Goal: Information Seeking & Learning: Learn about a topic

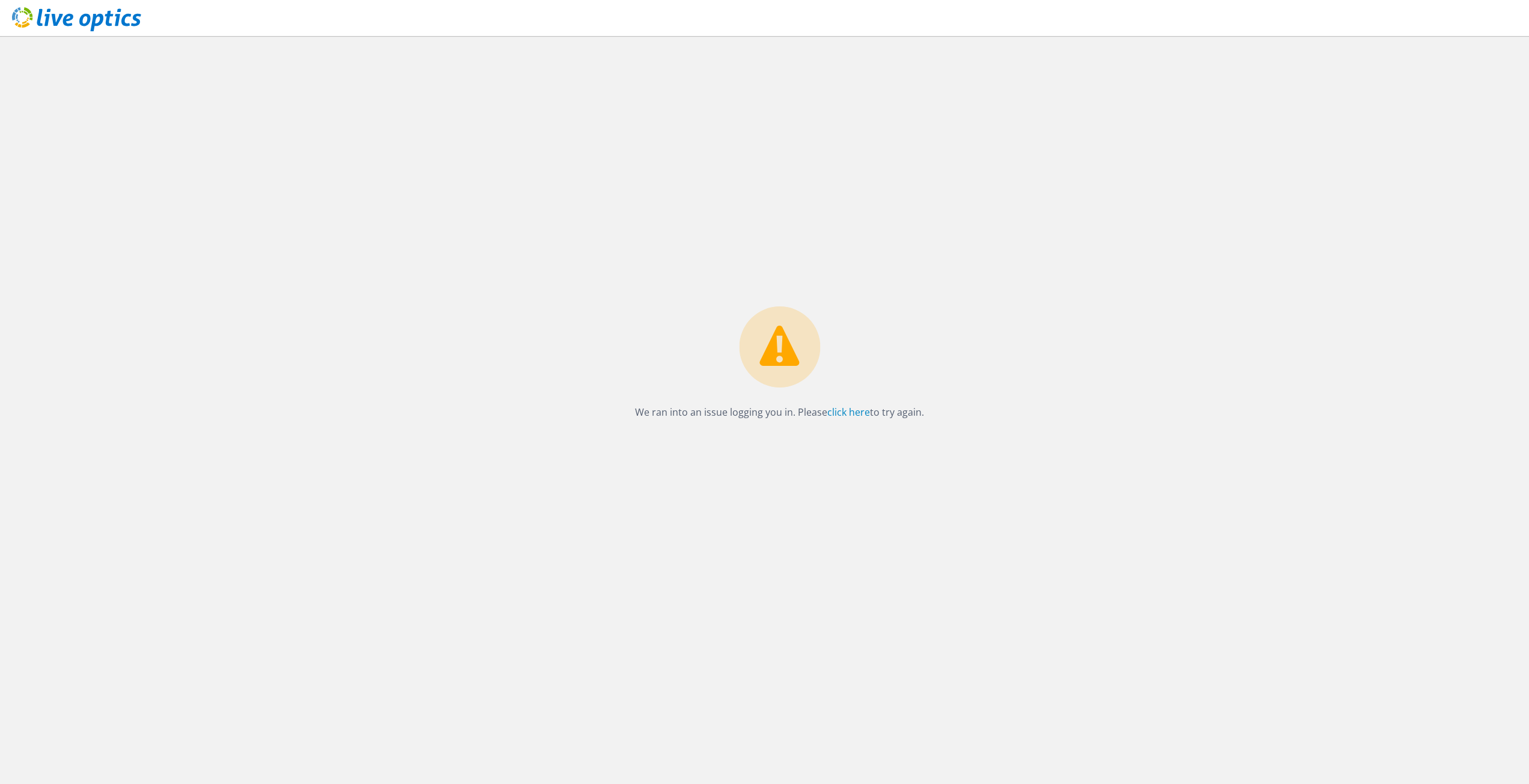
click at [84, 25] on use at bounding box center [76, 18] width 129 height 24
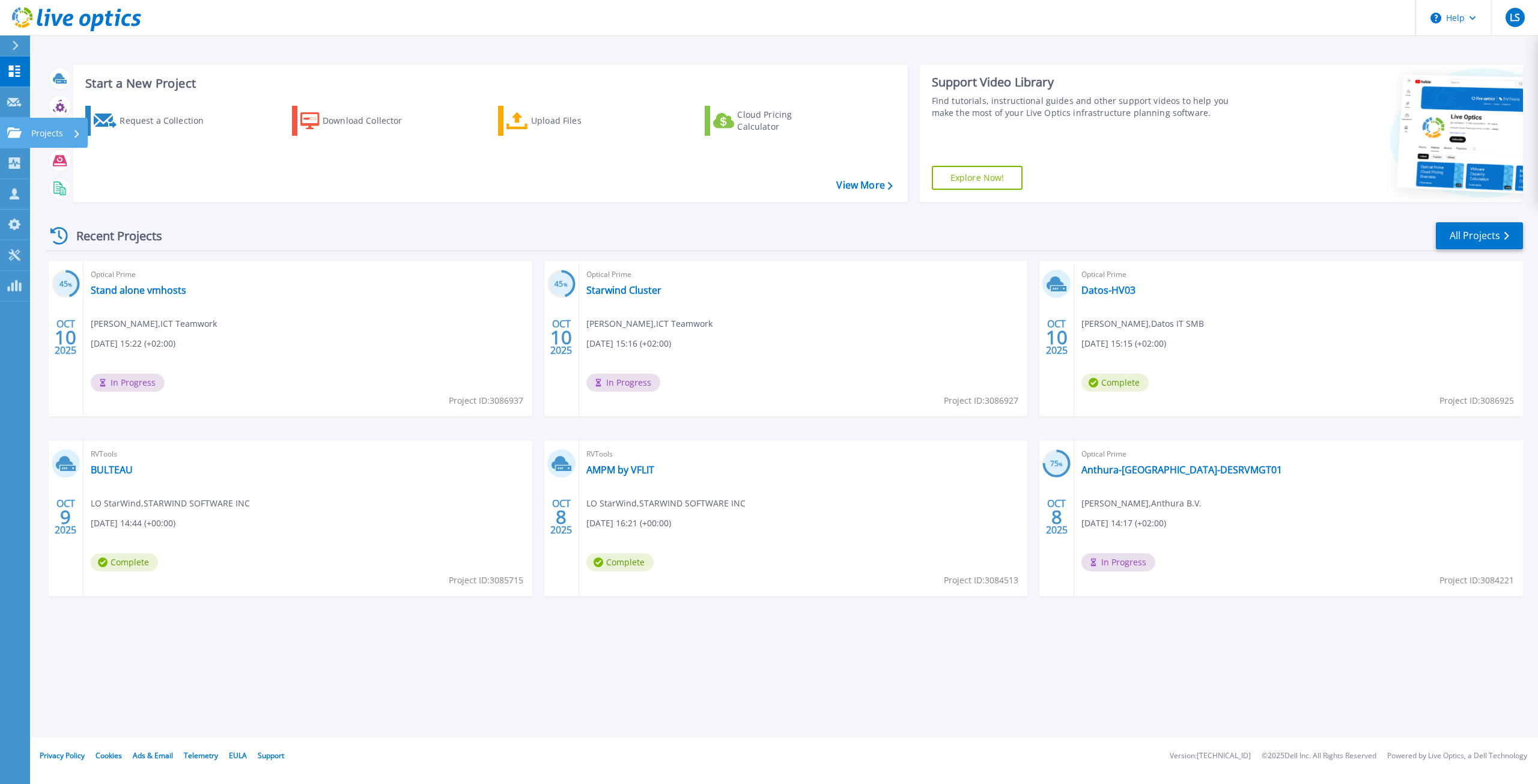
click at [16, 136] on icon at bounding box center [14, 133] width 15 height 11
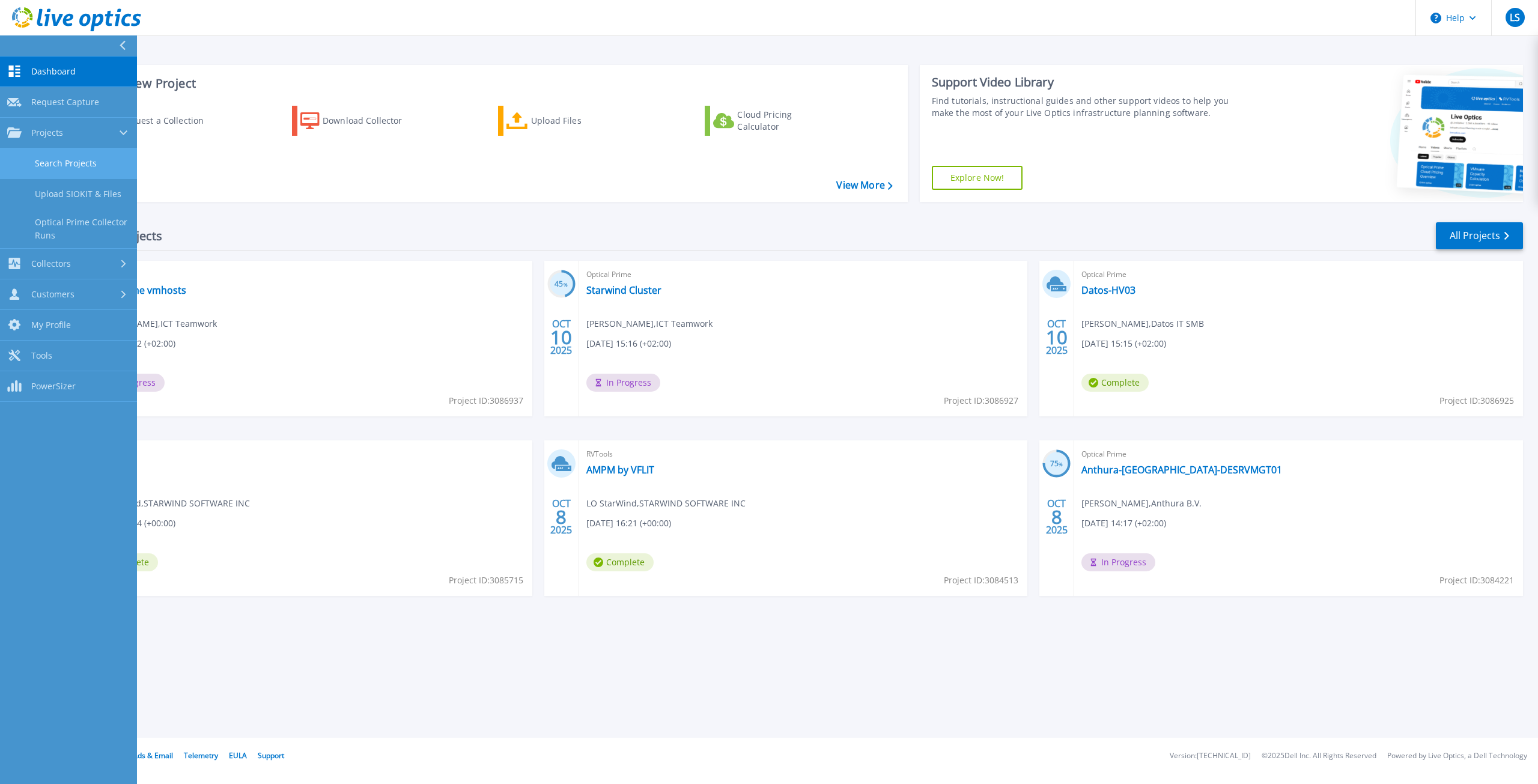
click at [78, 166] on link "Search Projects" at bounding box center [68, 164] width 137 height 31
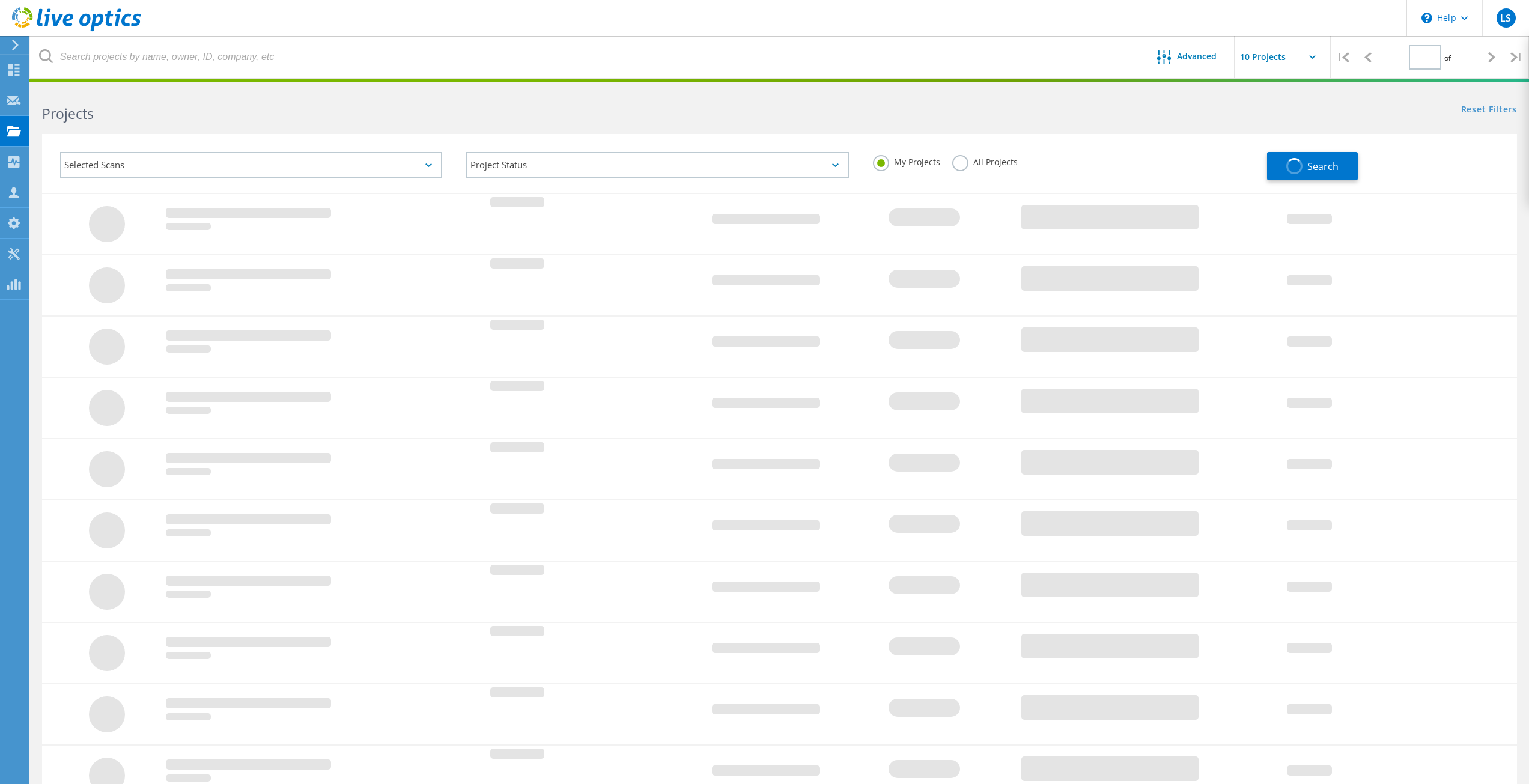
type input "1"
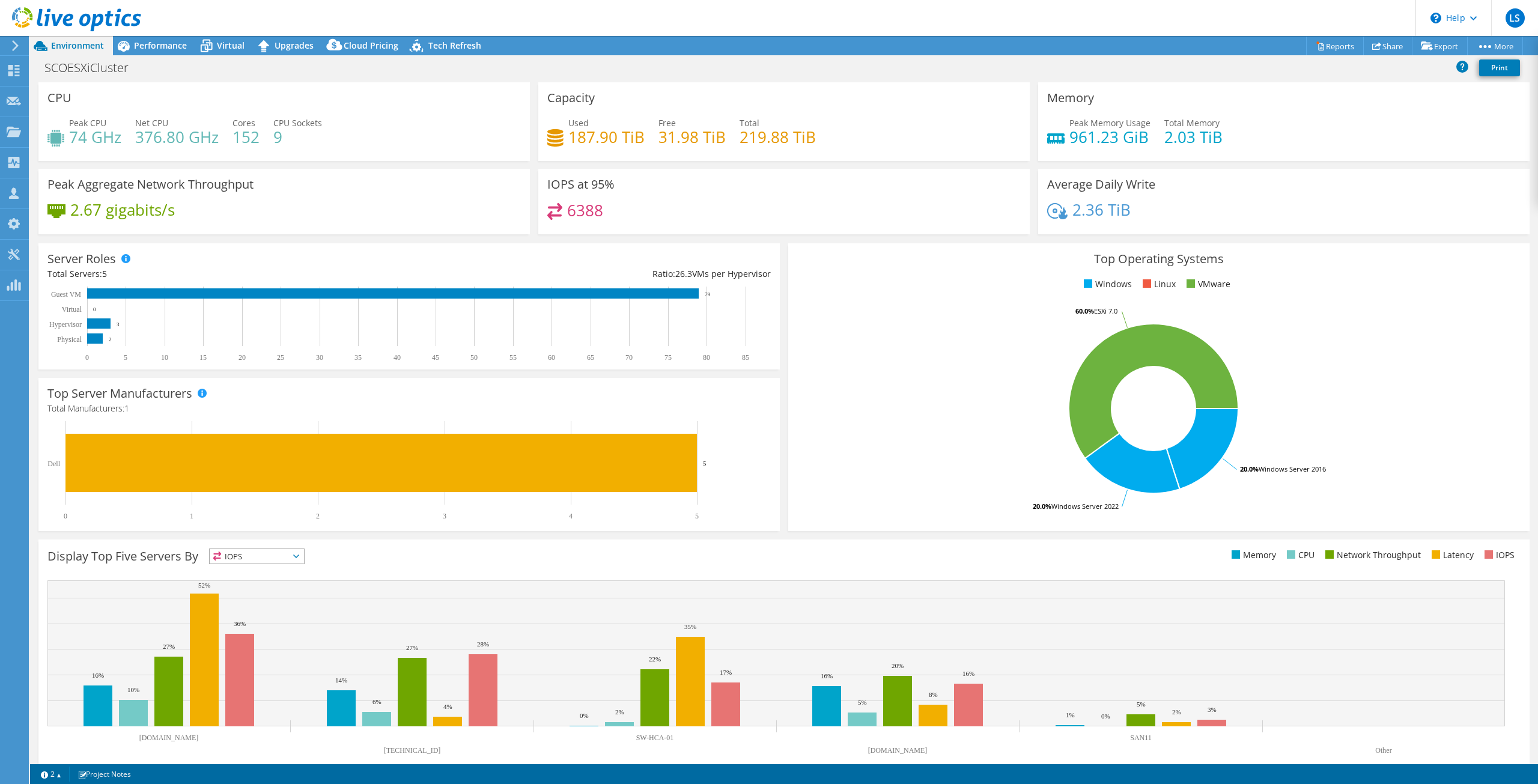
select select "USD"
click at [164, 43] on span "Performance" at bounding box center [160, 45] width 53 height 12
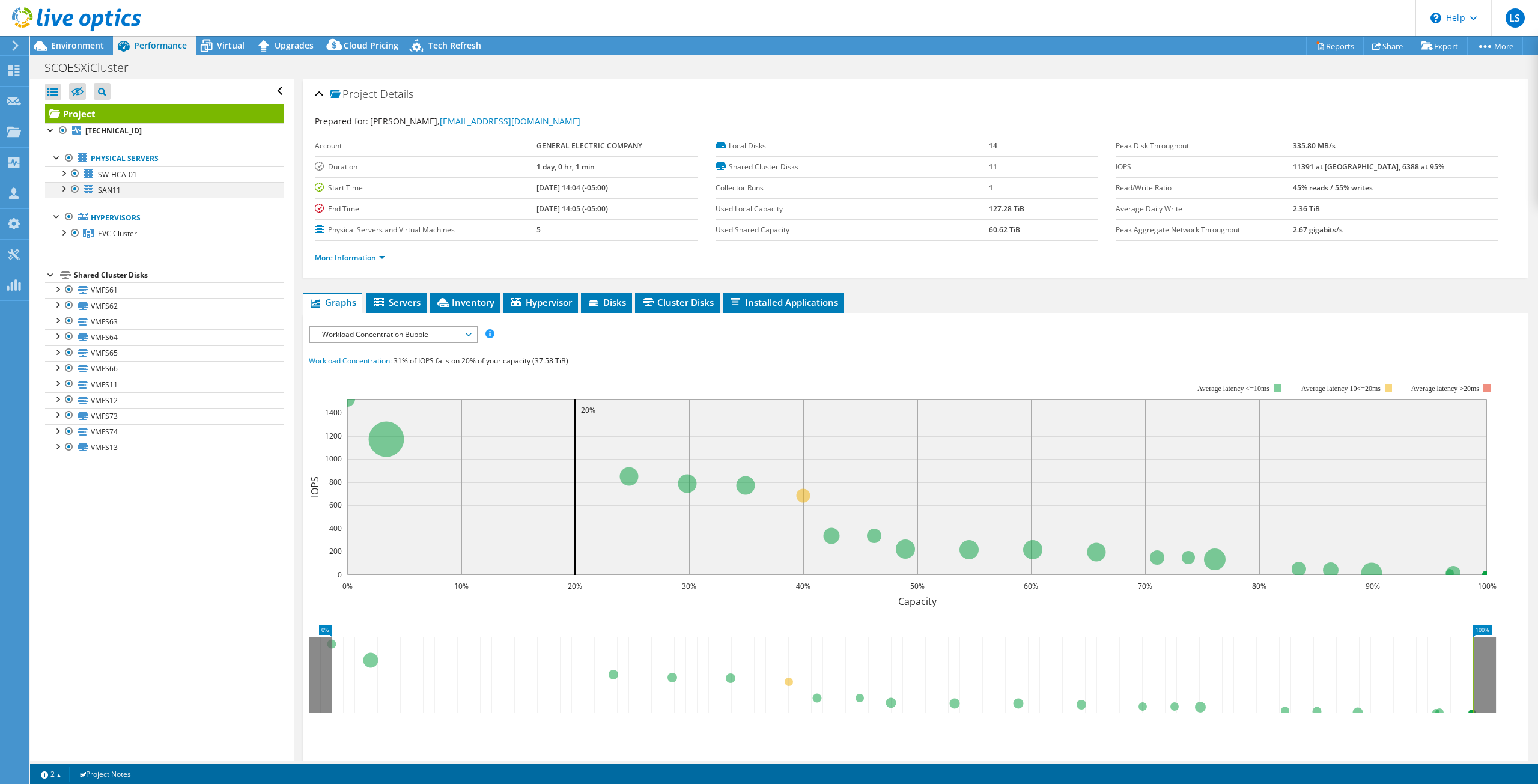
click at [62, 192] on div at bounding box center [63, 188] width 12 height 12
click at [62, 193] on div at bounding box center [63, 188] width 12 height 12
click at [64, 232] on div at bounding box center [63, 231] width 12 height 12
click at [61, 174] on div at bounding box center [63, 172] width 12 height 12
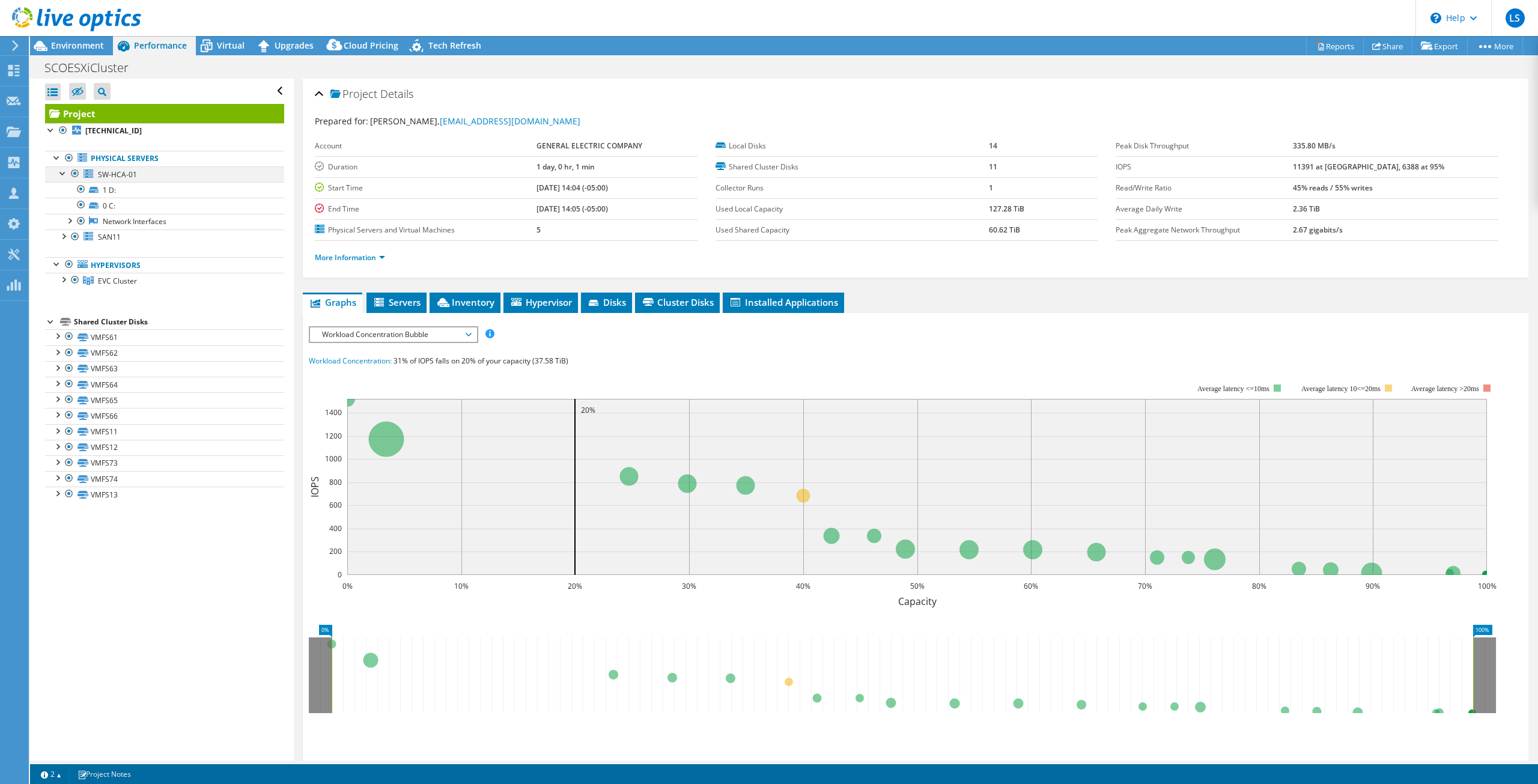
click at [61, 174] on div at bounding box center [63, 172] width 12 height 12
click at [83, 46] on span "Environment" at bounding box center [77, 45] width 53 height 12
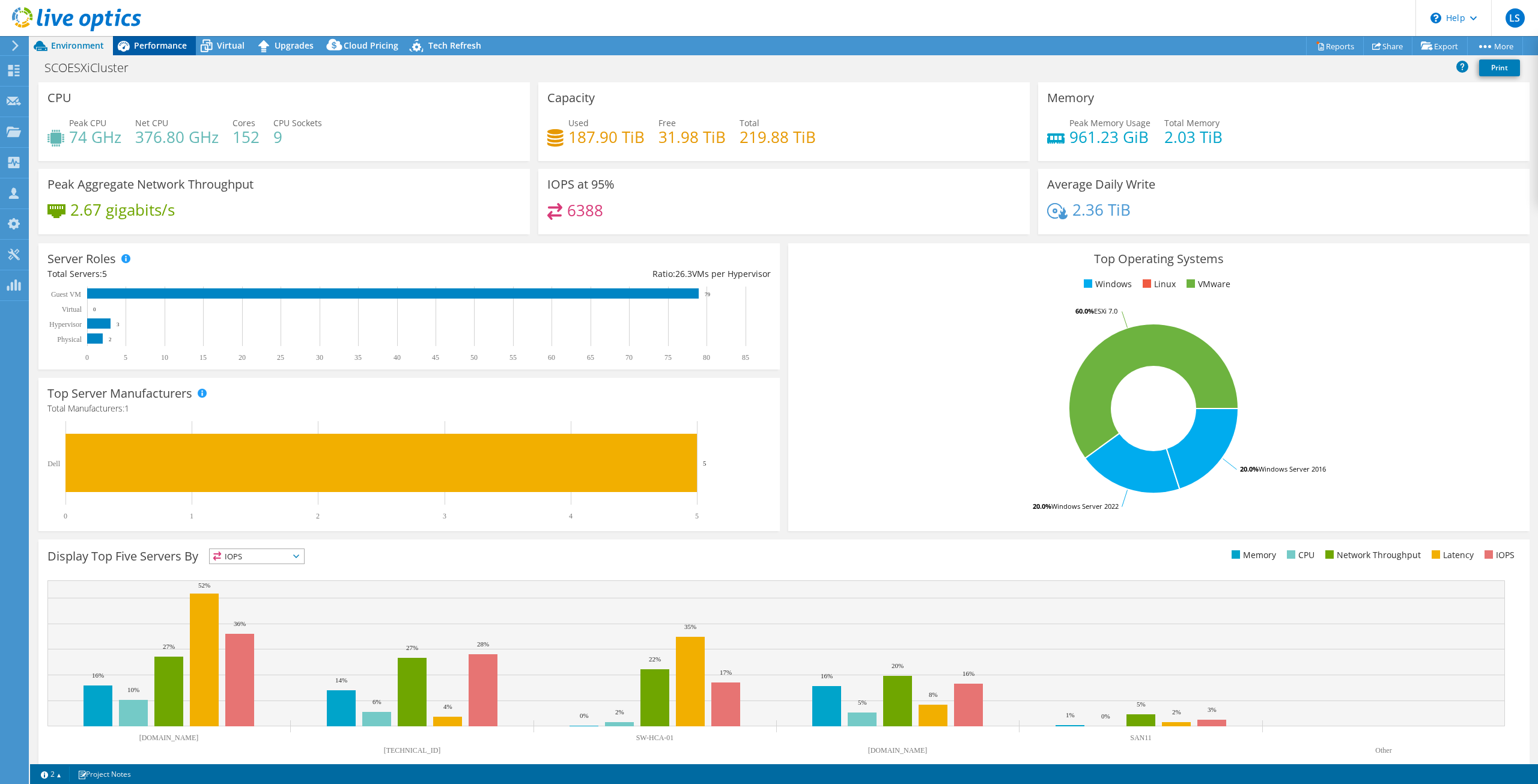
click at [162, 52] on div "Performance" at bounding box center [155, 45] width 83 height 19
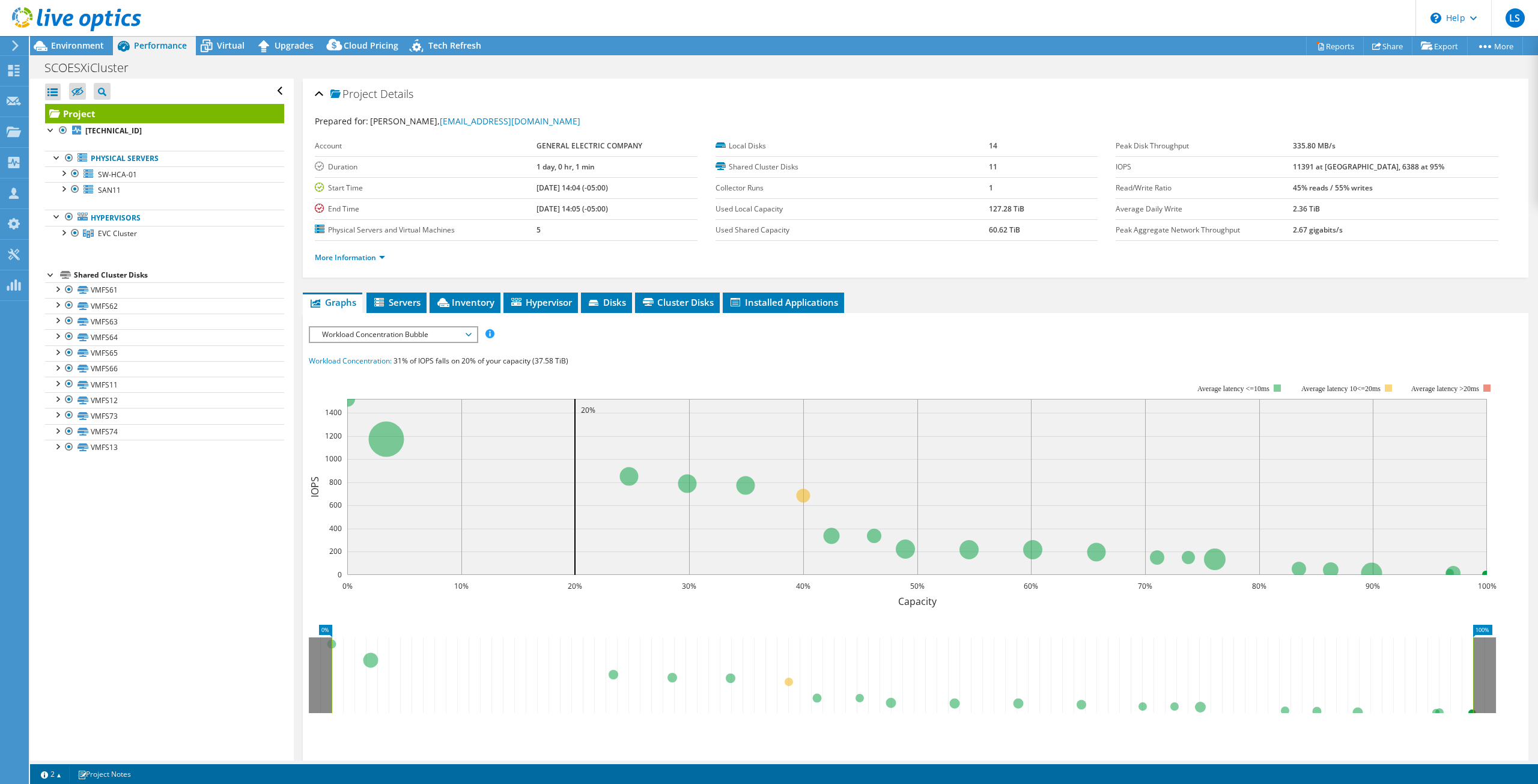
click at [56, 246] on ul "Physical Servers SW-HCA-01 1 D: 0 C:" at bounding box center [165, 196] width 239 height 115
click at [64, 233] on div at bounding box center [63, 231] width 12 height 12
click at [72, 246] on div at bounding box center [69, 247] width 12 height 12
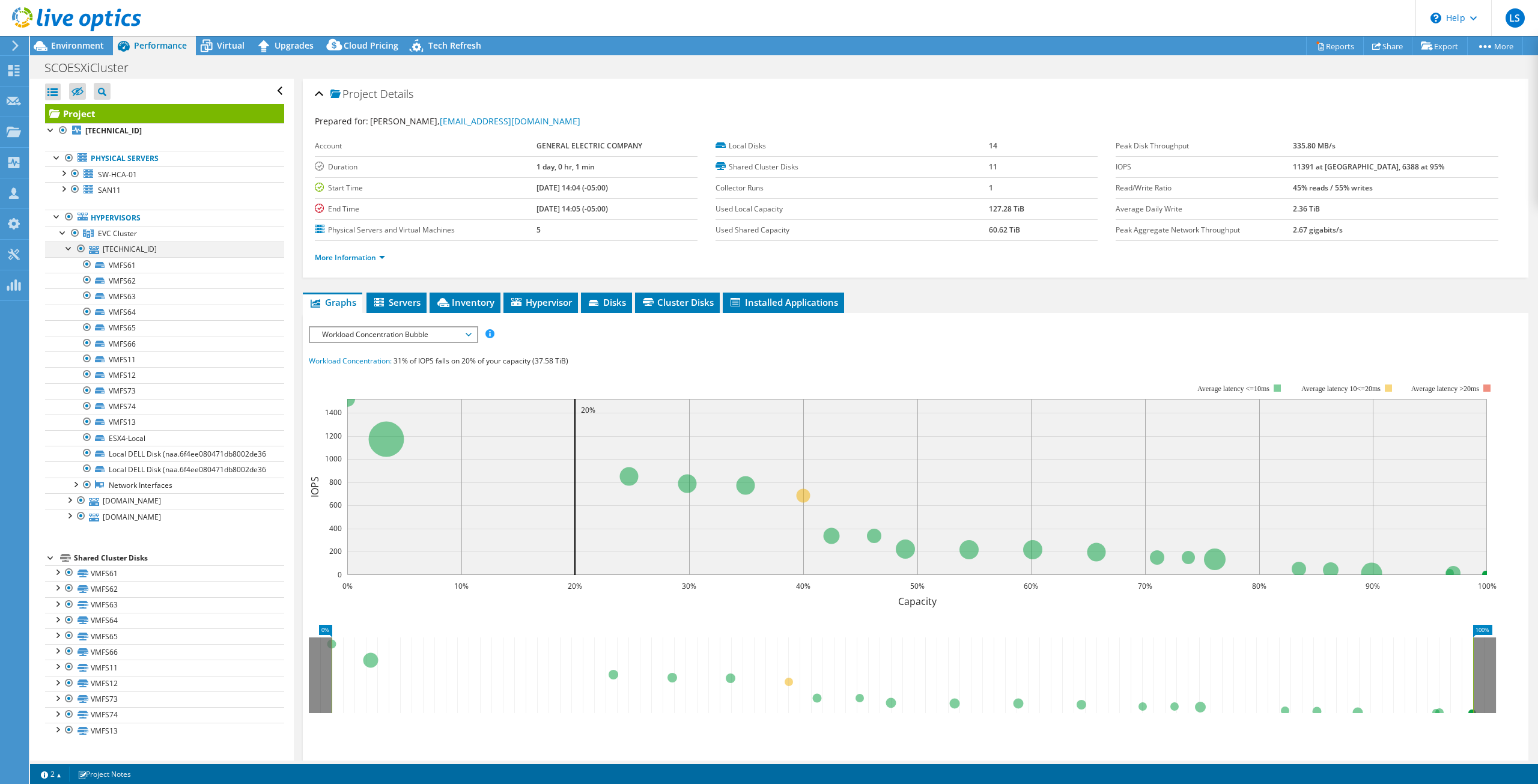
click at [72, 247] on div at bounding box center [69, 247] width 12 height 12
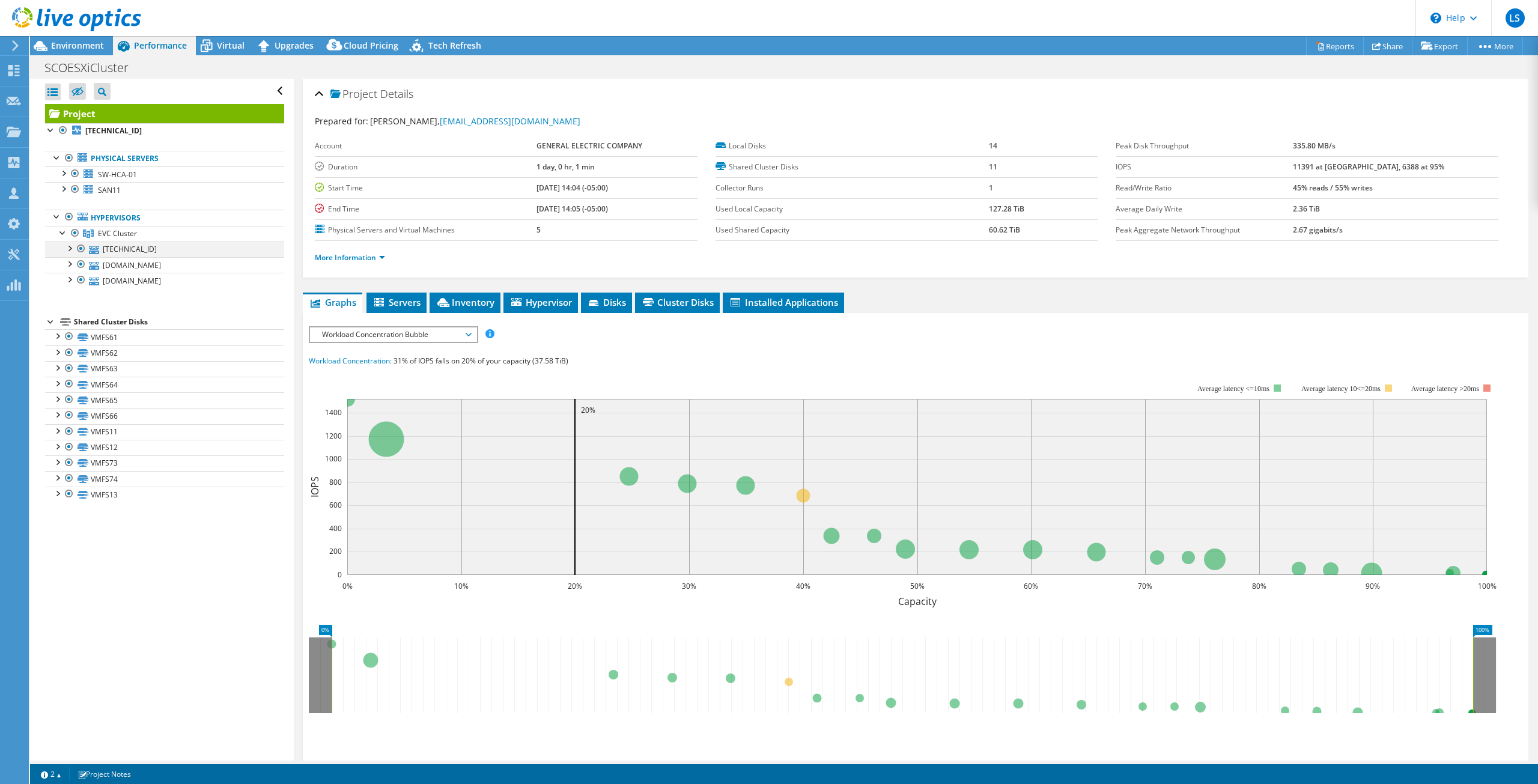
click at [72, 247] on div at bounding box center [69, 247] width 12 height 12
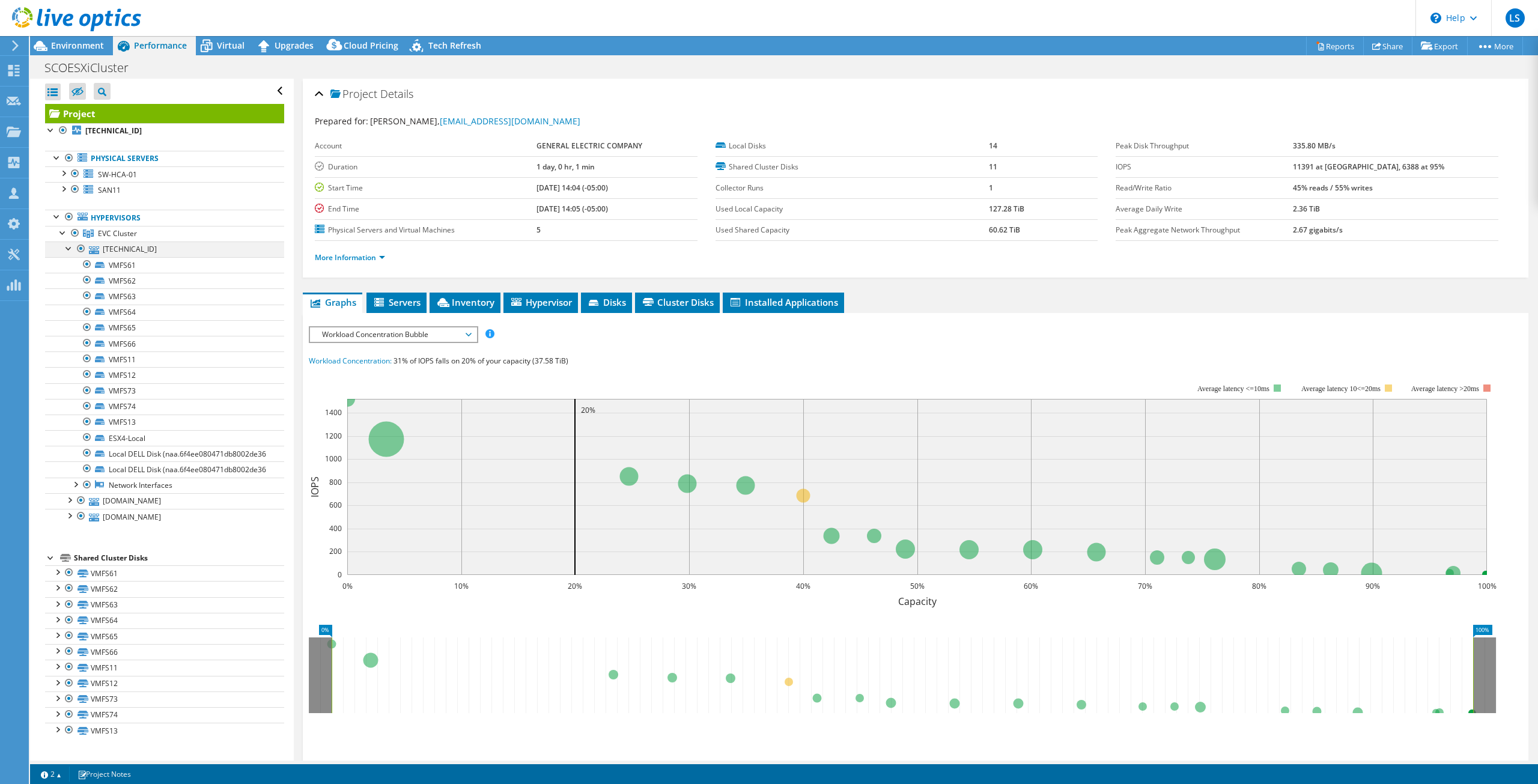
click at [72, 247] on div at bounding box center [69, 247] width 12 height 12
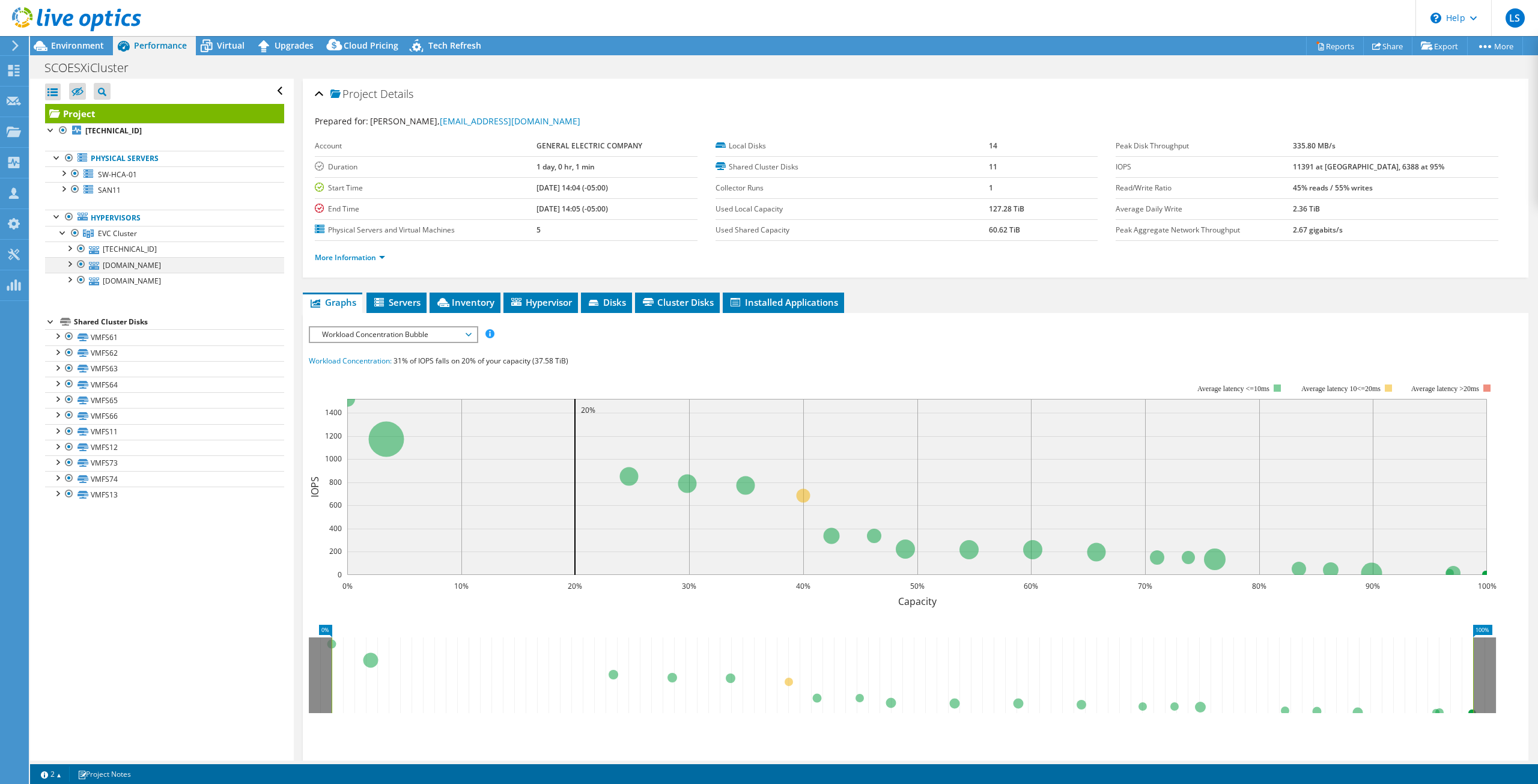
click at [71, 263] on div at bounding box center [69, 263] width 12 height 12
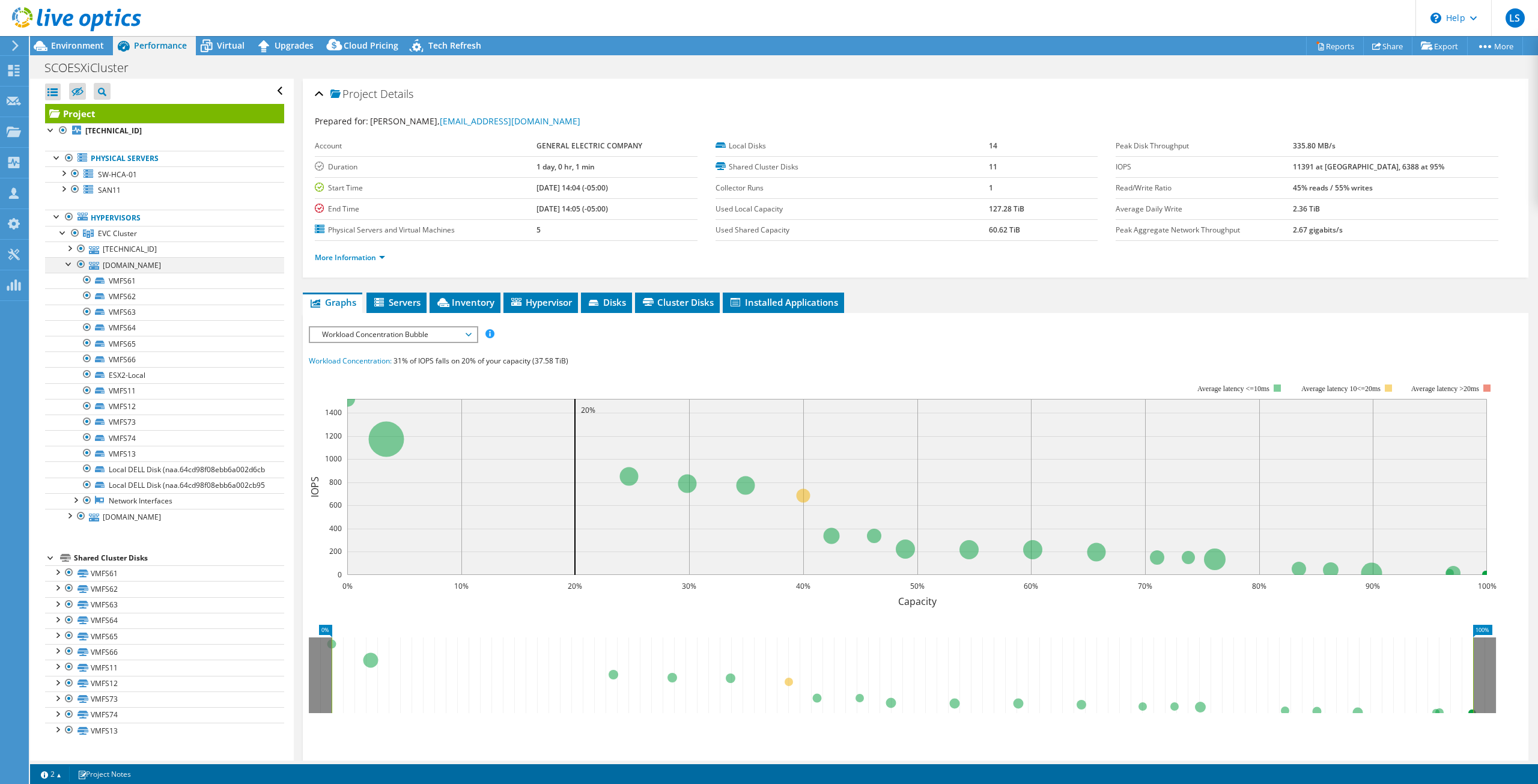
click at [71, 264] on div at bounding box center [69, 263] width 12 height 12
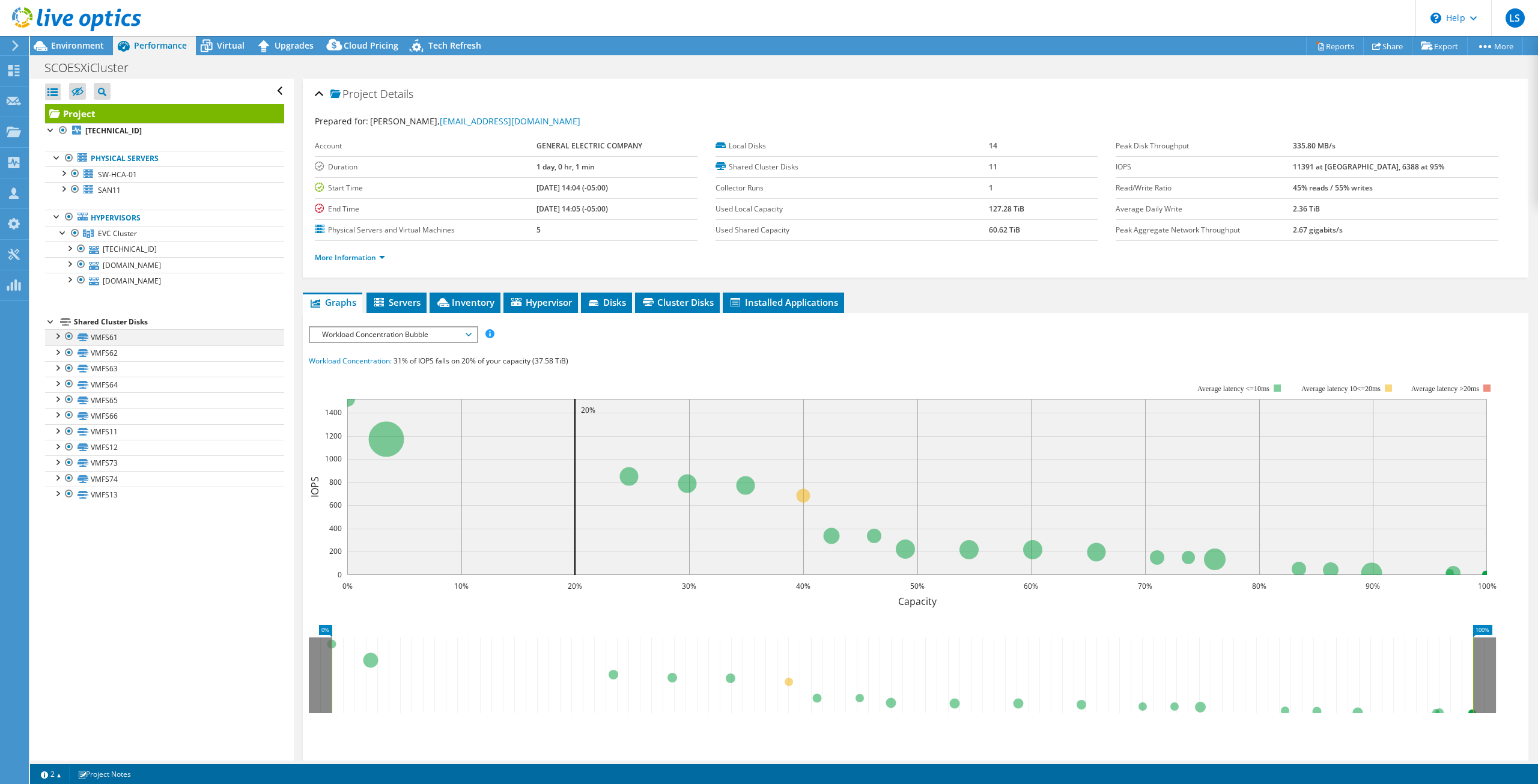
click at [70, 338] on div at bounding box center [69, 336] width 12 height 15
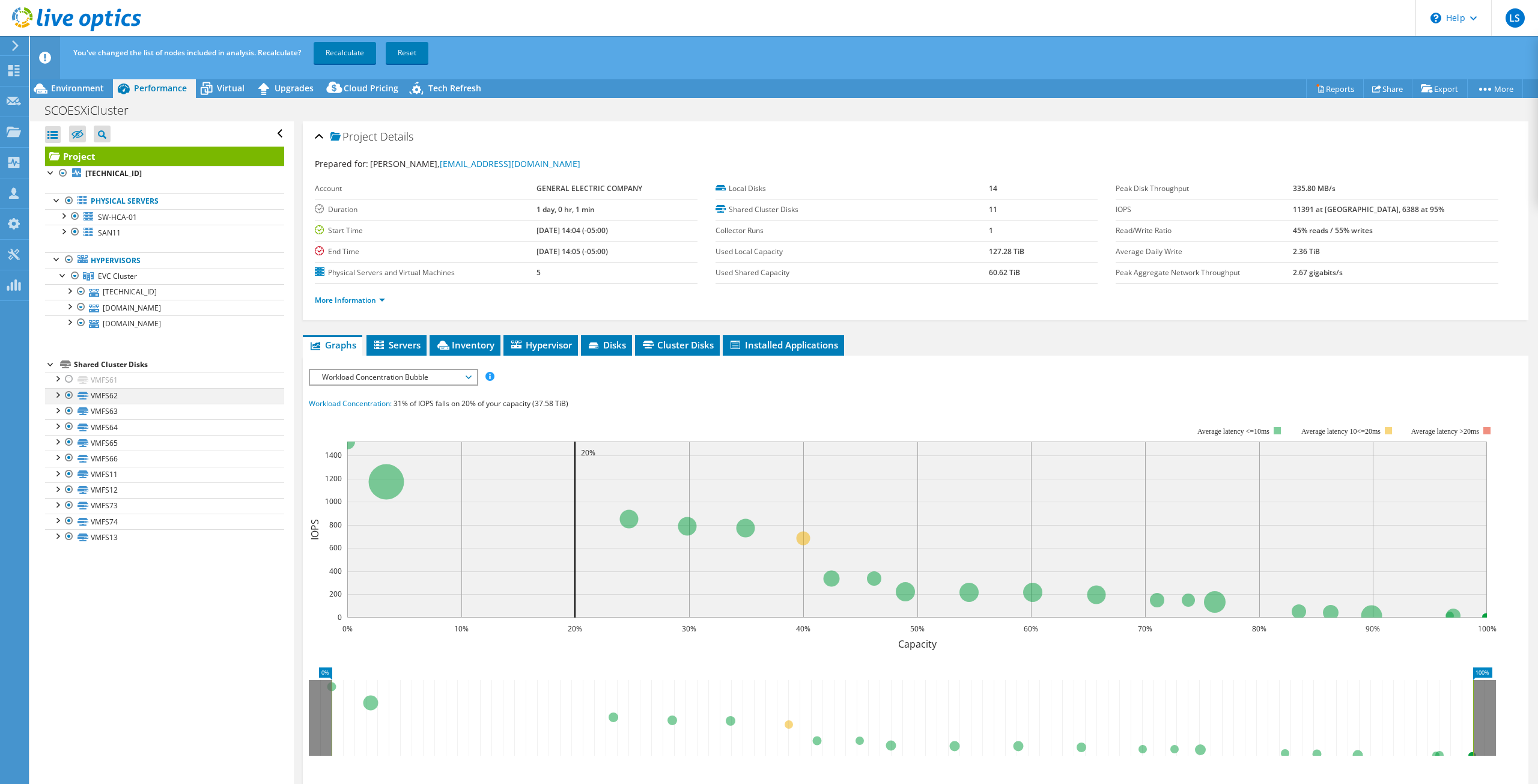
click at [66, 388] on div at bounding box center [69, 395] width 12 height 15
click at [66, 410] on div at bounding box center [69, 410] width 12 height 15
click at [69, 424] on div at bounding box center [69, 426] width 12 height 15
click at [67, 440] on div at bounding box center [69, 441] width 12 height 15
drag, startPoint x: 69, startPoint y: 460, endPoint x: 71, endPoint y: 470, distance: 10.2
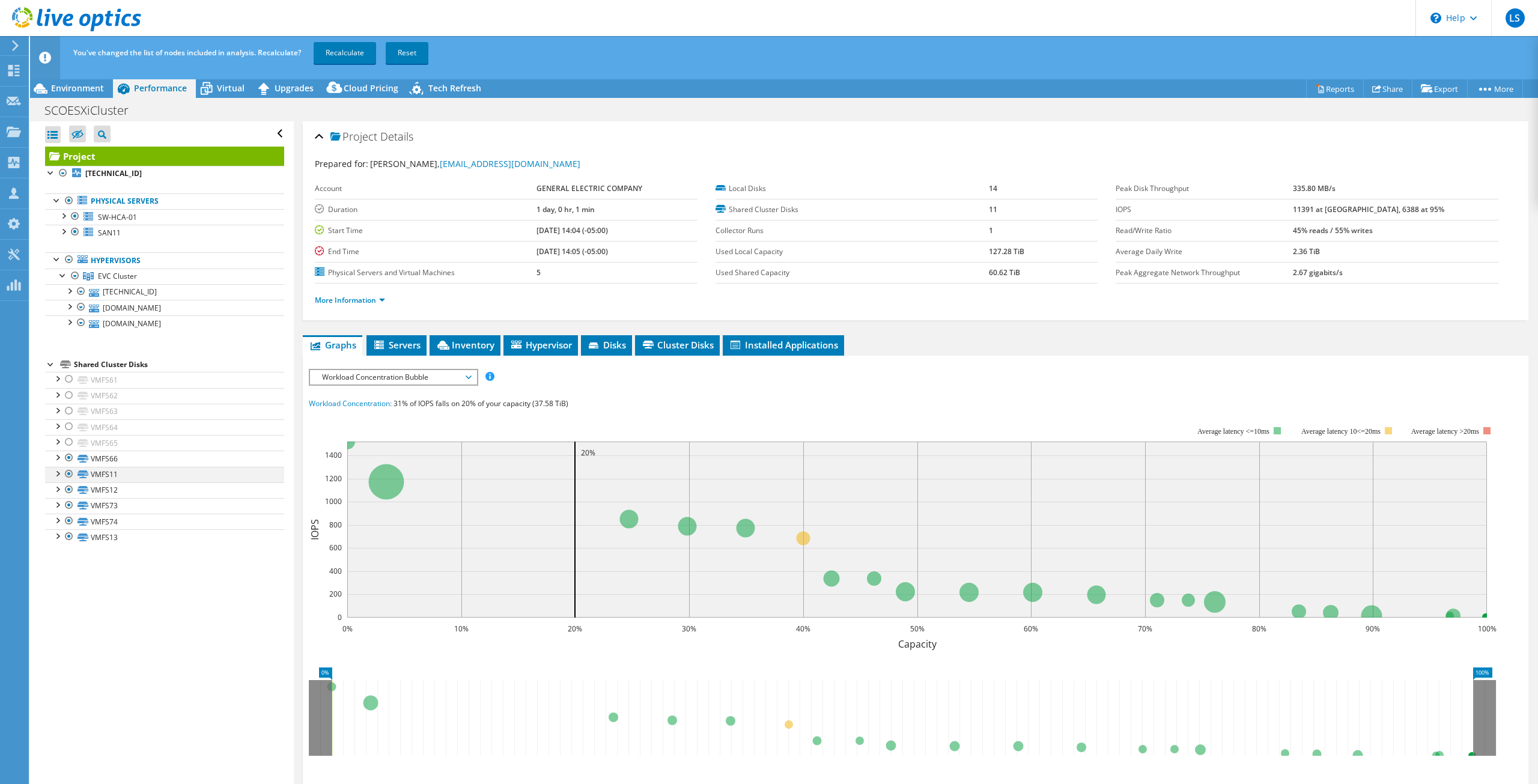
click at [70, 460] on div at bounding box center [69, 457] width 12 height 15
click at [71, 474] on div at bounding box center [69, 473] width 12 height 15
click at [69, 491] on div at bounding box center [69, 489] width 12 height 15
click at [68, 509] on div at bounding box center [69, 504] width 12 height 15
click at [69, 524] on div at bounding box center [69, 520] width 12 height 15
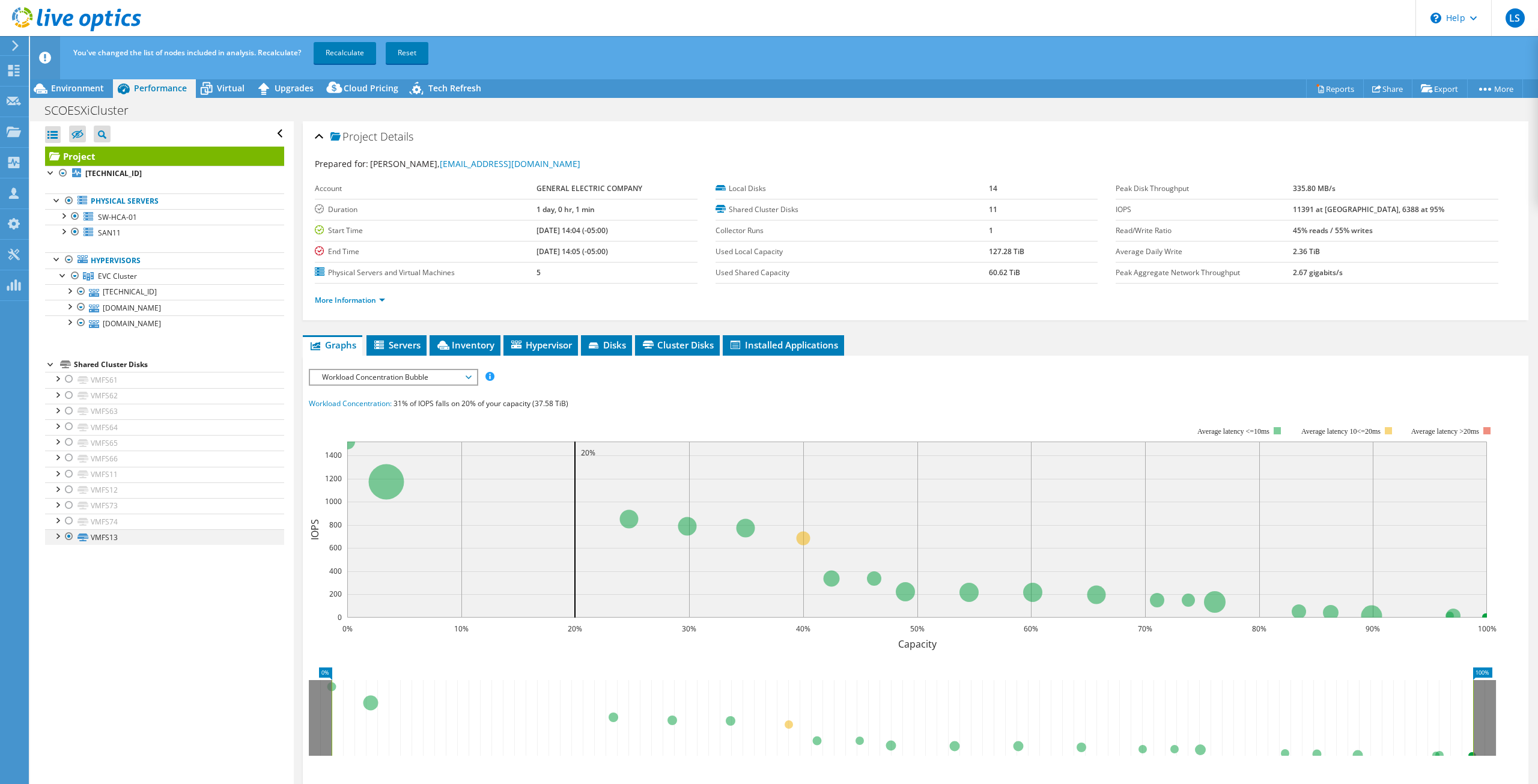
click at [71, 539] on div at bounding box center [69, 536] width 12 height 15
click at [346, 54] on link "Recalculate" at bounding box center [345, 52] width 63 height 21
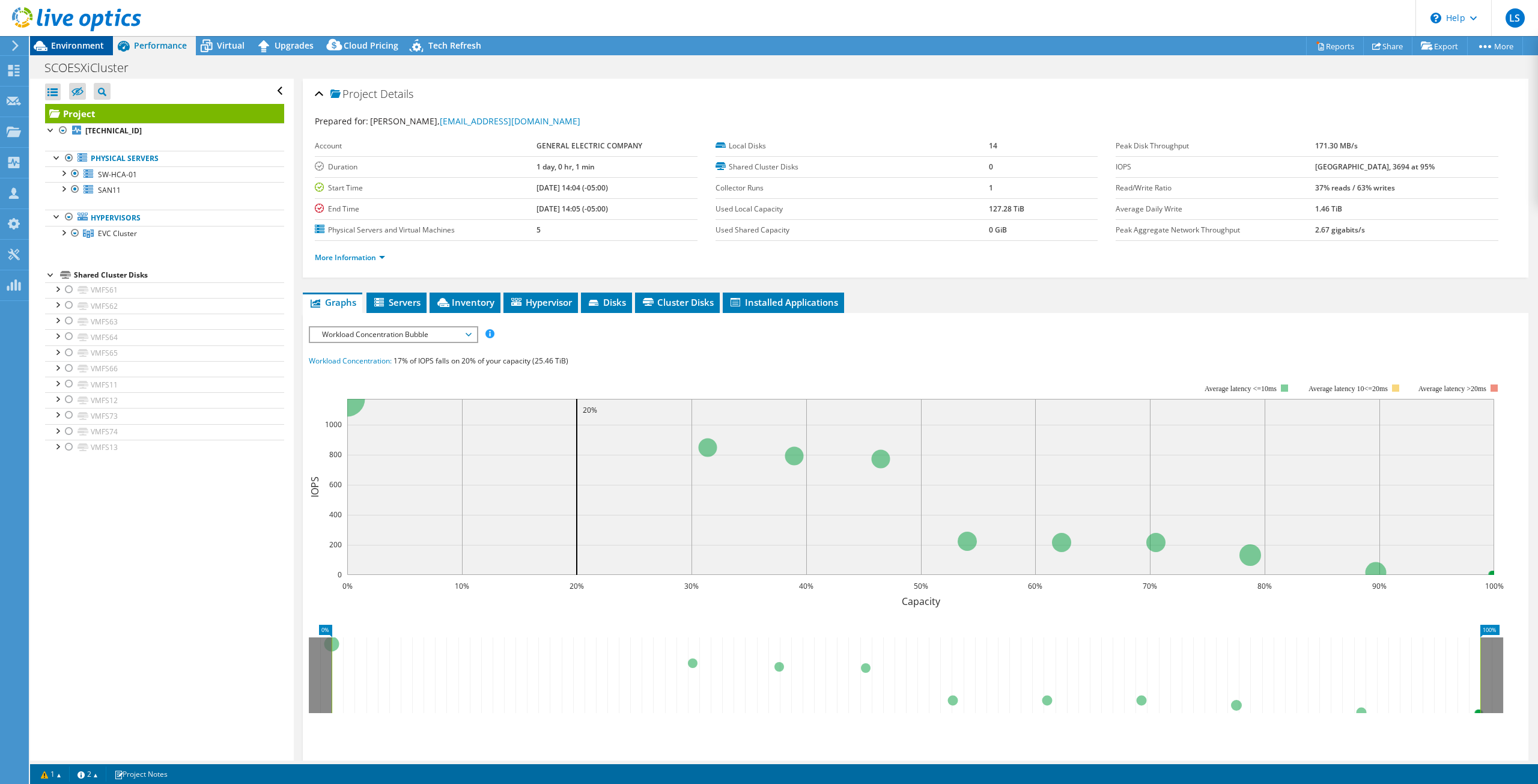
click at [66, 45] on span "Environment" at bounding box center [77, 45] width 53 height 12
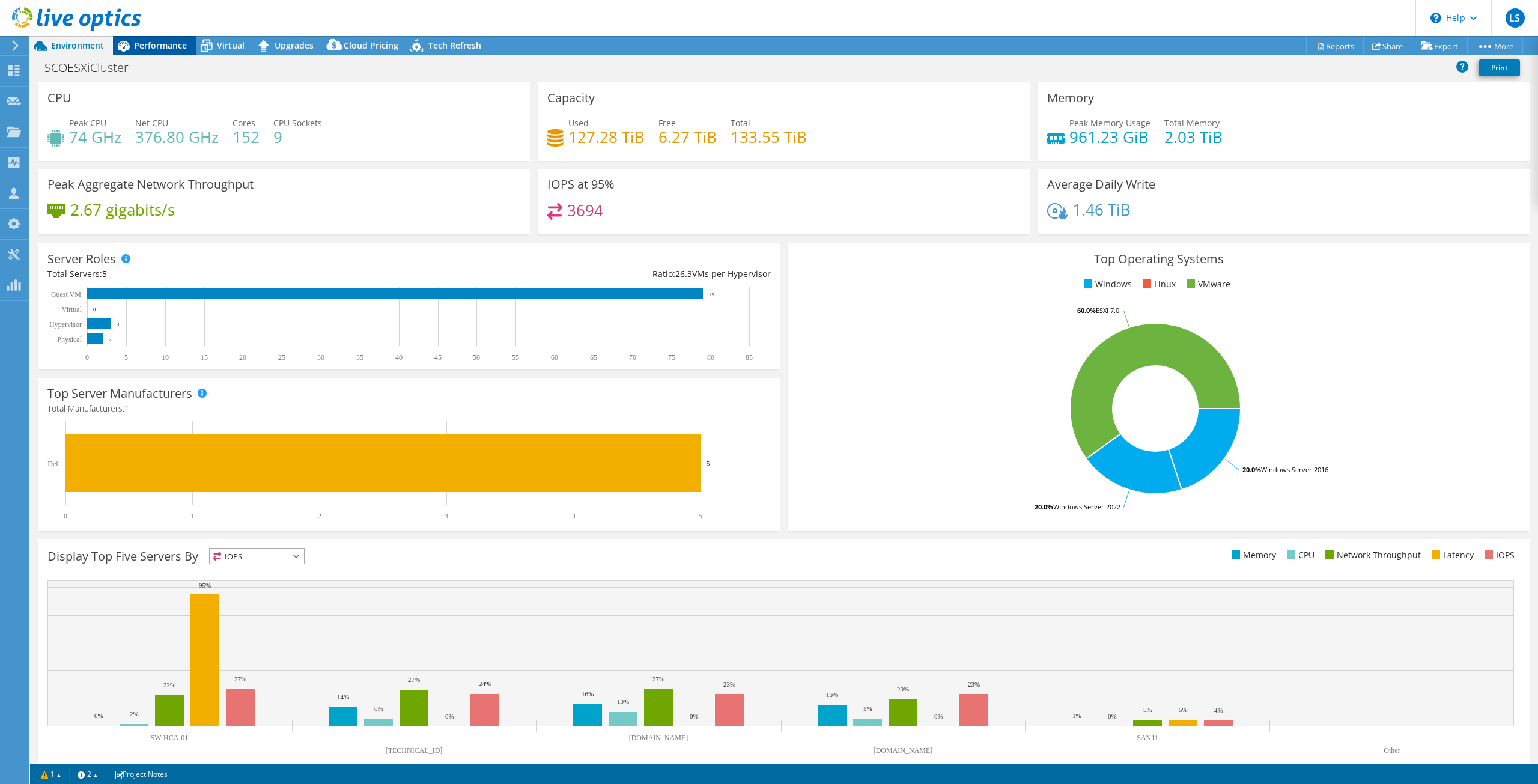
click at [162, 51] on div "Performance" at bounding box center [155, 45] width 83 height 19
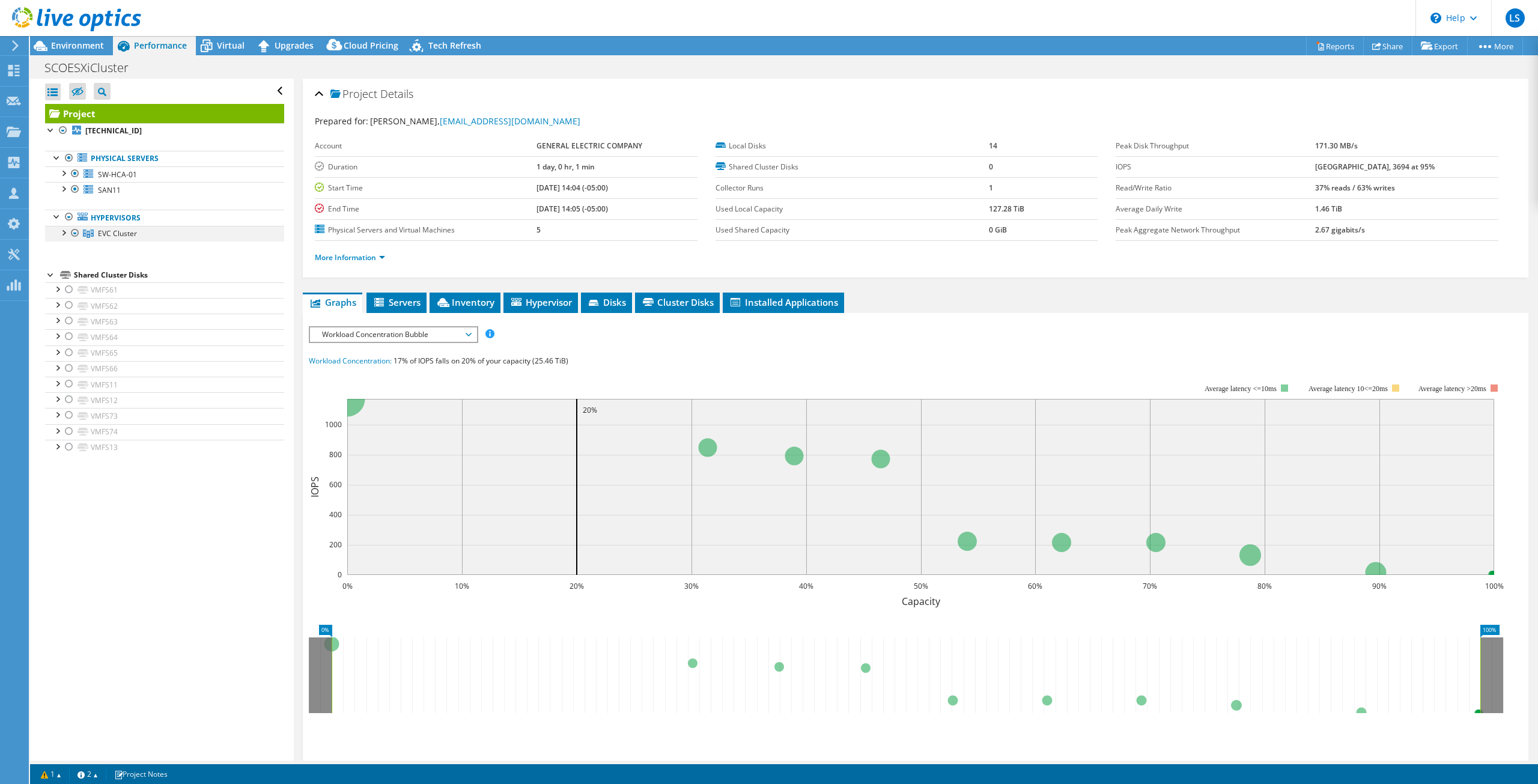
click at [64, 235] on div at bounding box center [63, 231] width 12 height 12
click at [69, 249] on div at bounding box center [69, 247] width 12 height 12
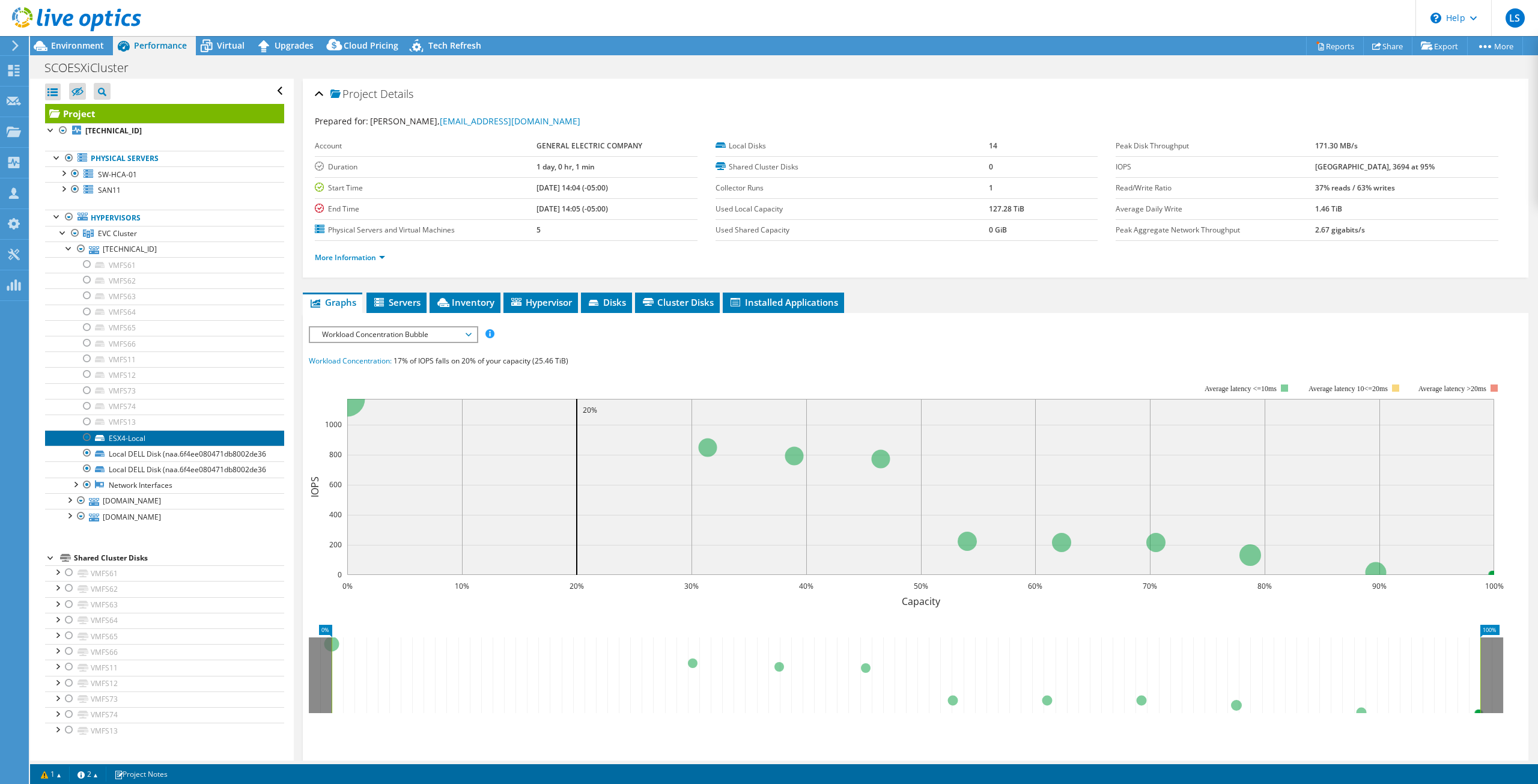
click at [151, 437] on link "ESX4-Local" at bounding box center [165, 437] width 239 height 15
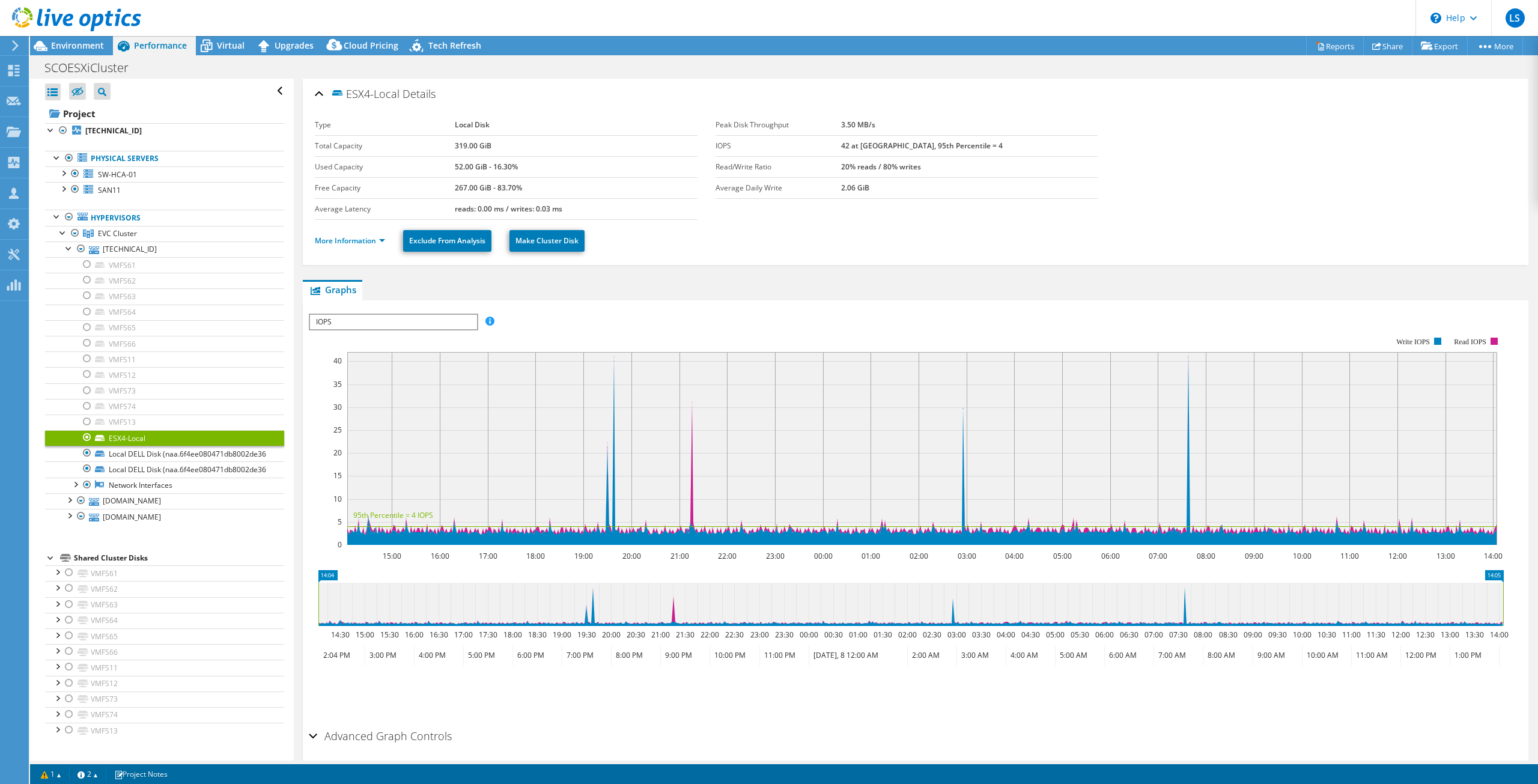
scroll to position [14, 0]
click at [68, 241] on div at bounding box center [69, 247] width 12 height 12
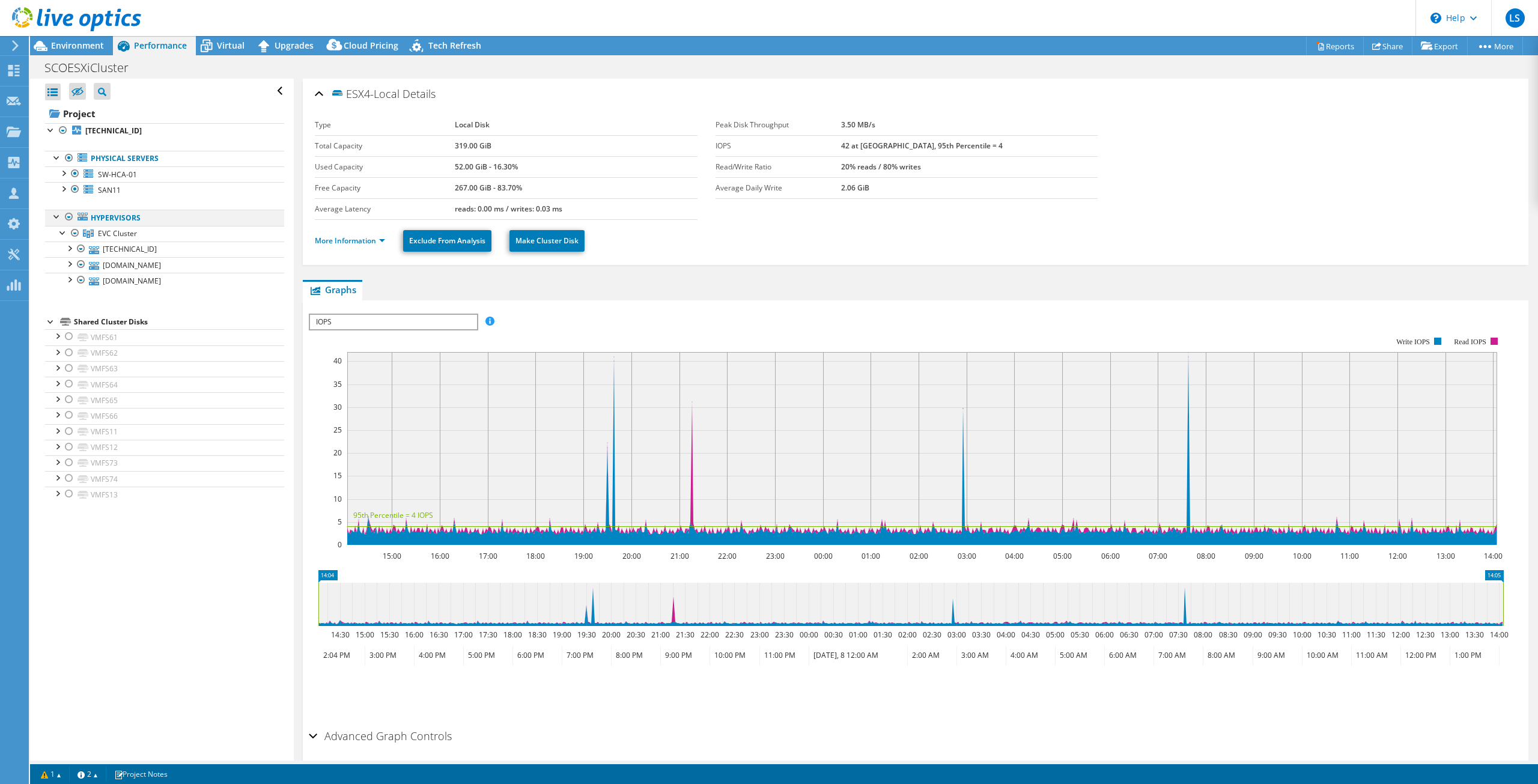
click at [70, 219] on div at bounding box center [69, 217] width 12 height 15
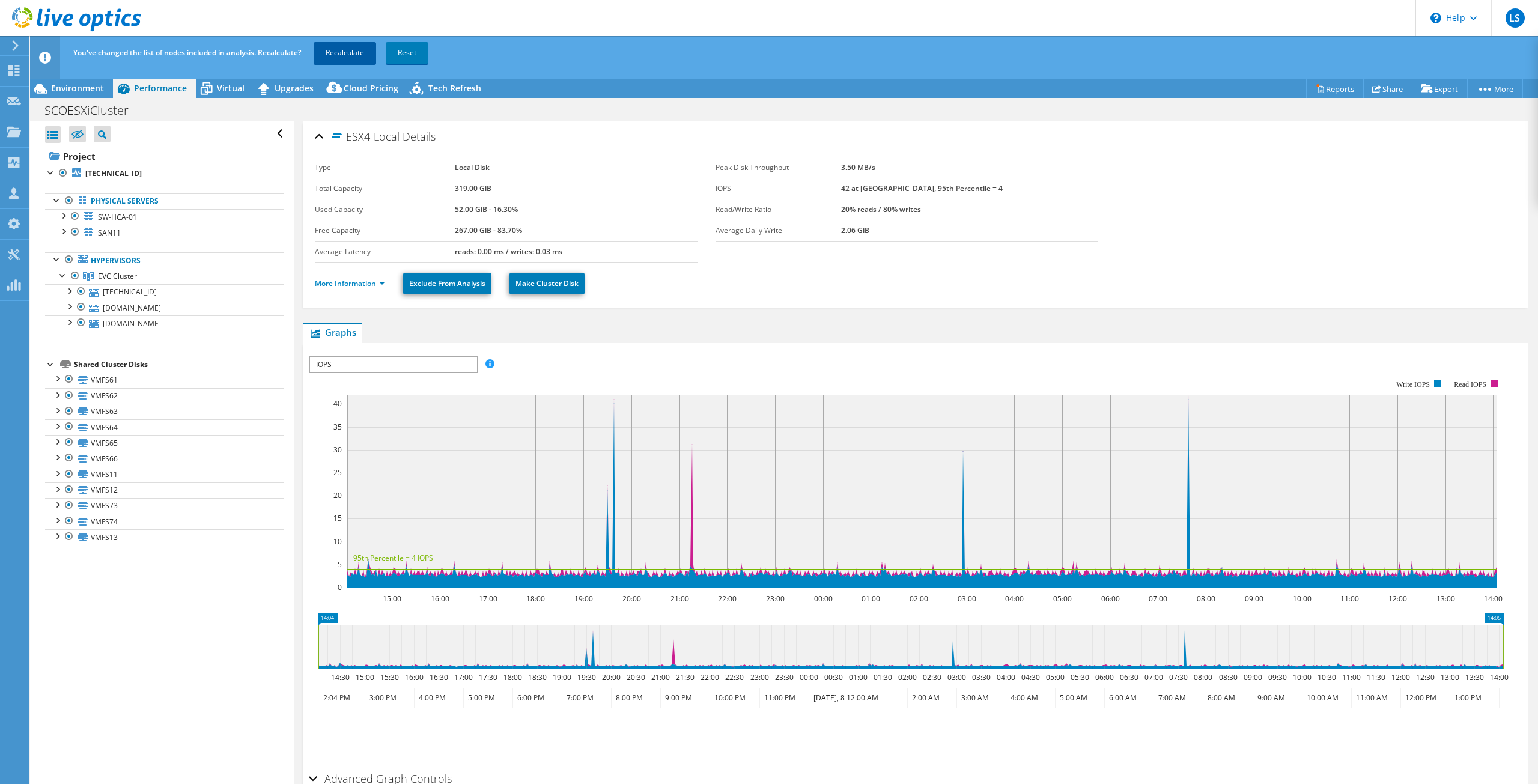
click at [349, 49] on link "Recalculate" at bounding box center [345, 52] width 63 height 21
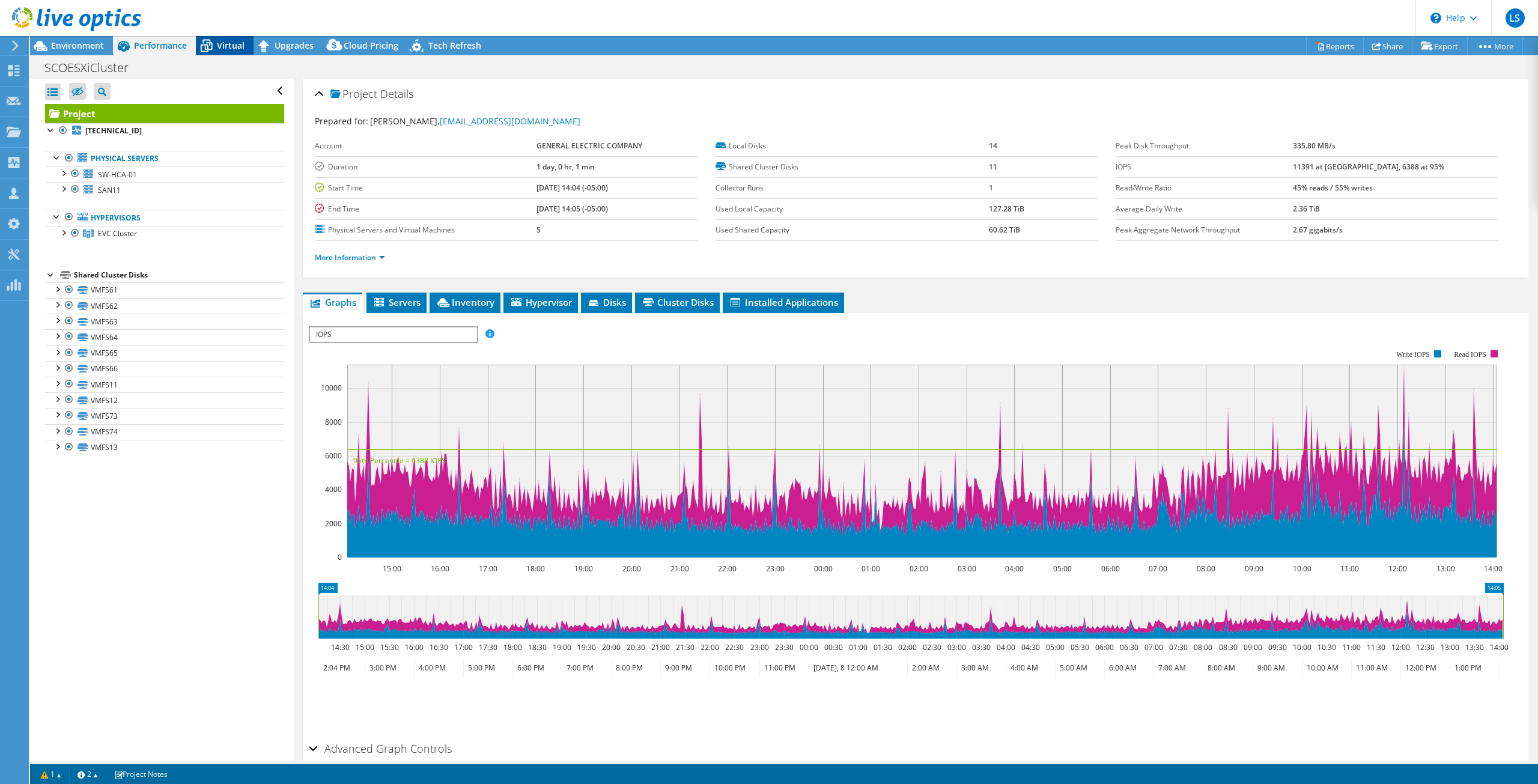
click at [220, 43] on span "Virtual" at bounding box center [231, 45] width 28 height 12
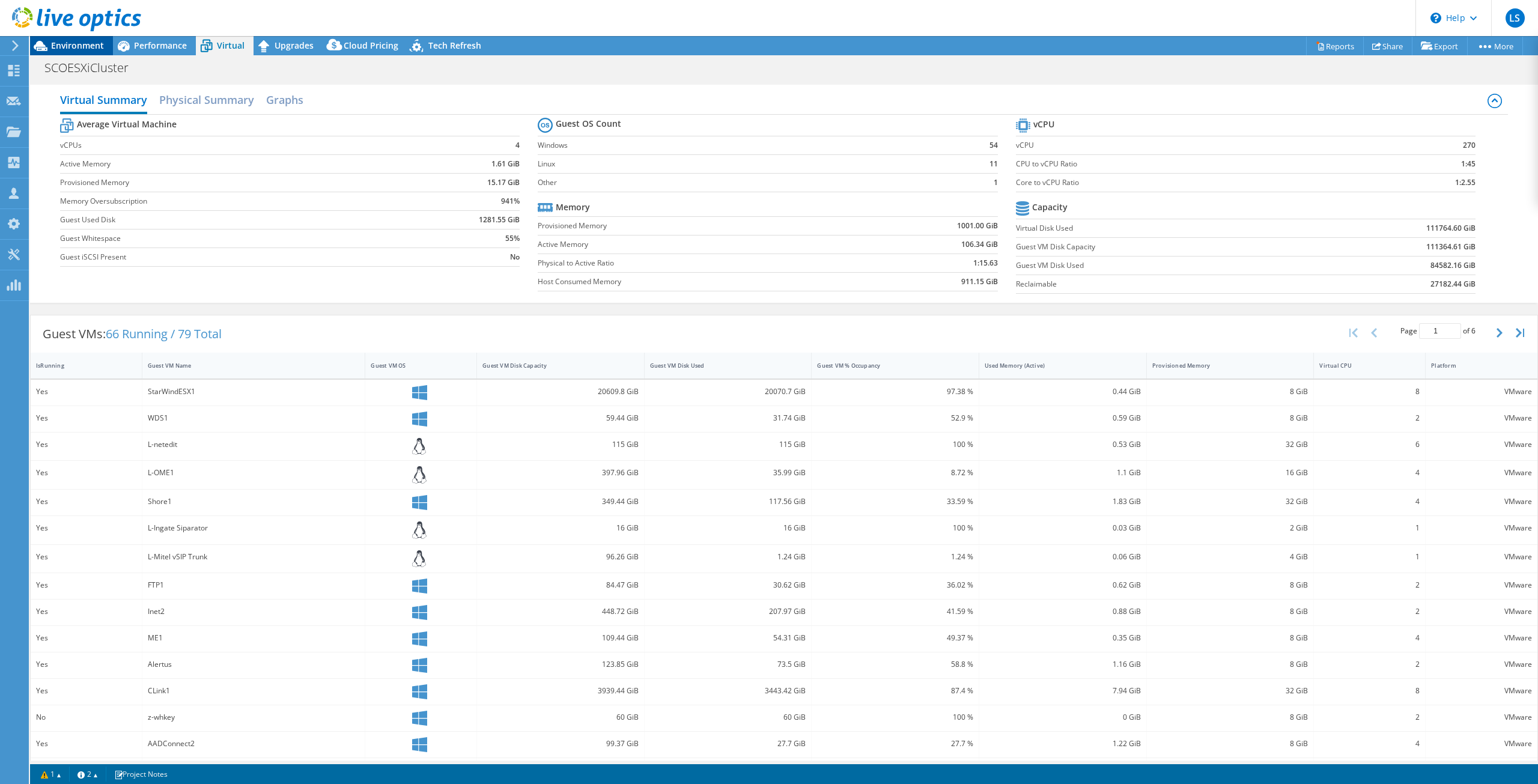
click at [96, 53] on div "Environment" at bounding box center [72, 45] width 83 height 19
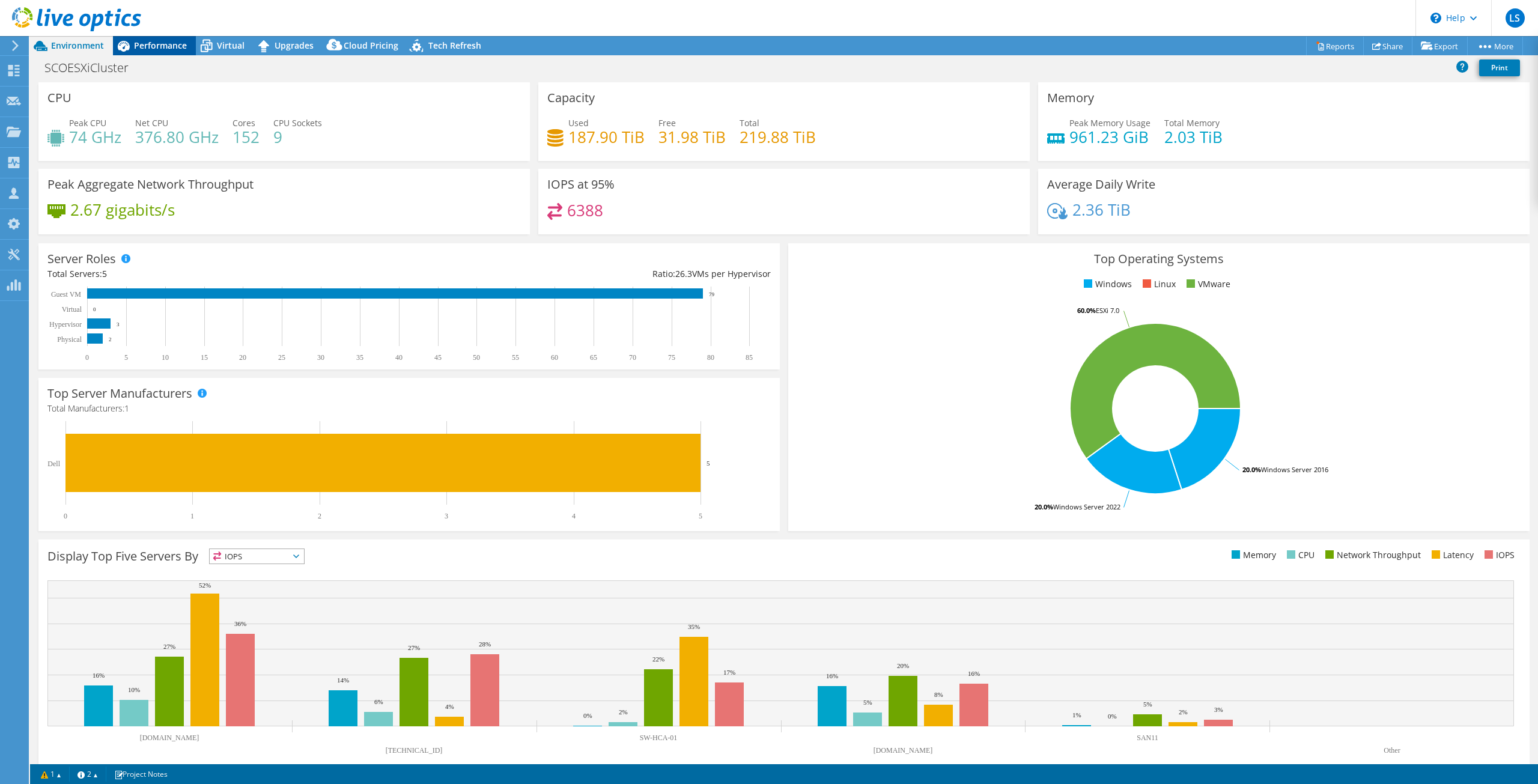
click at [145, 53] on div "Performance" at bounding box center [155, 45] width 83 height 19
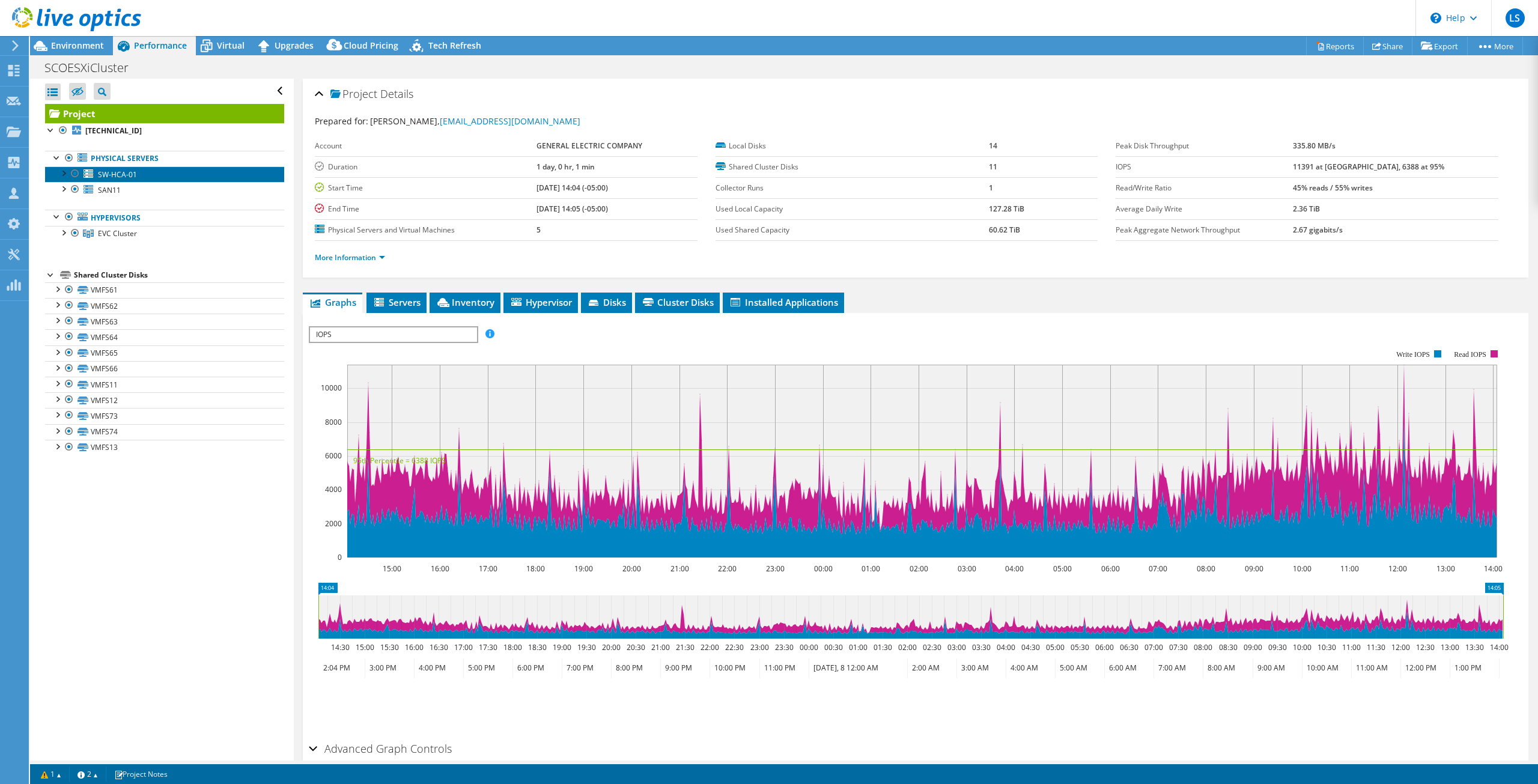
click at [118, 179] on span "SW-HCA-01" at bounding box center [117, 174] width 39 height 11
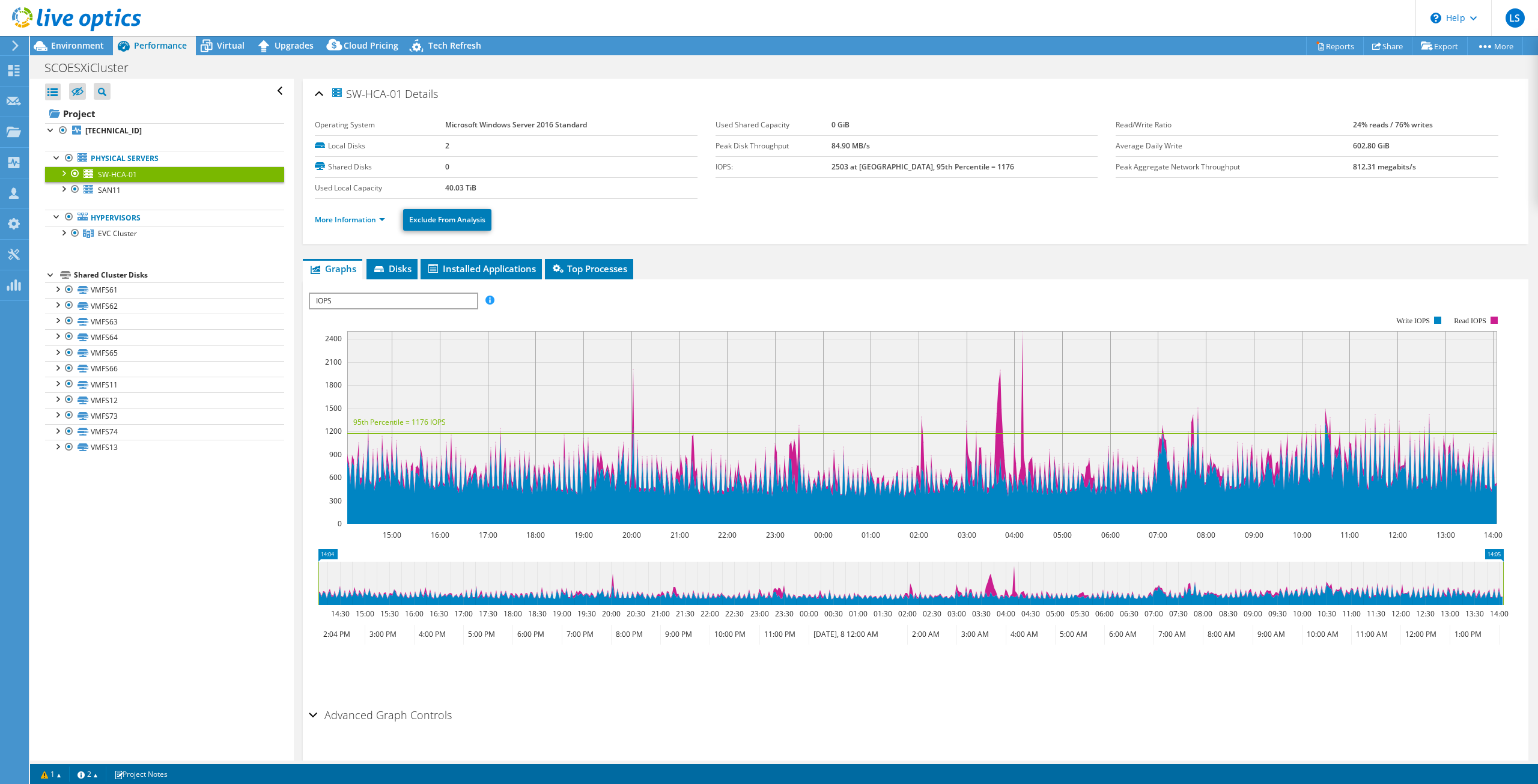
click at [64, 177] on div at bounding box center [63, 172] width 12 height 12
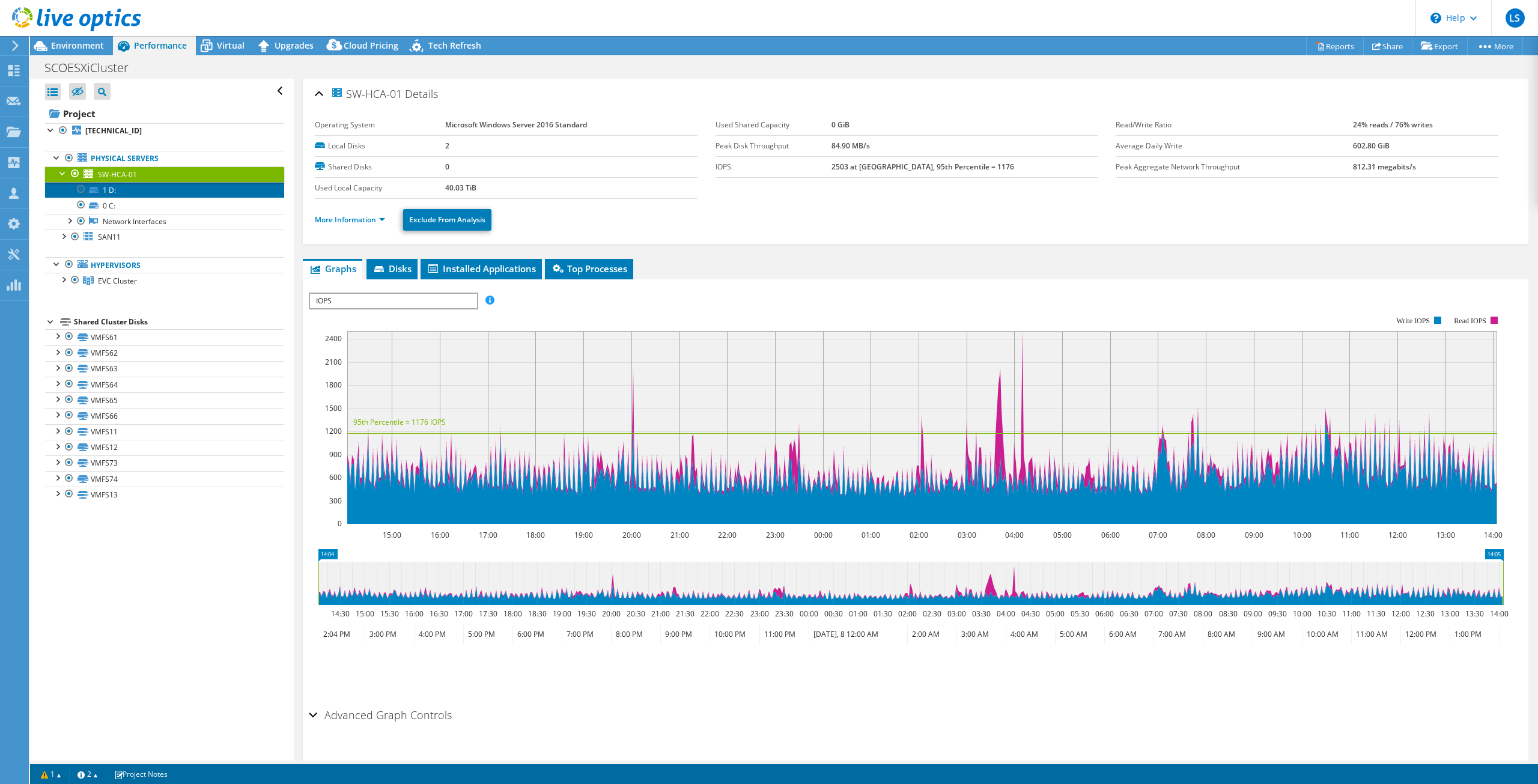
click at [111, 191] on link "1 D:" at bounding box center [165, 190] width 239 height 15
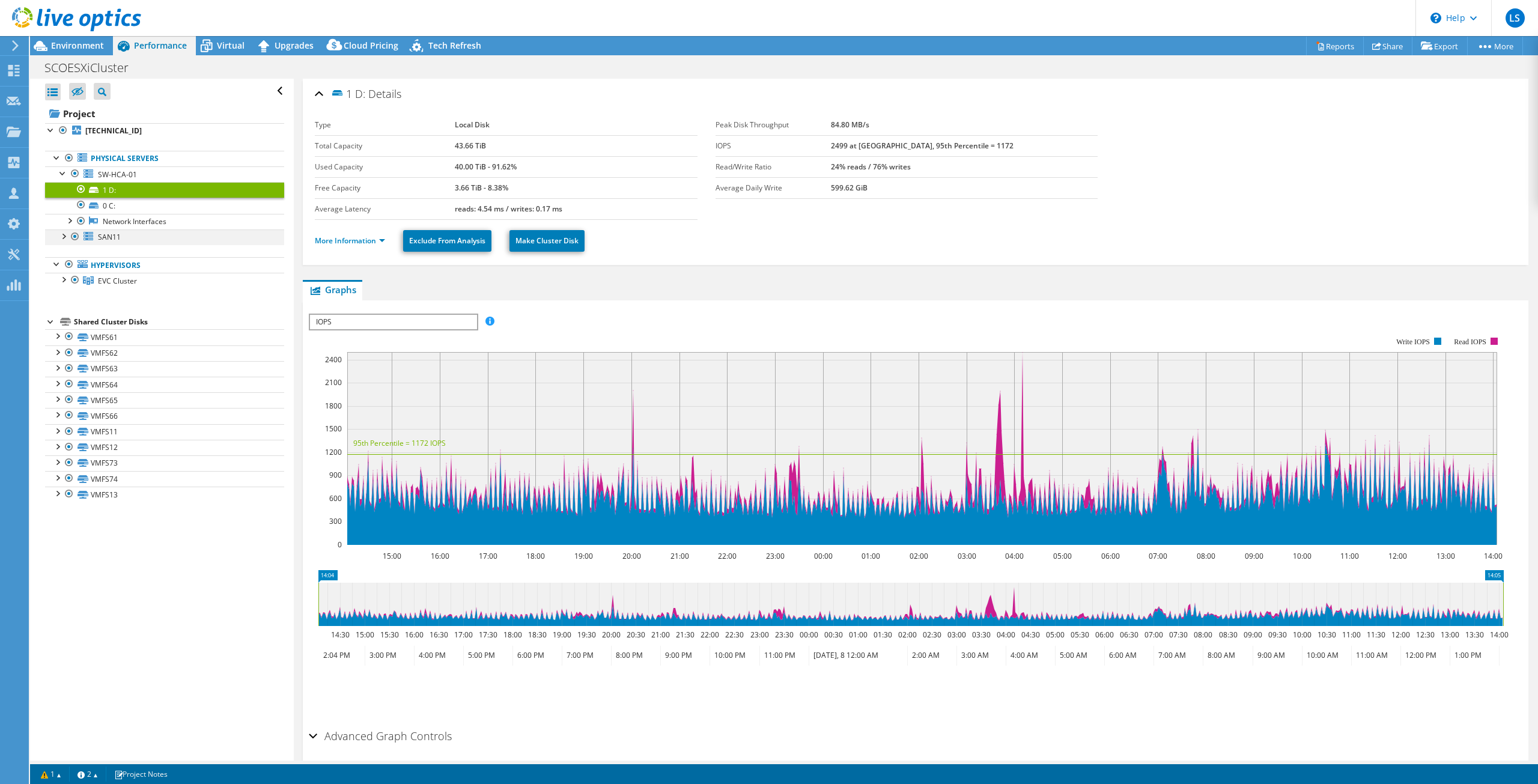
click at [64, 237] on div at bounding box center [63, 235] width 12 height 12
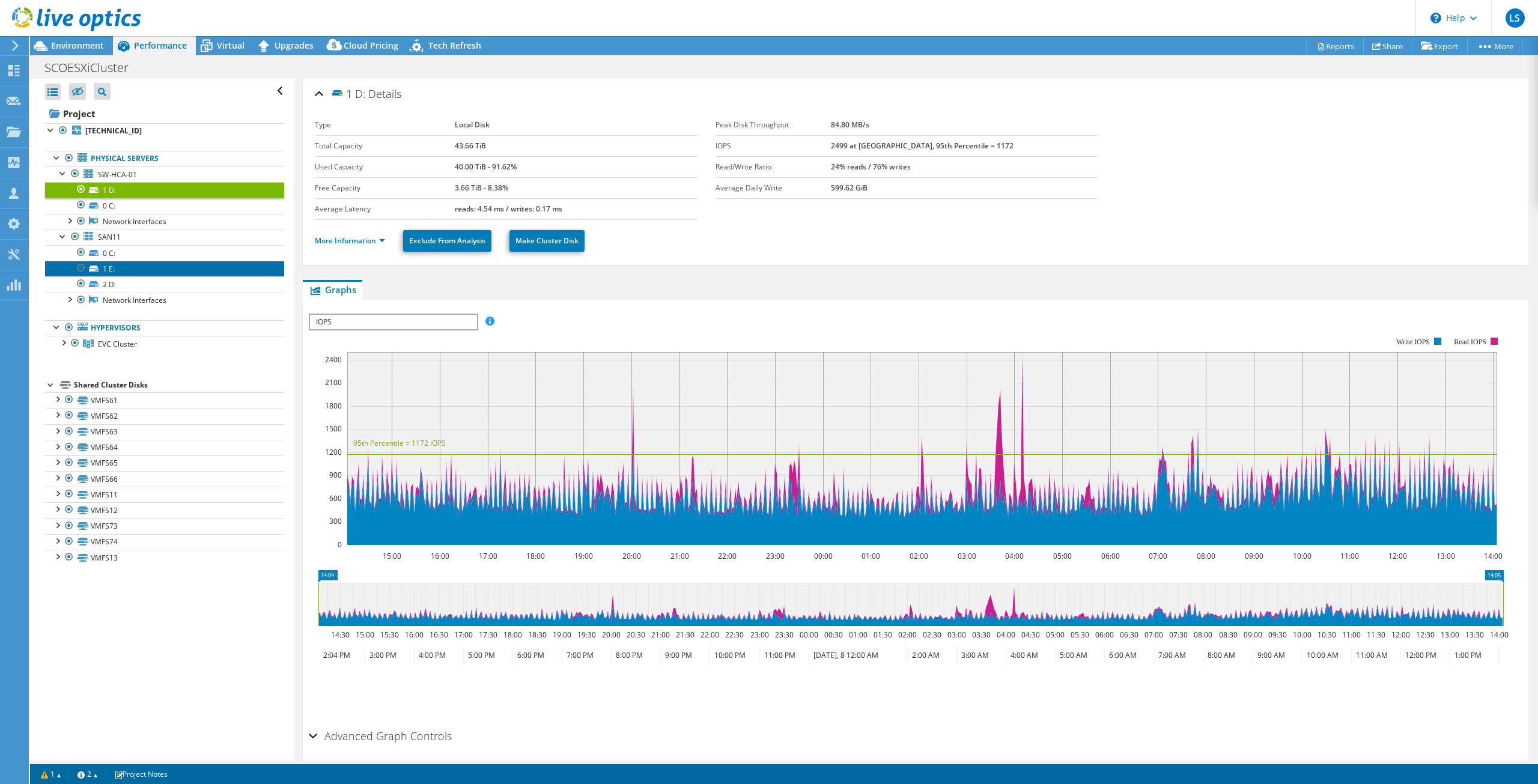
click at [136, 271] on link "1 E:" at bounding box center [165, 268] width 239 height 15
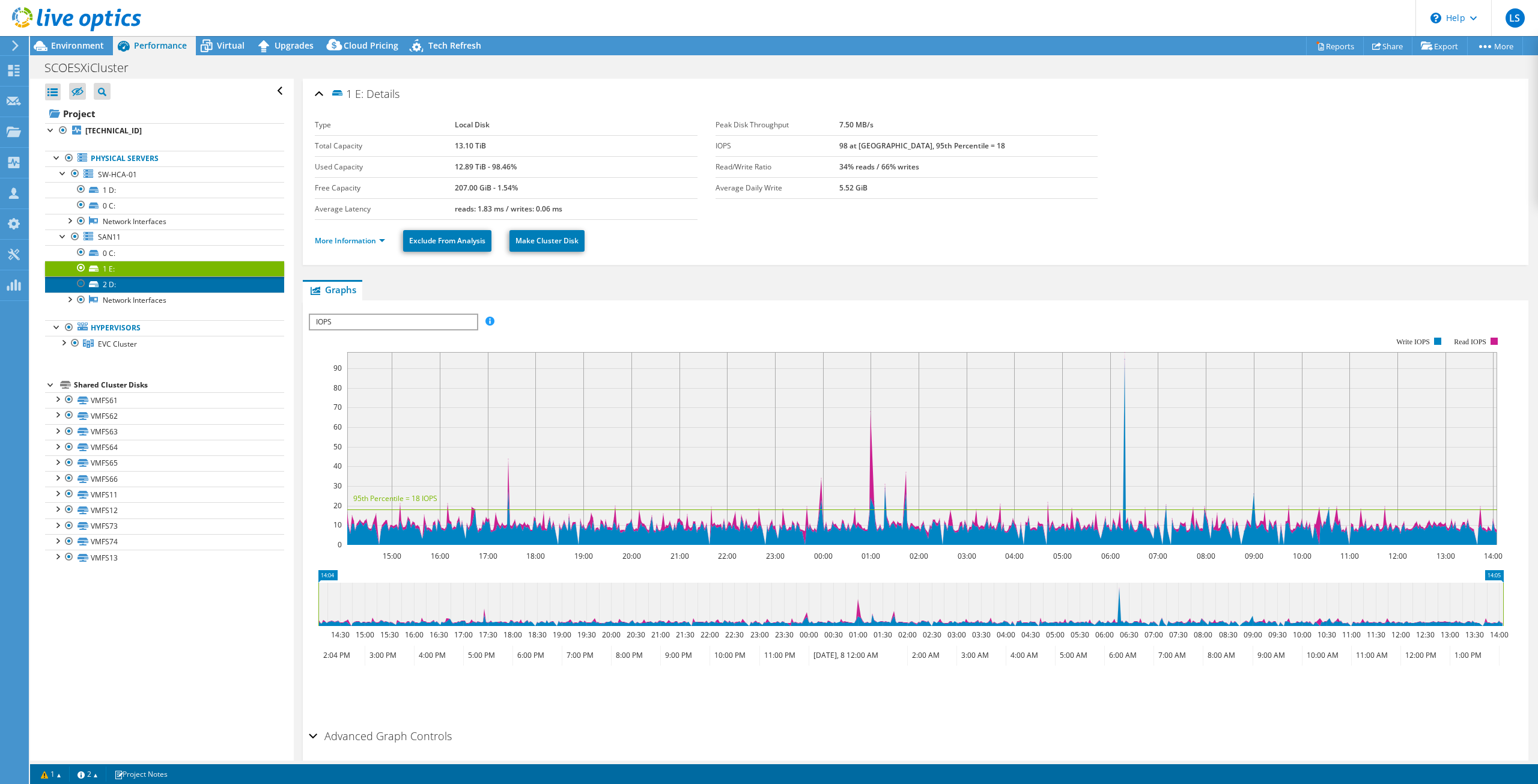
click at [137, 283] on link "2 D:" at bounding box center [165, 284] width 239 height 15
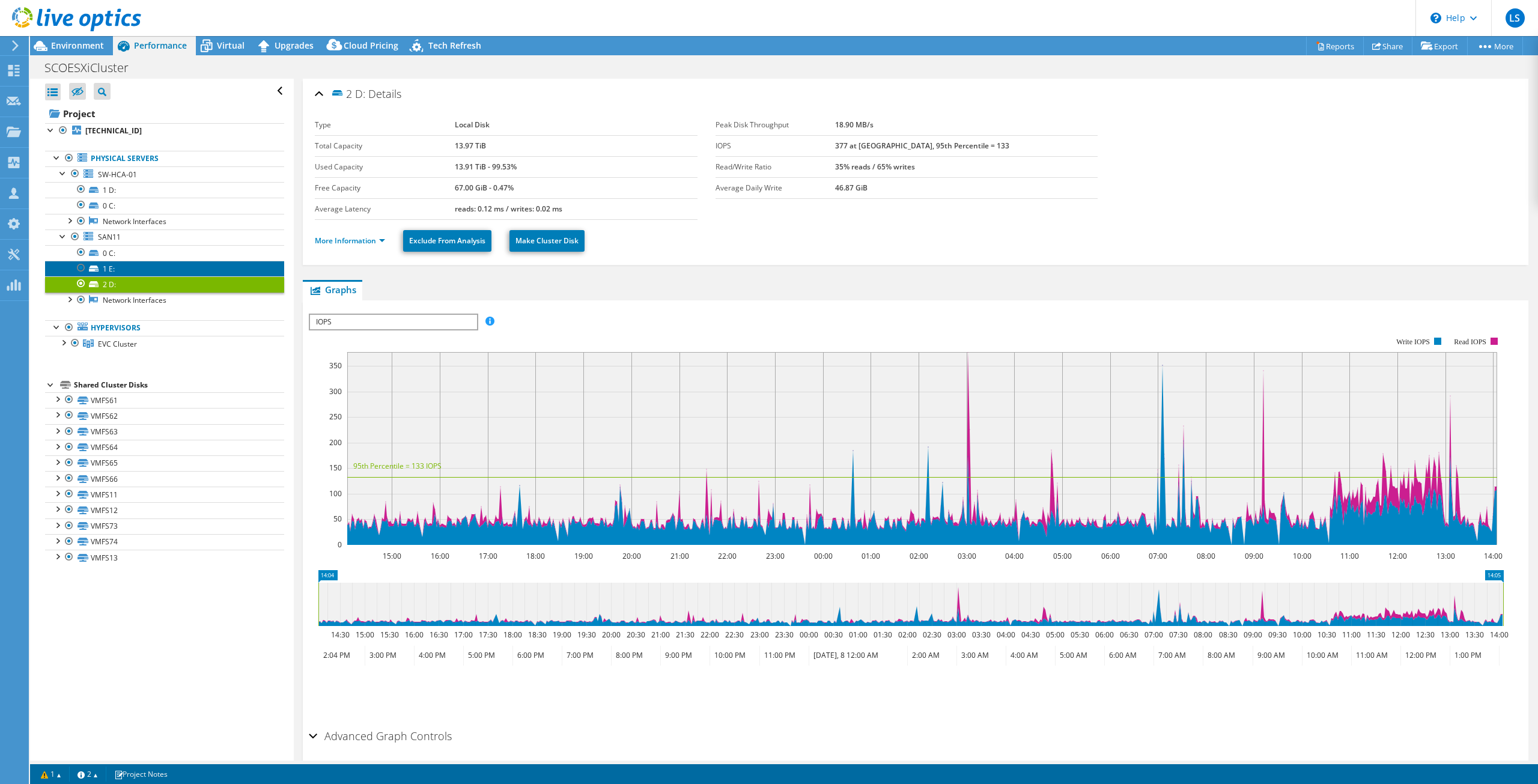
click at [138, 273] on link "1 E:" at bounding box center [165, 268] width 239 height 15
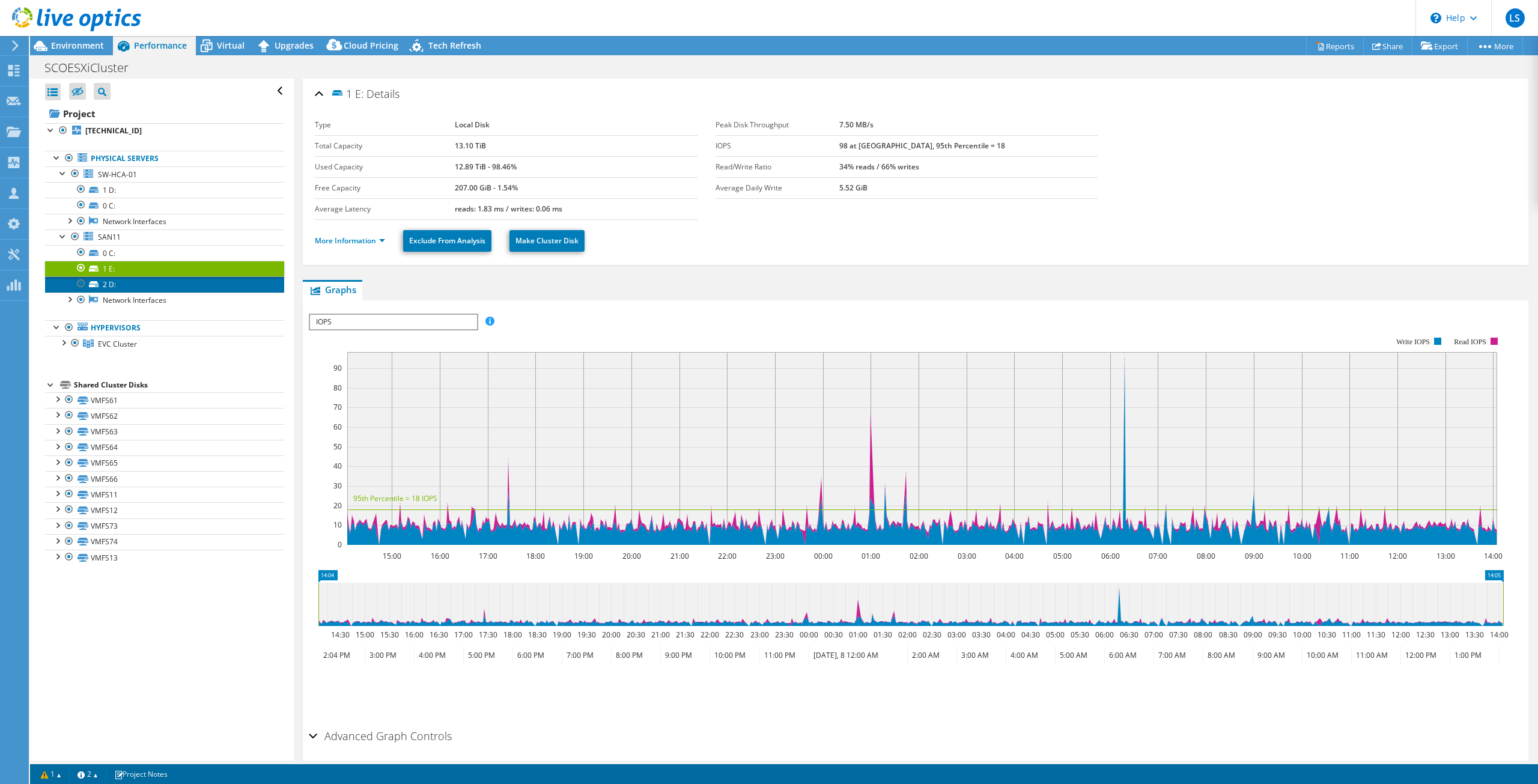
click at [143, 282] on link "2 D:" at bounding box center [165, 284] width 239 height 15
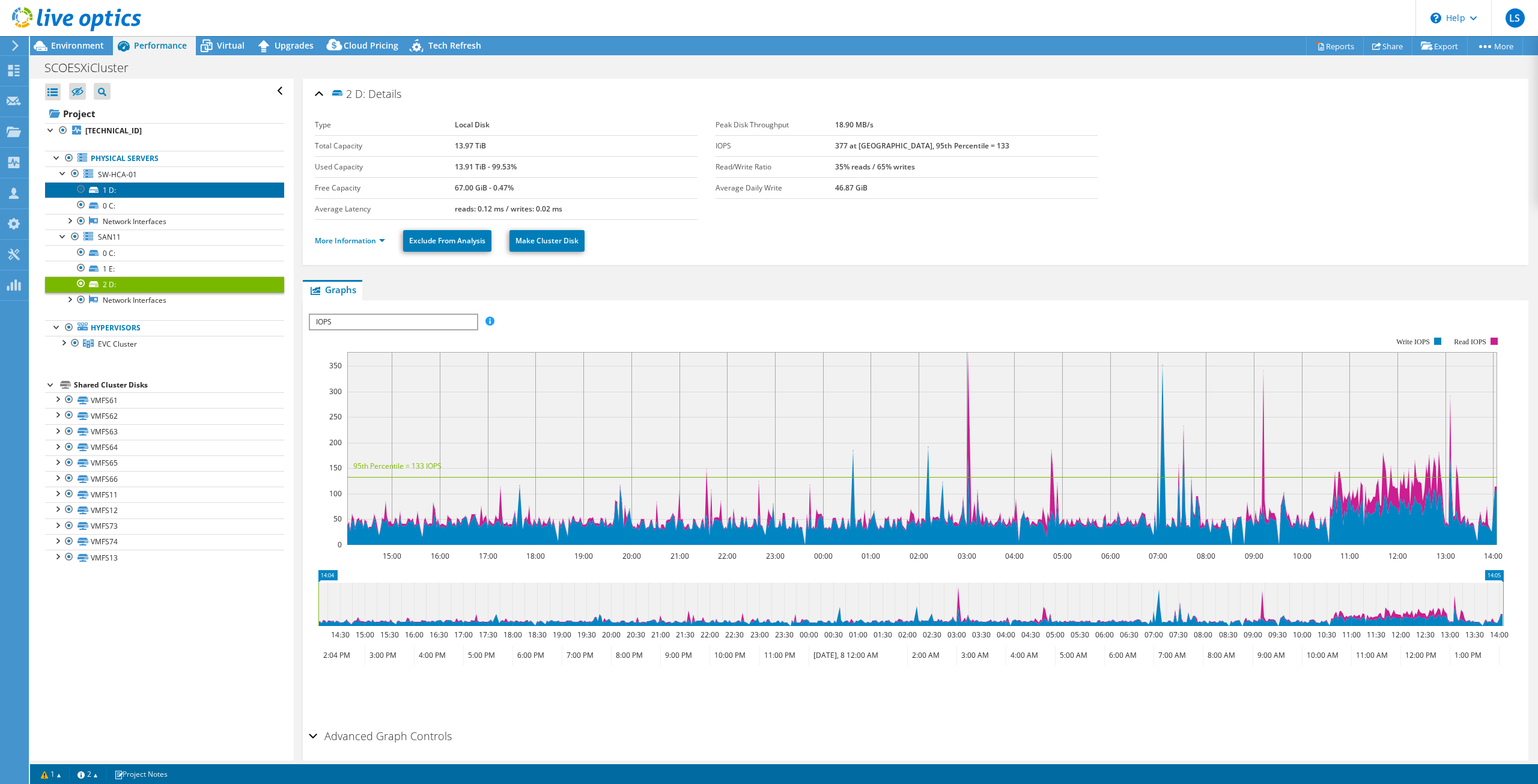
click at [113, 195] on link "1 D:" at bounding box center [165, 190] width 239 height 15
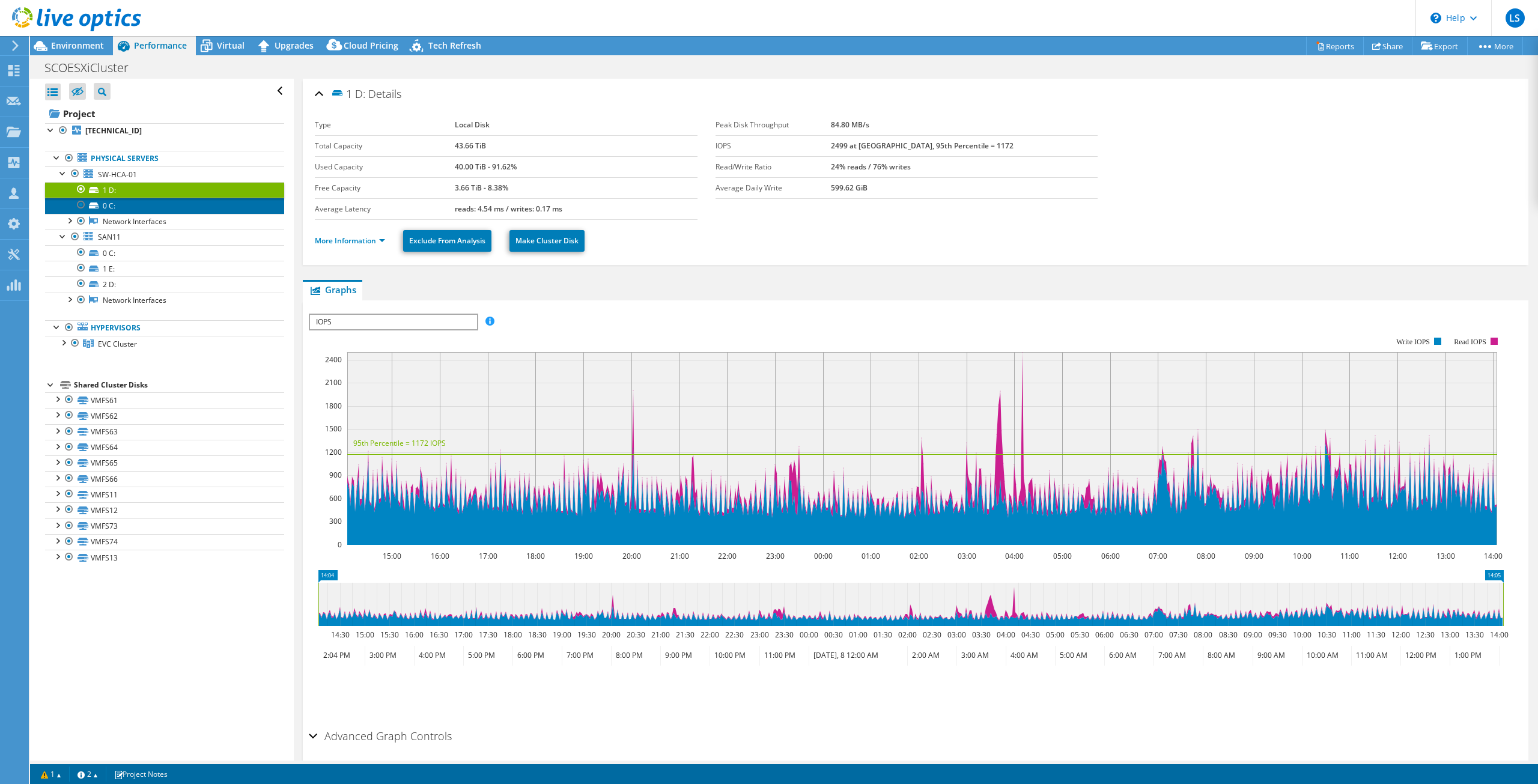
click at [116, 206] on link "0 C:" at bounding box center [165, 205] width 239 height 15
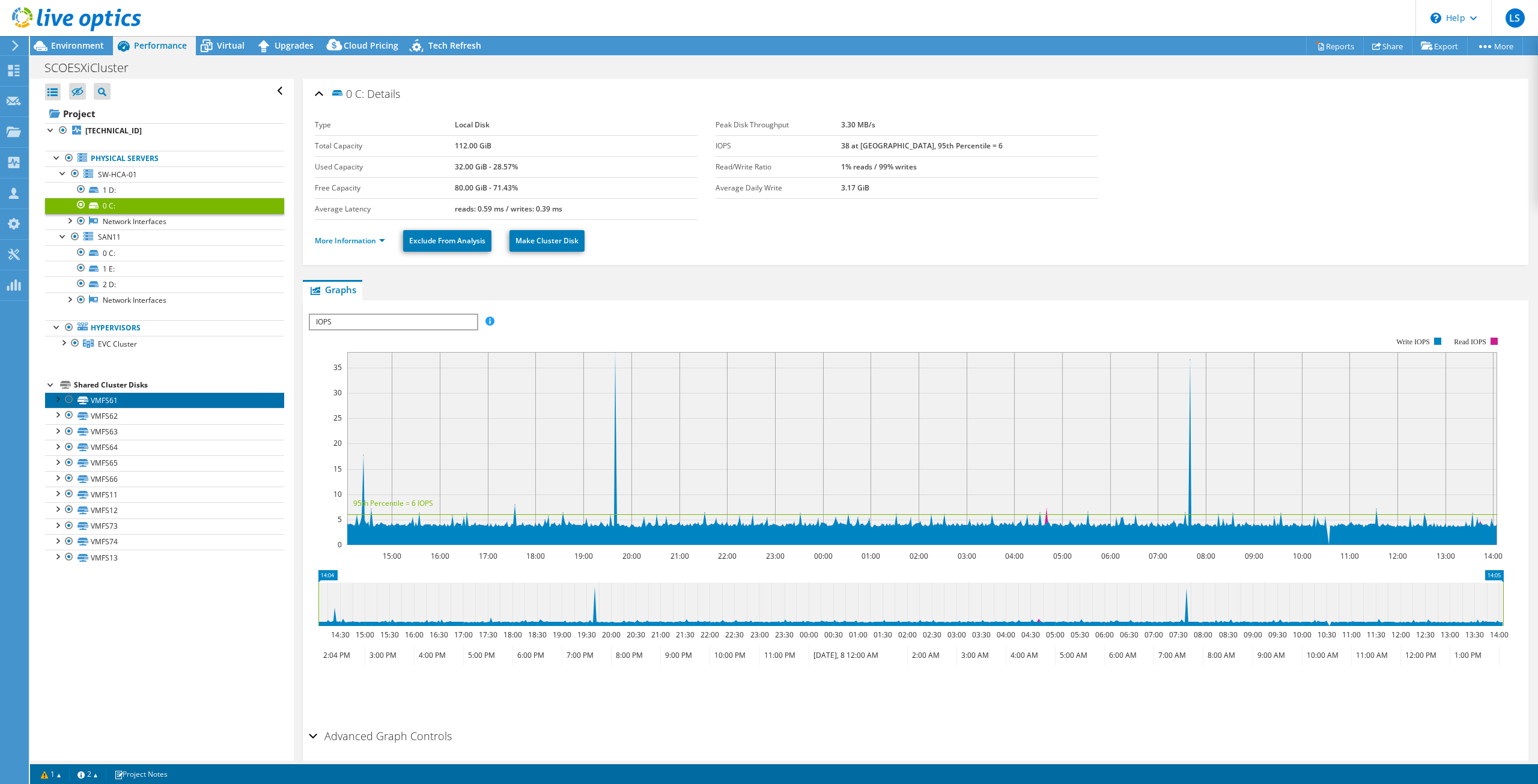
click at [116, 403] on link "VMFS61" at bounding box center [165, 400] width 239 height 15
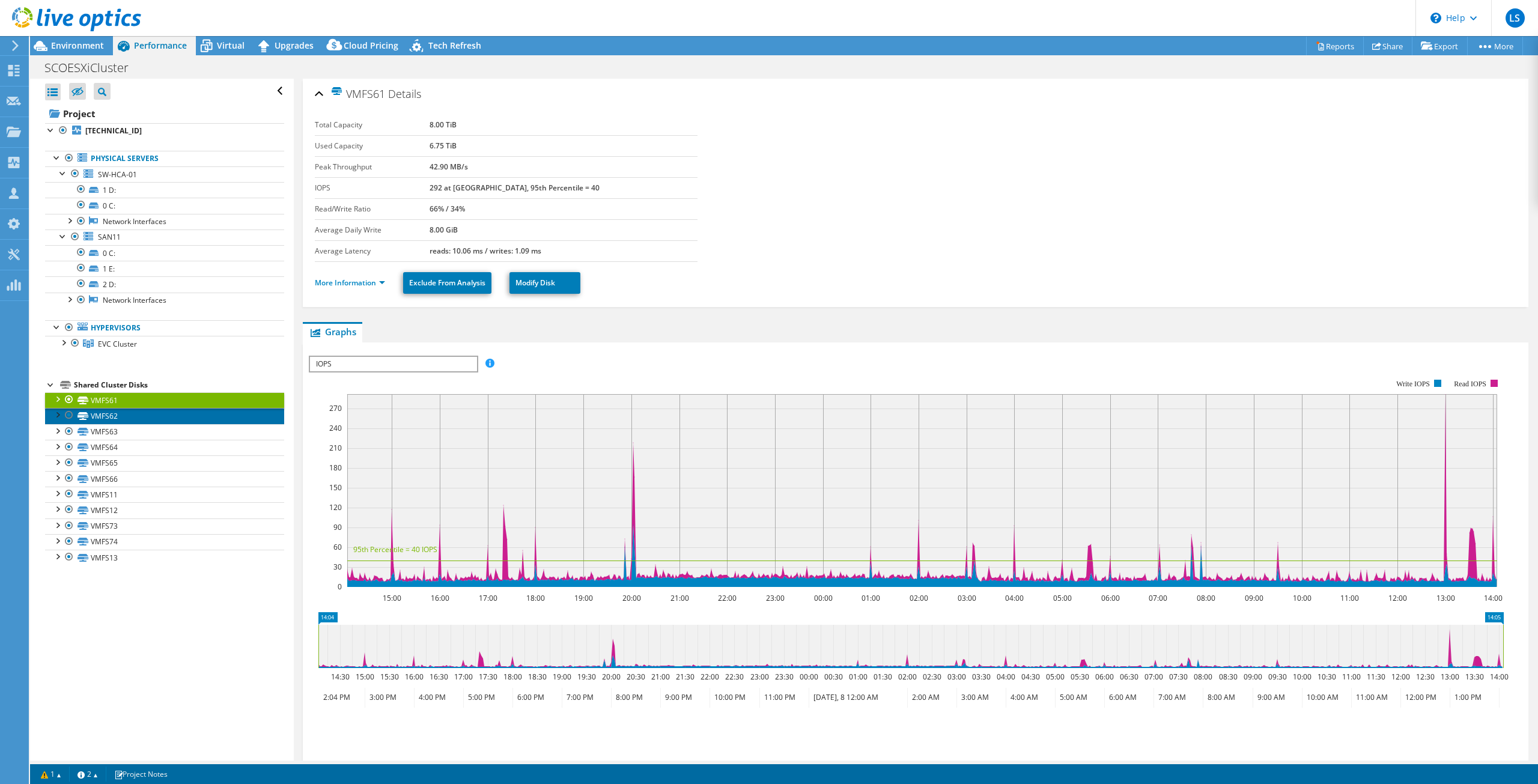
click at [128, 422] on link "VMFS62" at bounding box center [165, 415] width 239 height 15
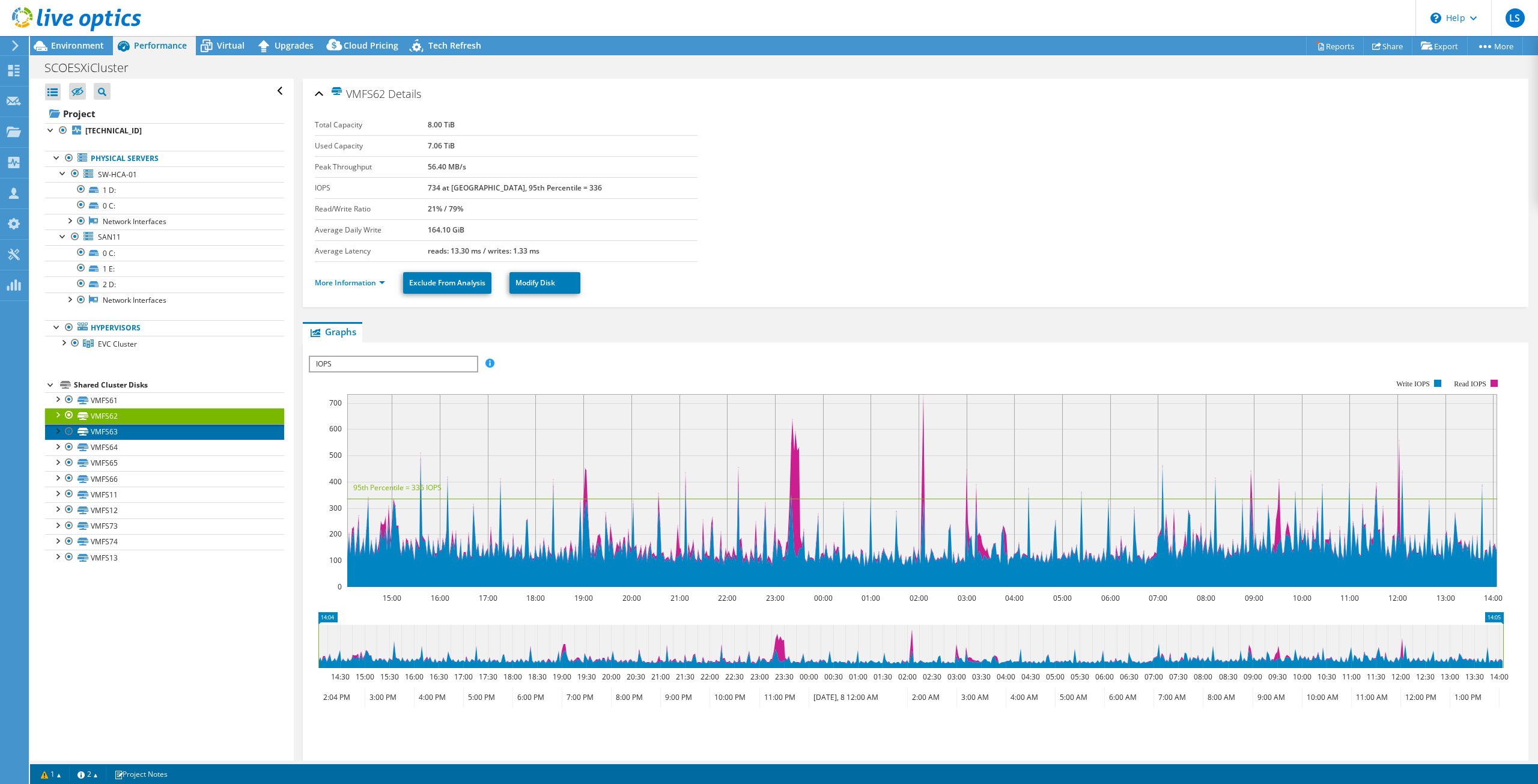
click at [125, 437] on link "VMFS63" at bounding box center [165, 432] width 239 height 15
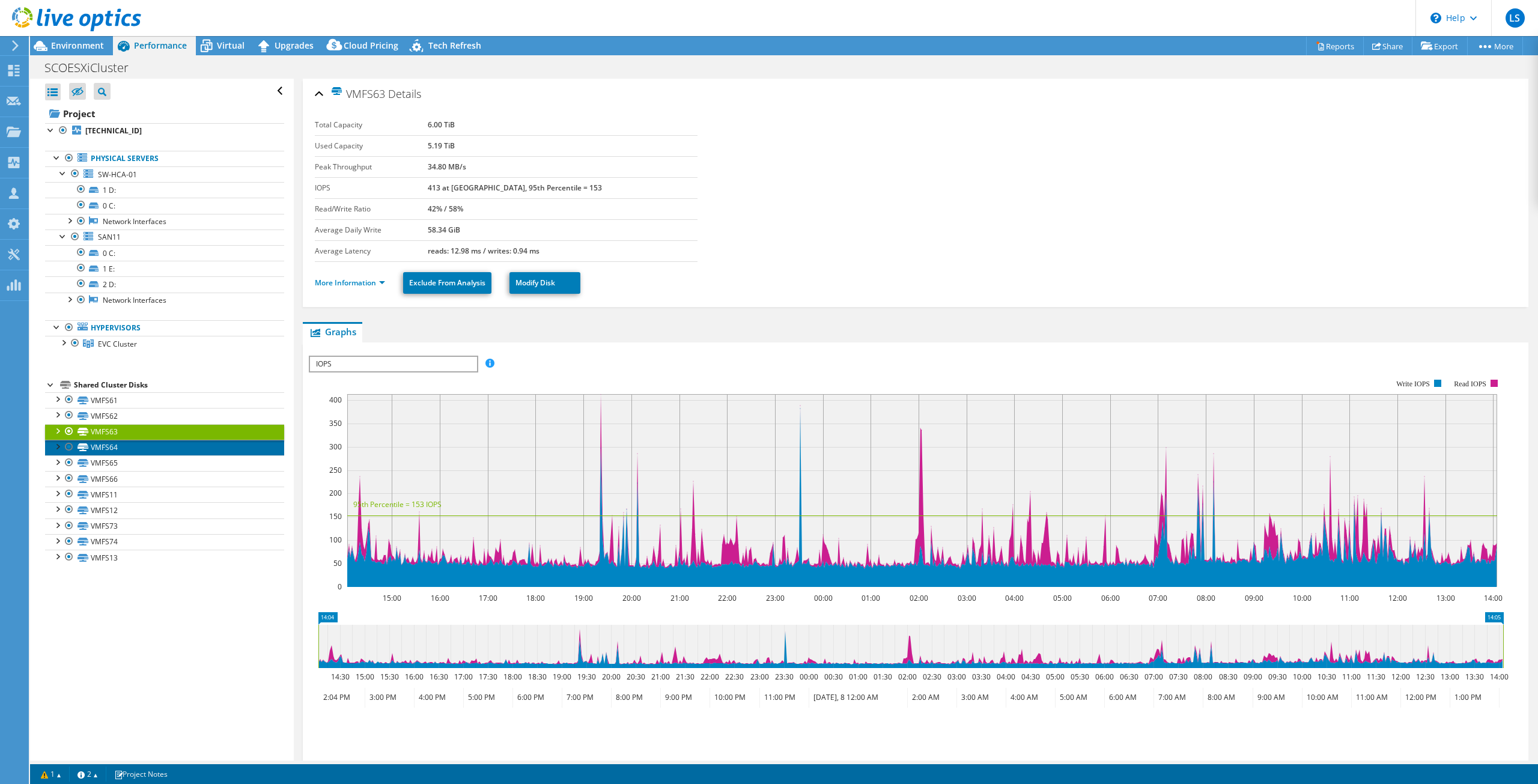
click at [126, 453] on link "VMFS64" at bounding box center [165, 447] width 239 height 15
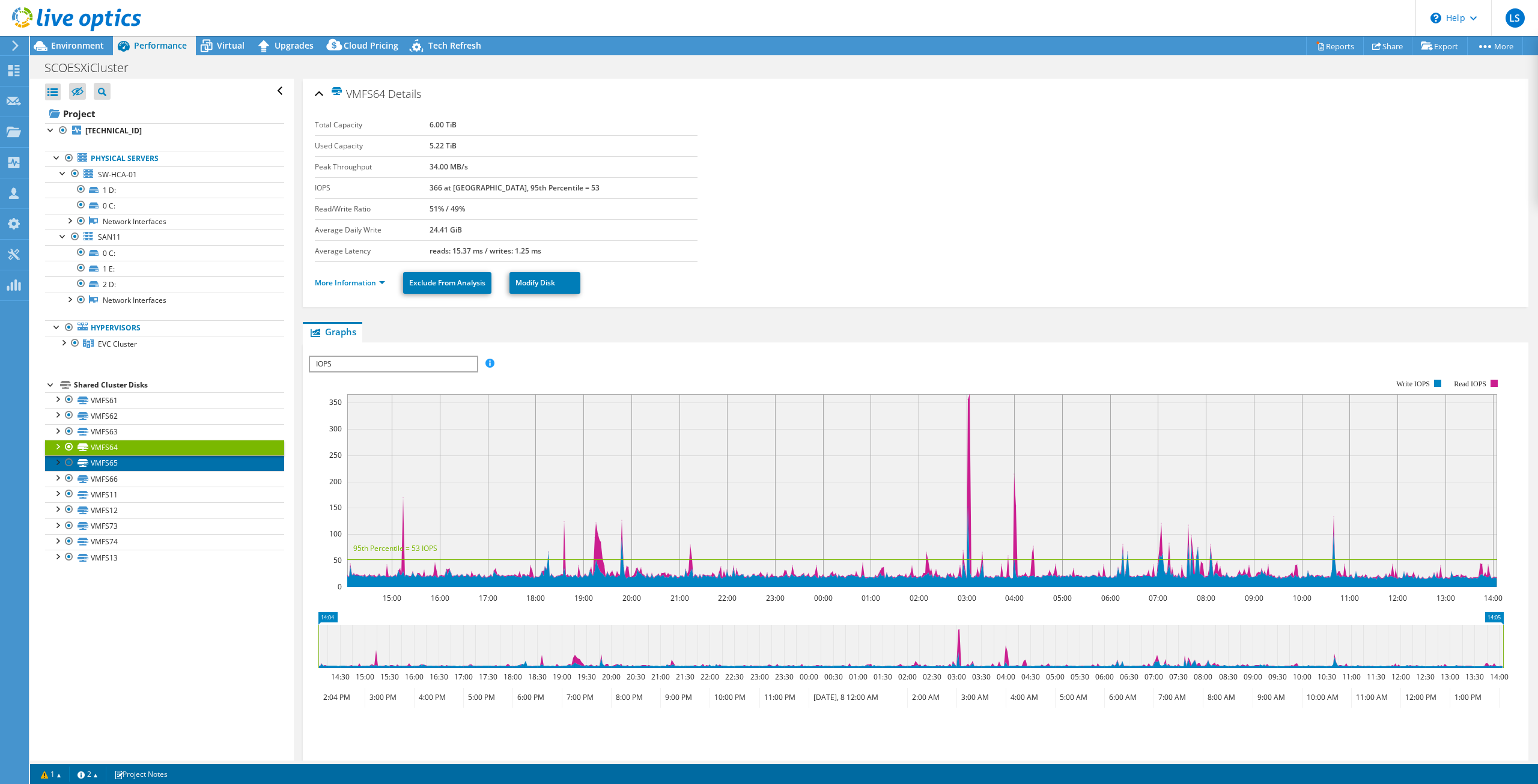
click at [132, 462] on link "VMFS65" at bounding box center [165, 463] width 239 height 15
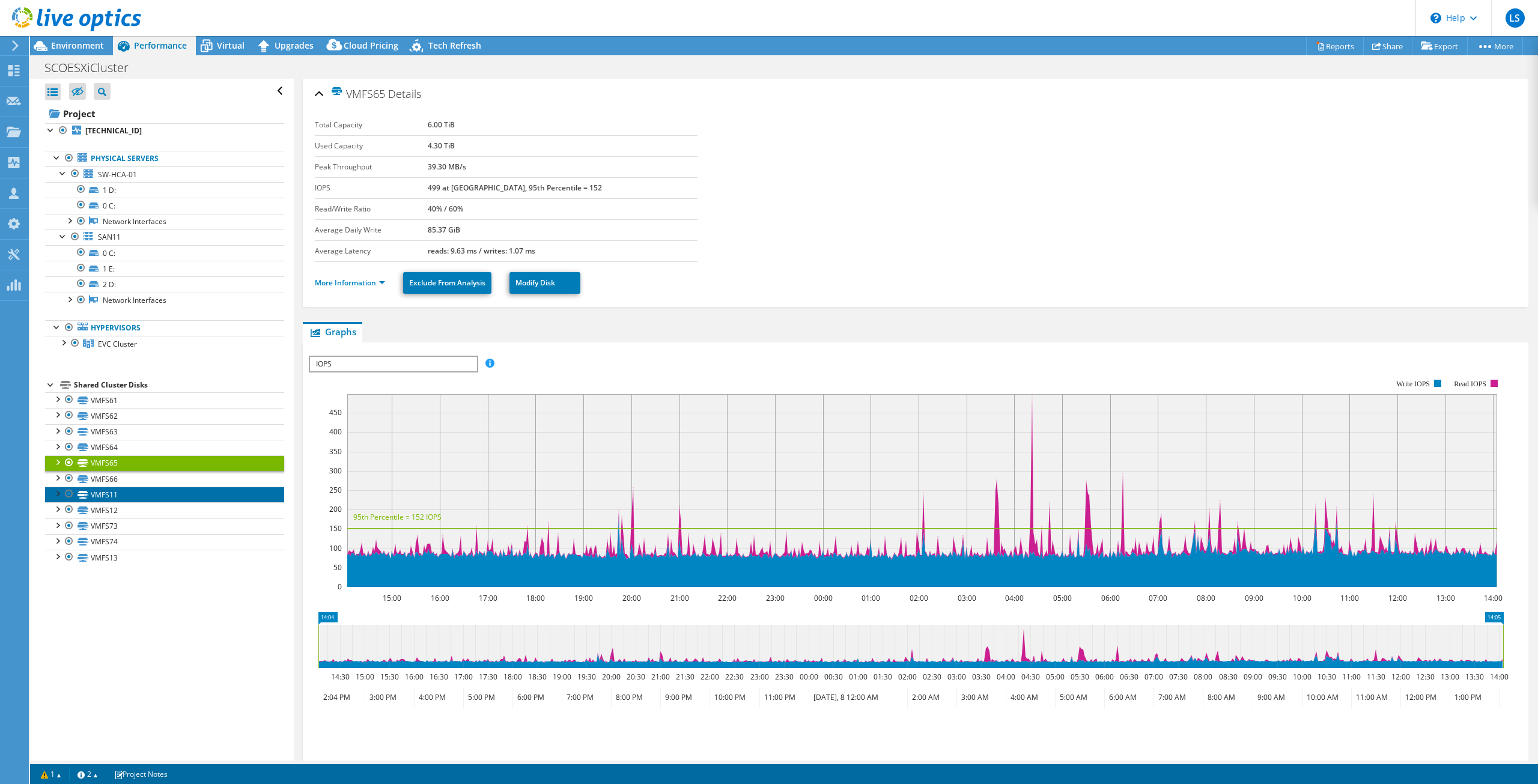
click at [136, 487] on link "VMFS11" at bounding box center [165, 495] width 239 height 15
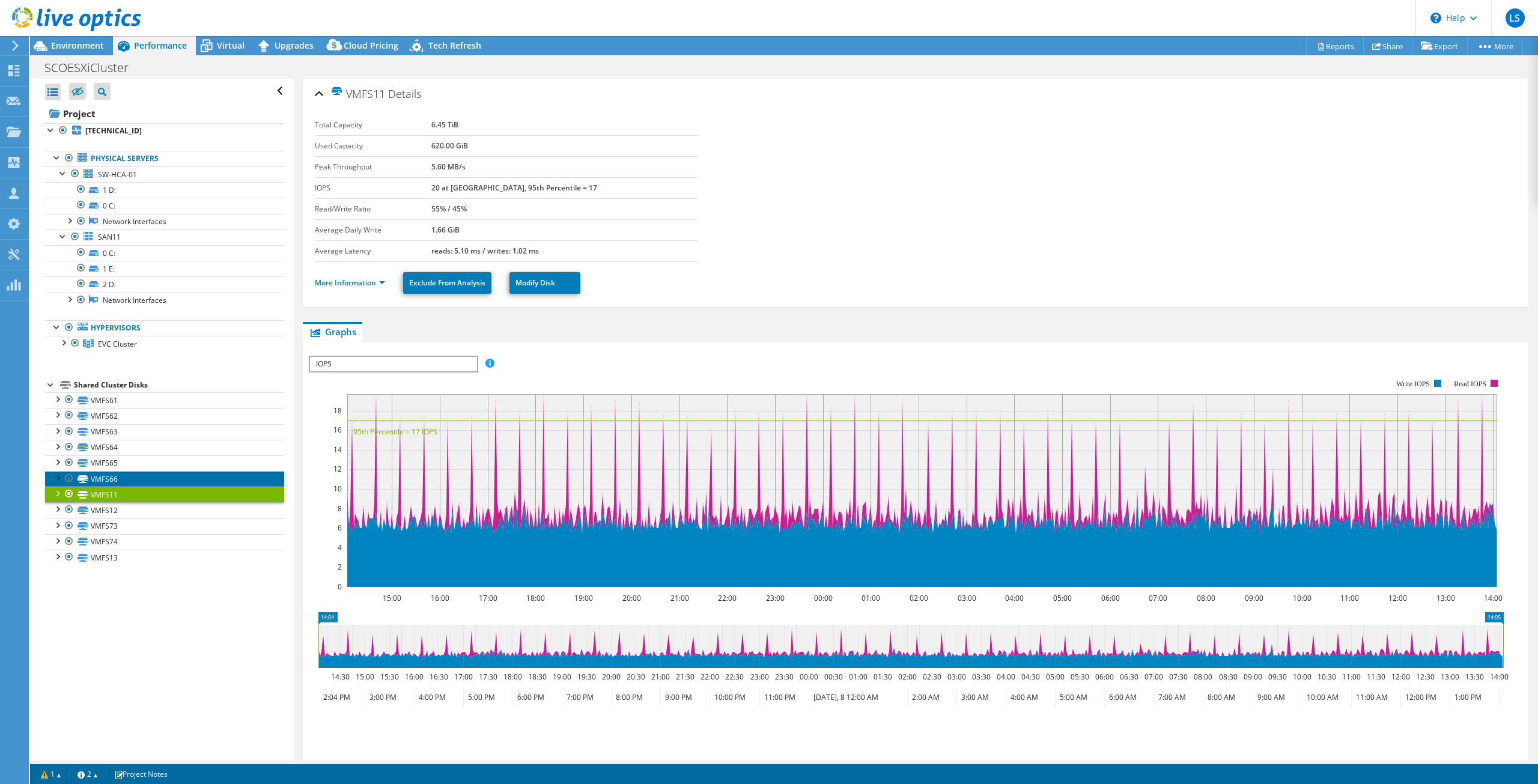
click at [133, 480] on link "VMFS66" at bounding box center [165, 478] width 239 height 15
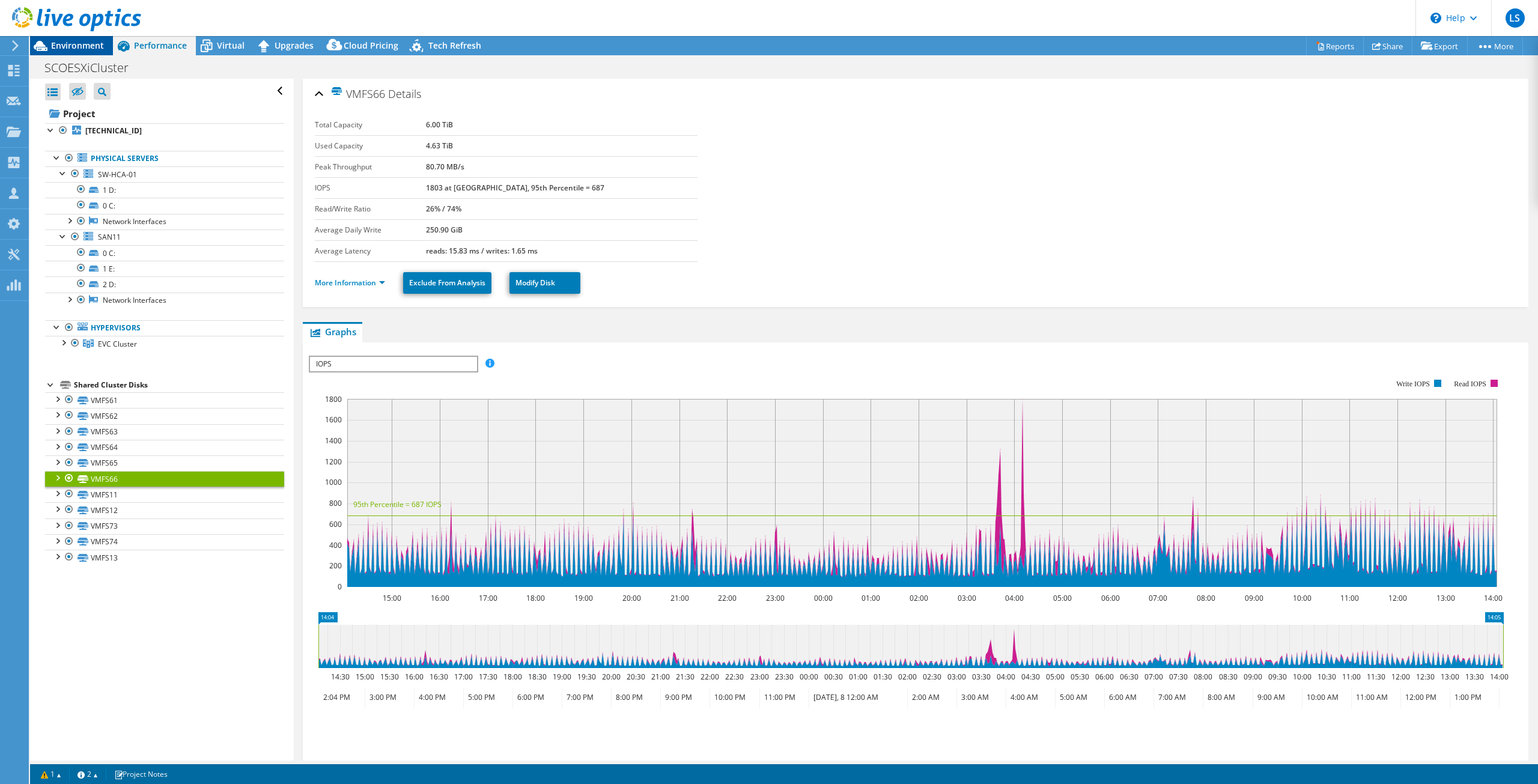
click at [78, 53] on div "Environment" at bounding box center [72, 45] width 83 height 19
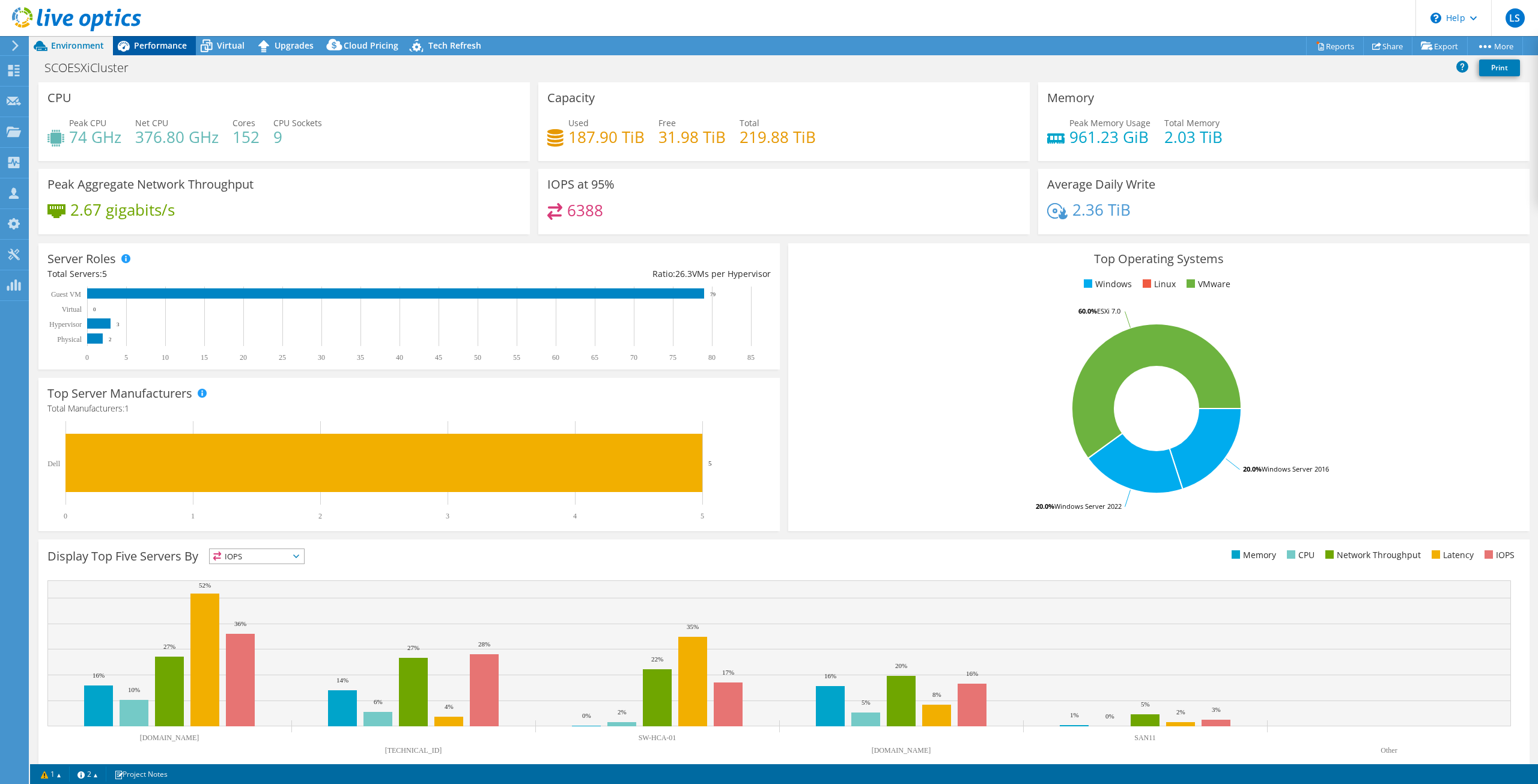
click at [161, 51] on div "Performance" at bounding box center [155, 45] width 83 height 19
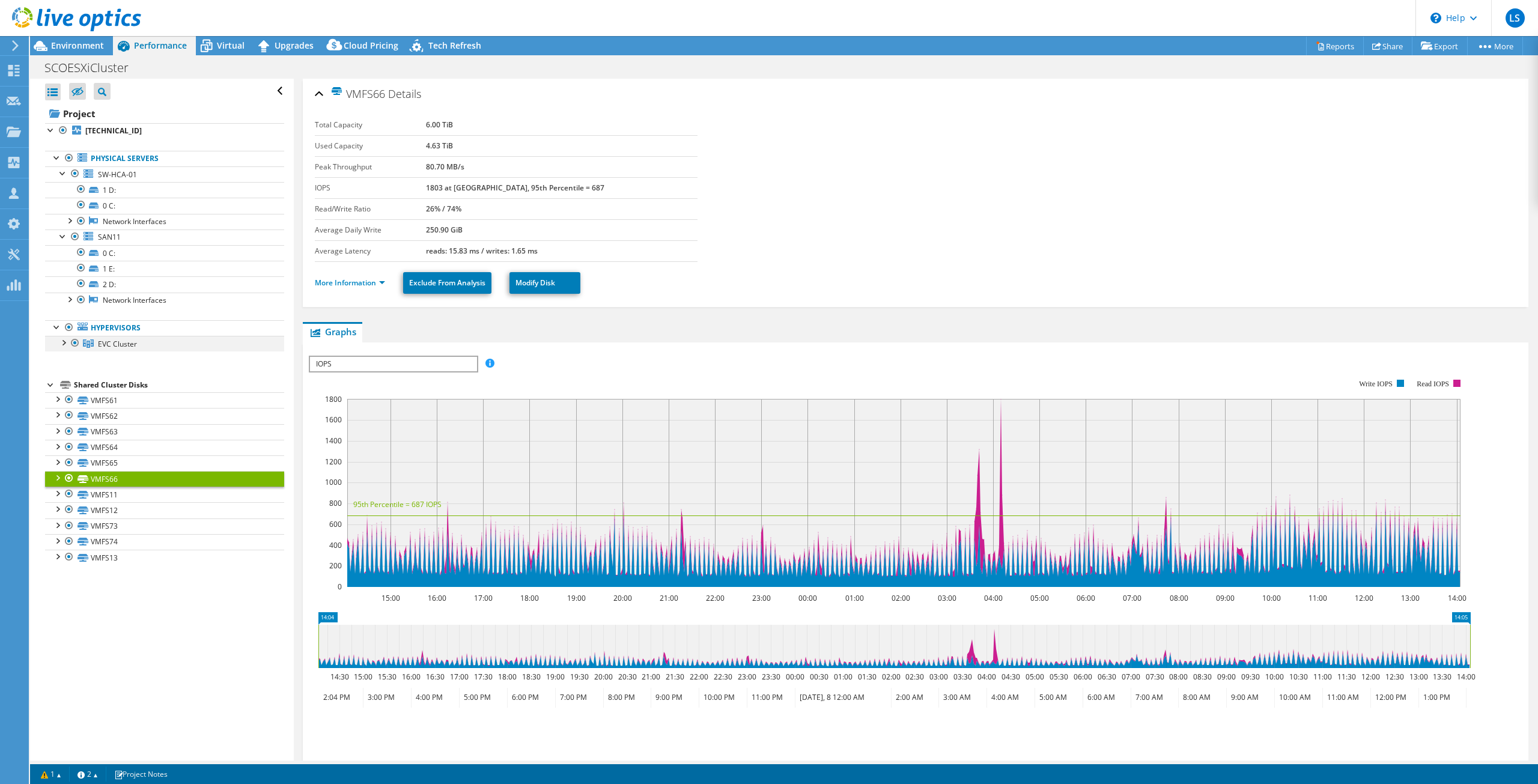
click at [66, 345] on div at bounding box center [63, 342] width 12 height 12
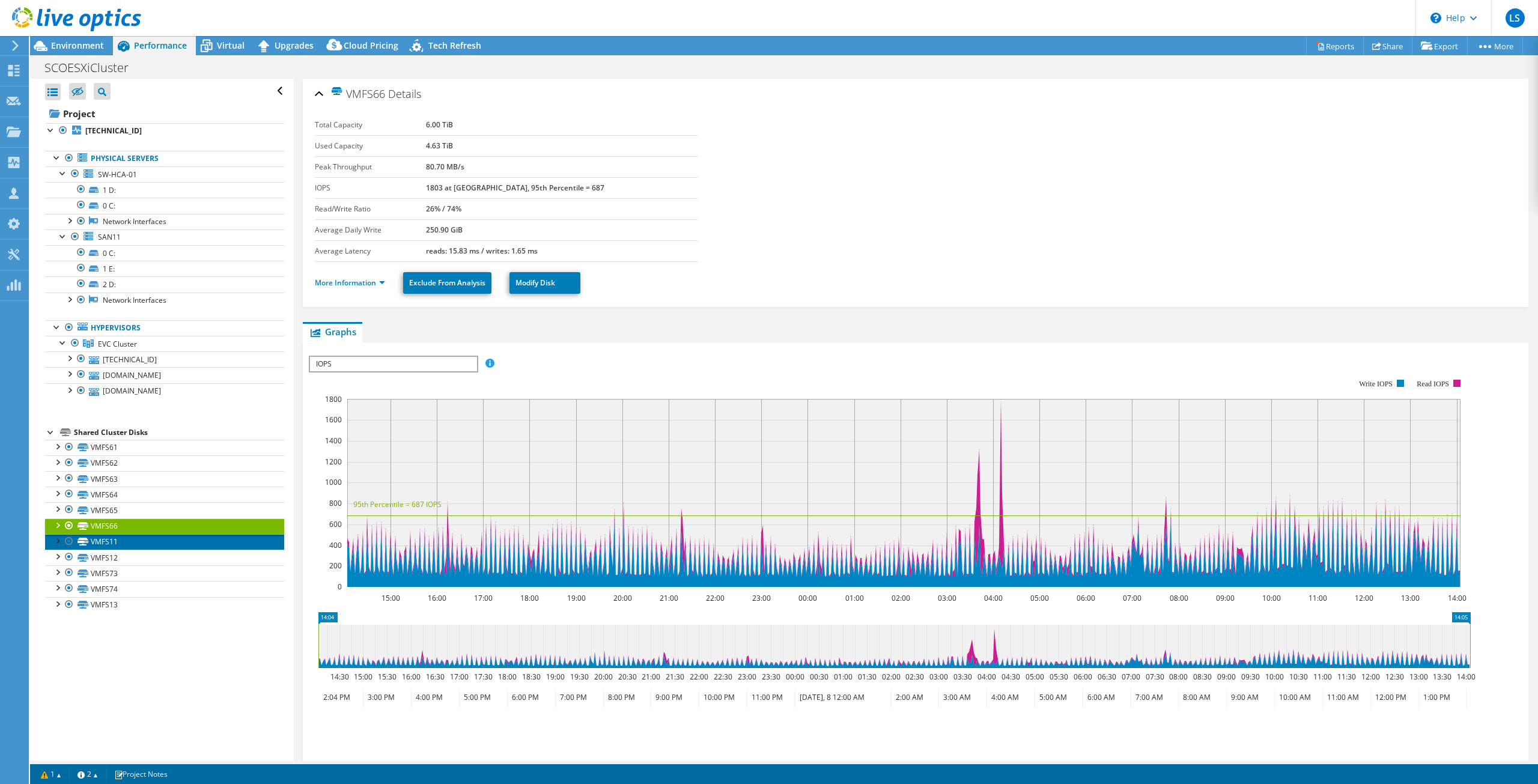
click at [129, 543] on link "VMFS11" at bounding box center [165, 542] width 239 height 15
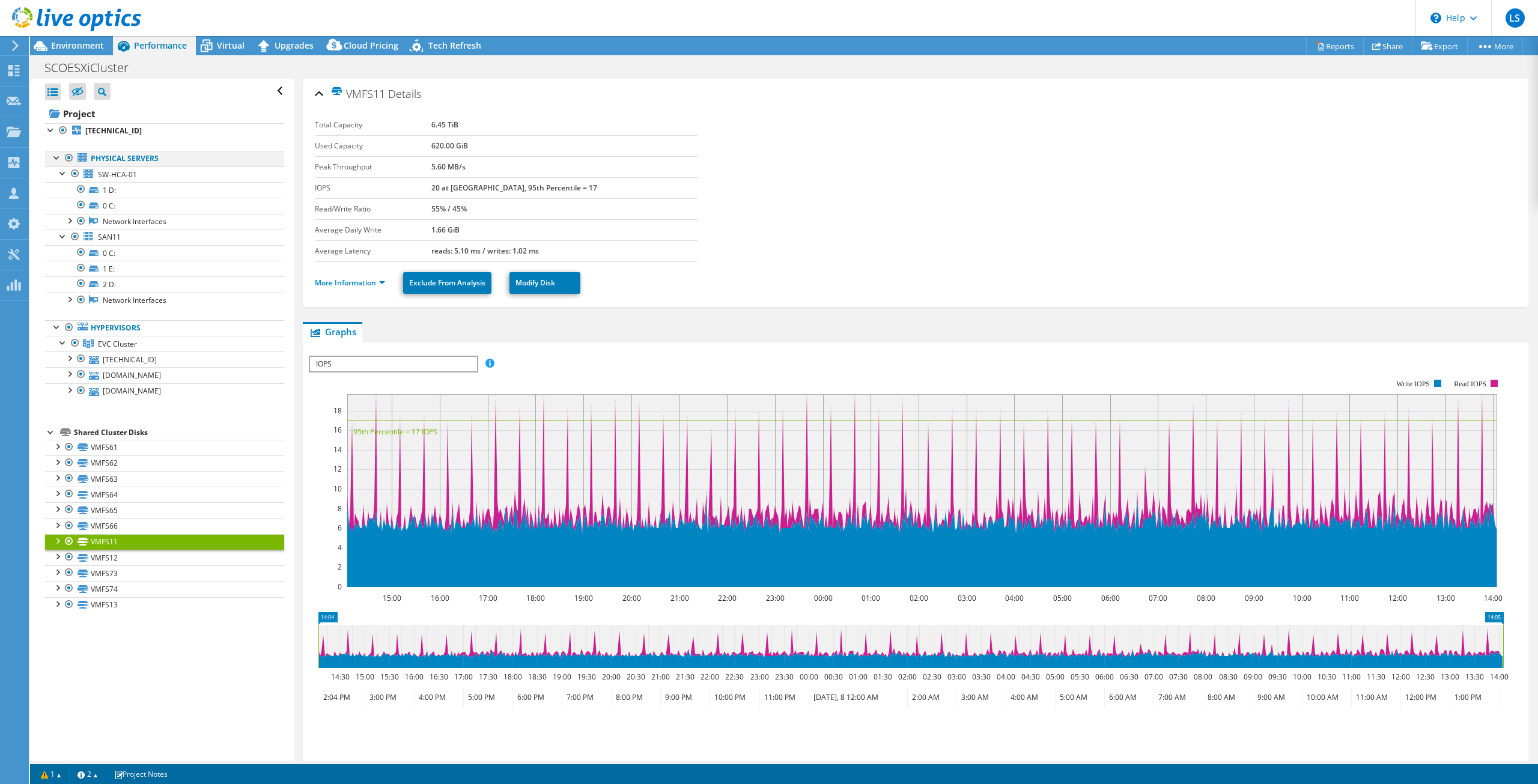
click at [66, 159] on div at bounding box center [69, 158] width 12 height 15
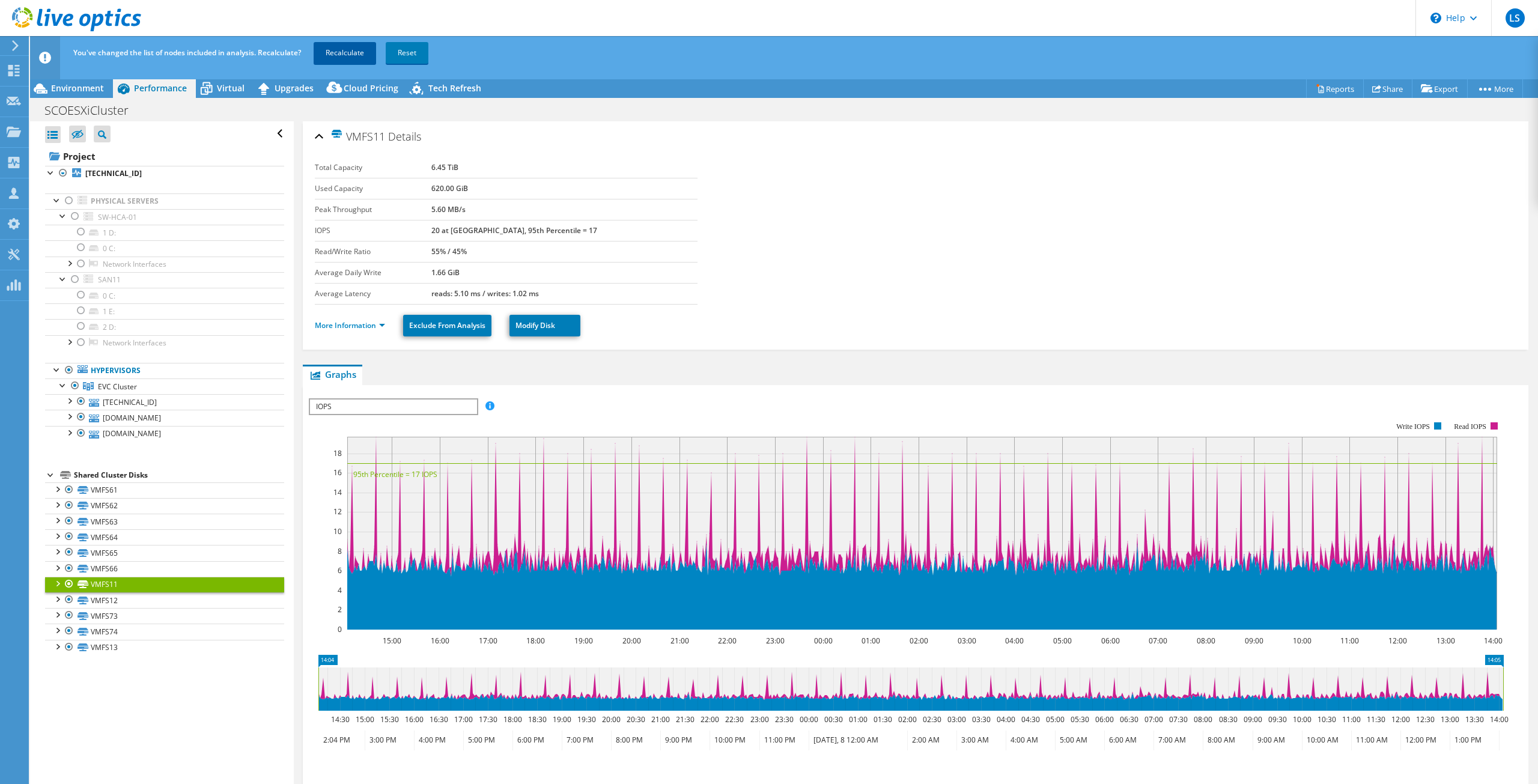
click at [348, 59] on link "Recalculate" at bounding box center [345, 52] width 63 height 21
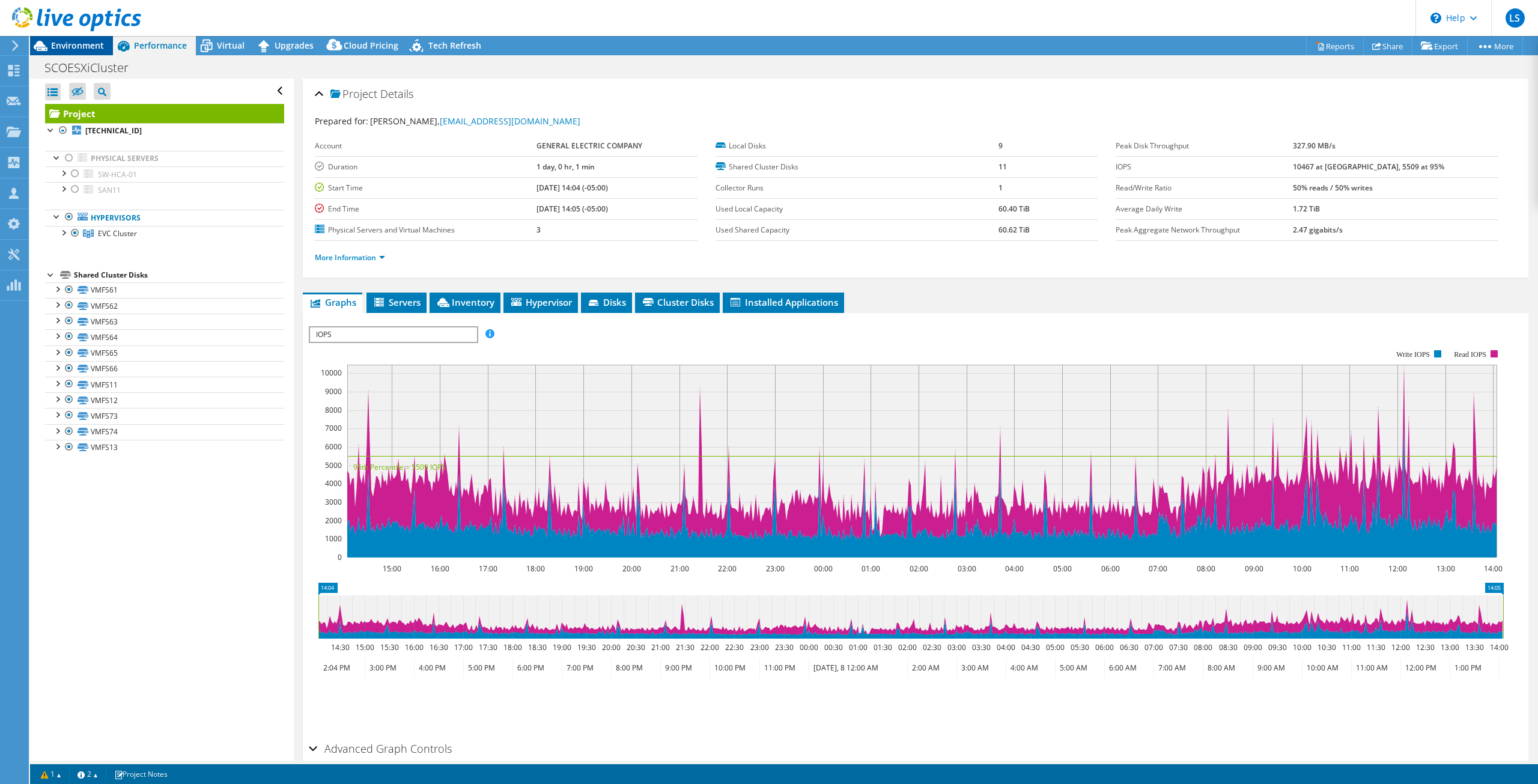
click at [66, 45] on span "Environment" at bounding box center [77, 45] width 53 height 12
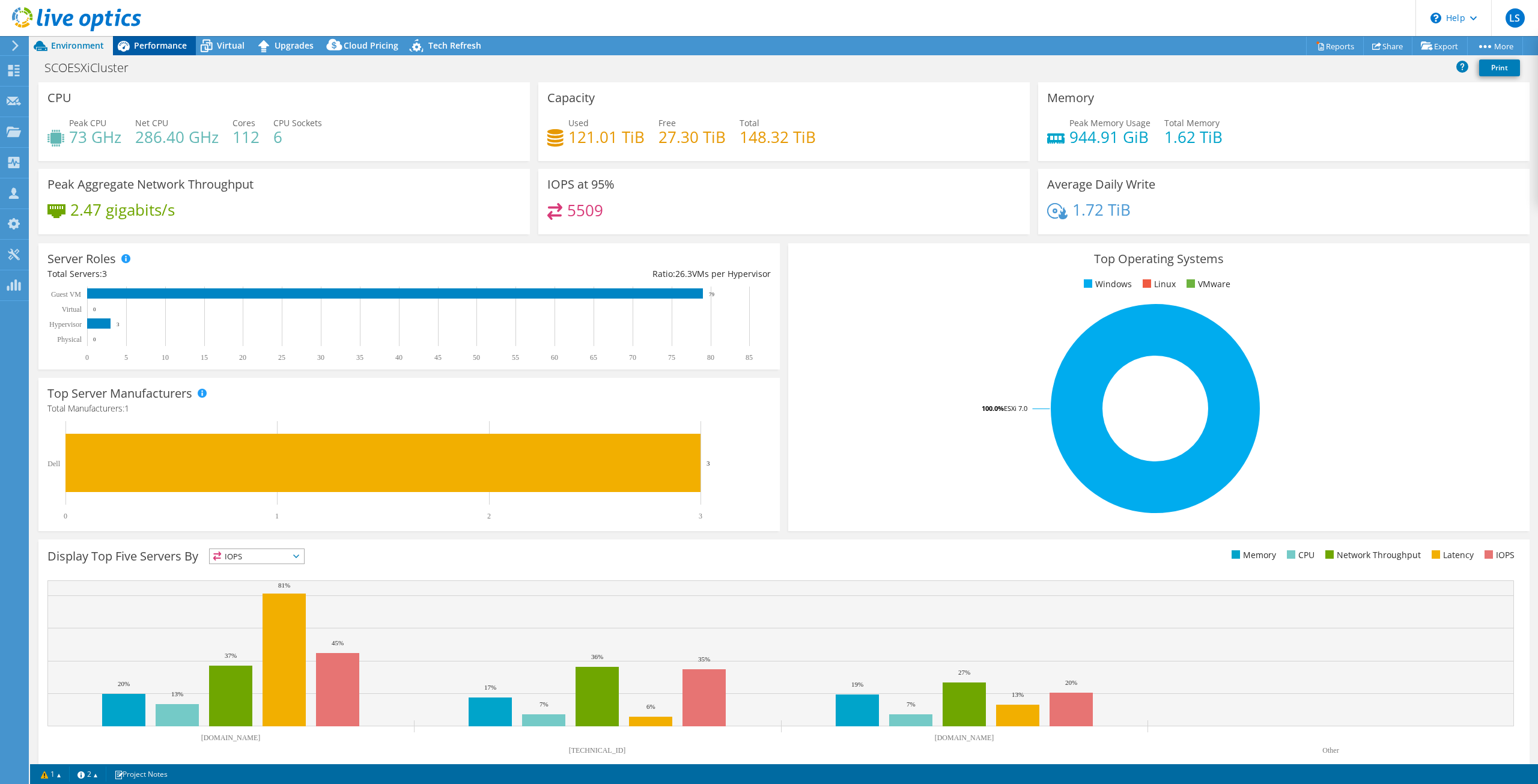
click at [156, 45] on span "Performance" at bounding box center [160, 45] width 53 height 12
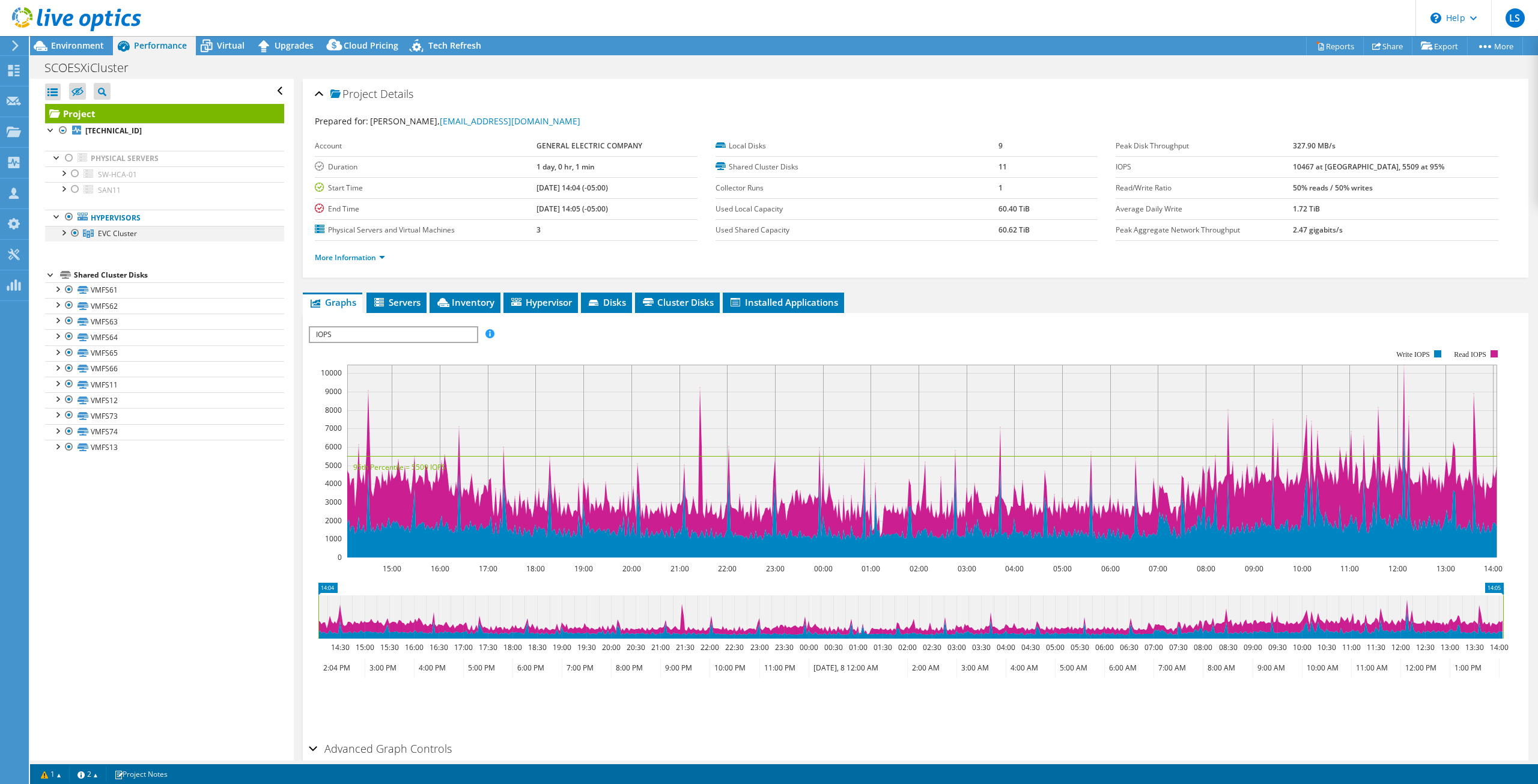
click at [64, 233] on div at bounding box center [63, 231] width 12 height 12
click at [70, 248] on div at bounding box center [69, 247] width 12 height 12
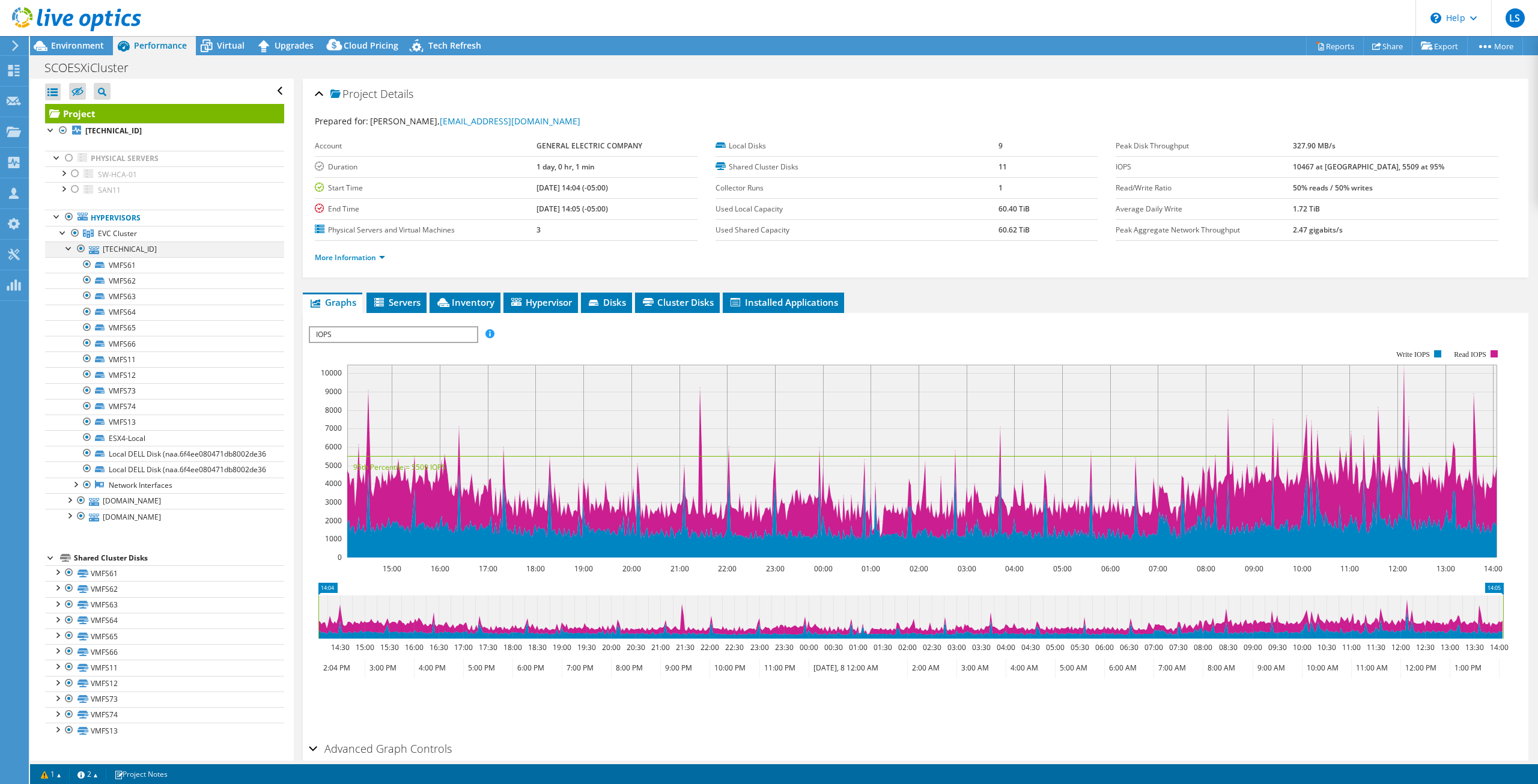
click at [70, 248] on div at bounding box center [69, 247] width 12 height 12
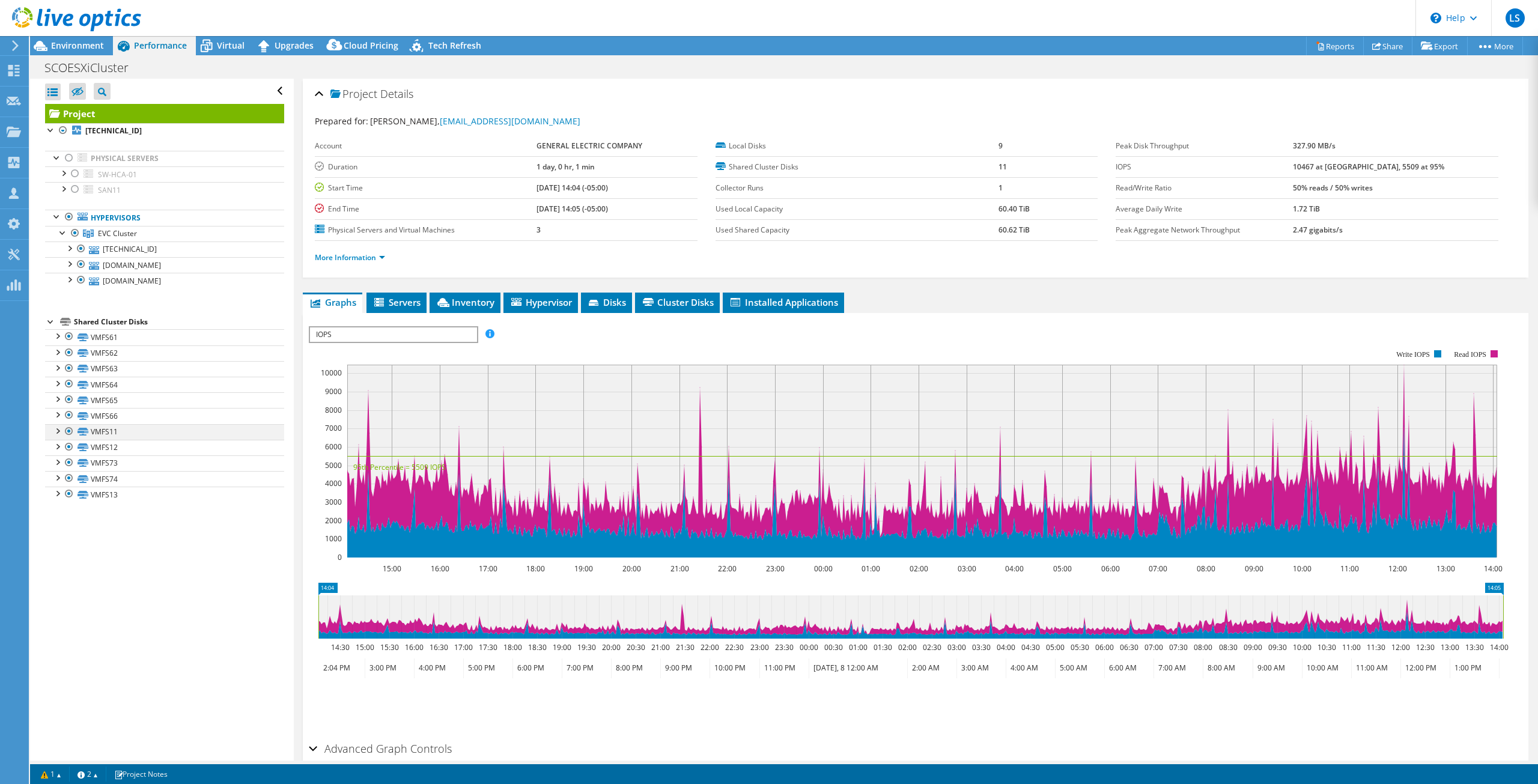
click at [68, 431] on div at bounding box center [69, 431] width 12 height 15
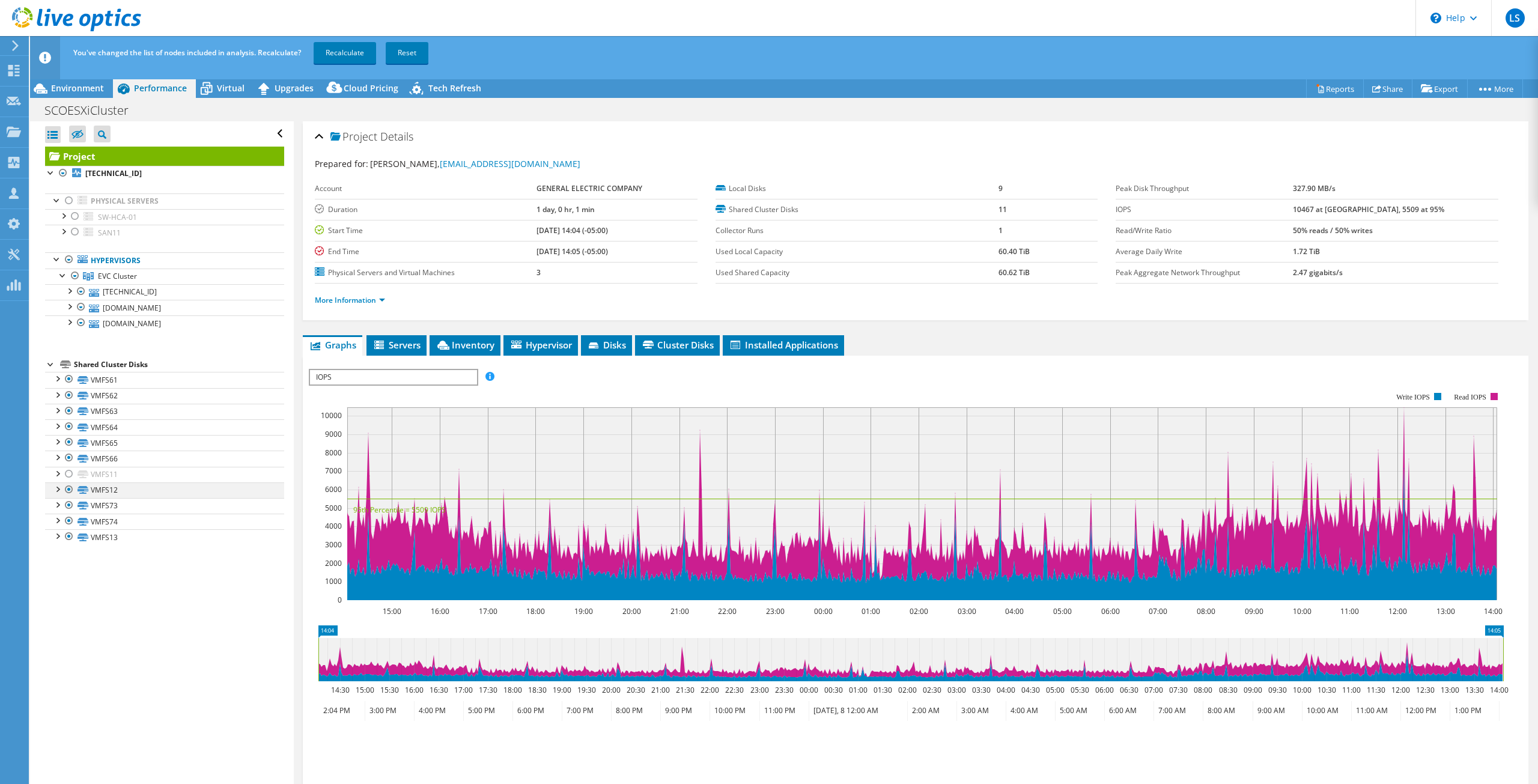
click at [64, 489] on div at bounding box center [69, 489] width 12 height 15
click at [66, 537] on div at bounding box center [69, 536] width 12 height 15
click at [69, 379] on div at bounding box center [69, 378] width 12 height 15
click at [68, 396] on div at bounding box center [69, 395] width 12 height 15
click at [69, 413] on div at bounding box center [69, 410] width 12 height 15
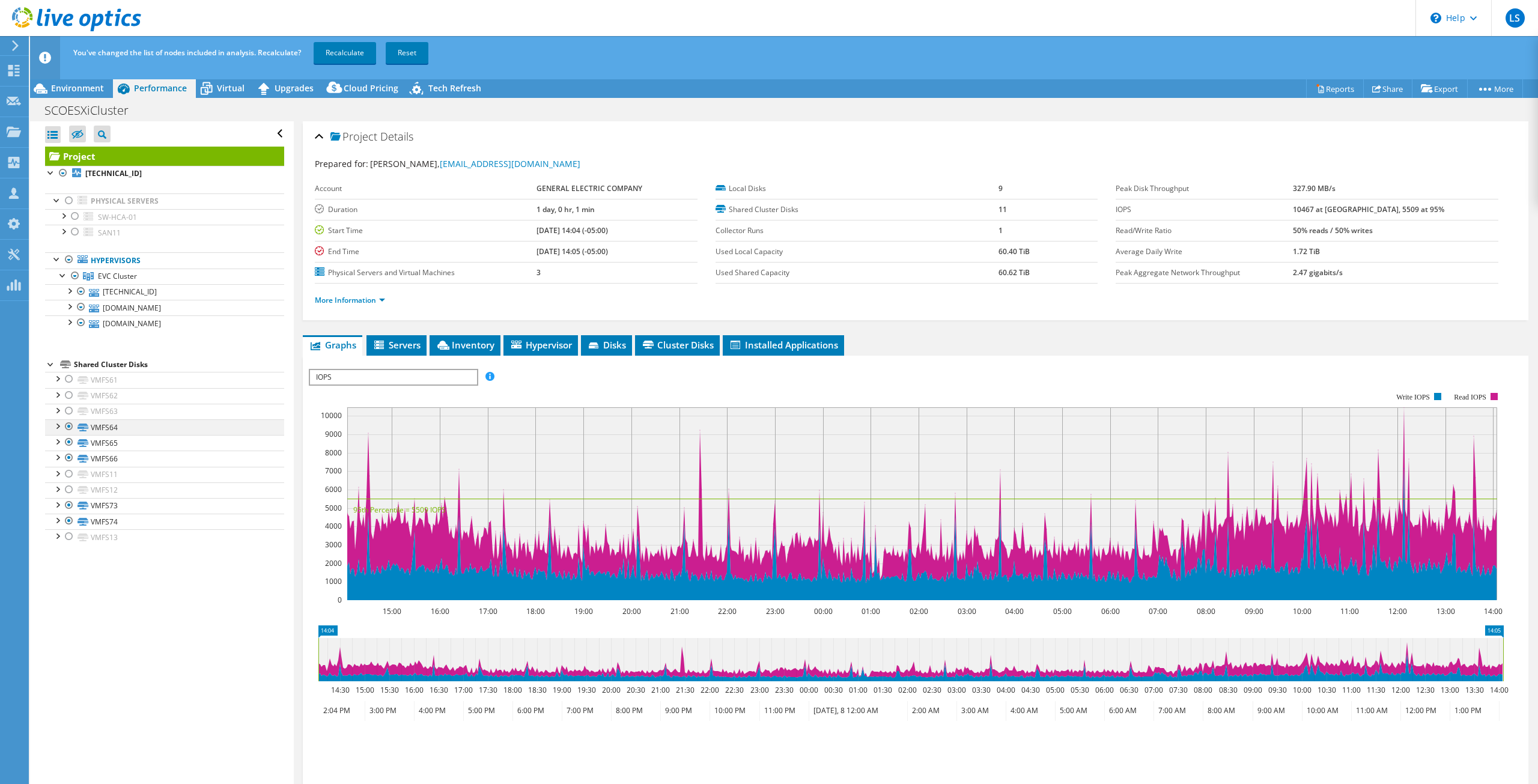
click at [69, 426] on div at bounding box center [69, 426] width 12 height 15
click at [69, 442] on div at bounding box center [69, 441] width 12 height 15
click at [69, 455] on div at bounding box center [69, 457] width 12 height 15
click at [345, 51] on link "Recalculate" at bounding box center [345, 52] width 63 height 21
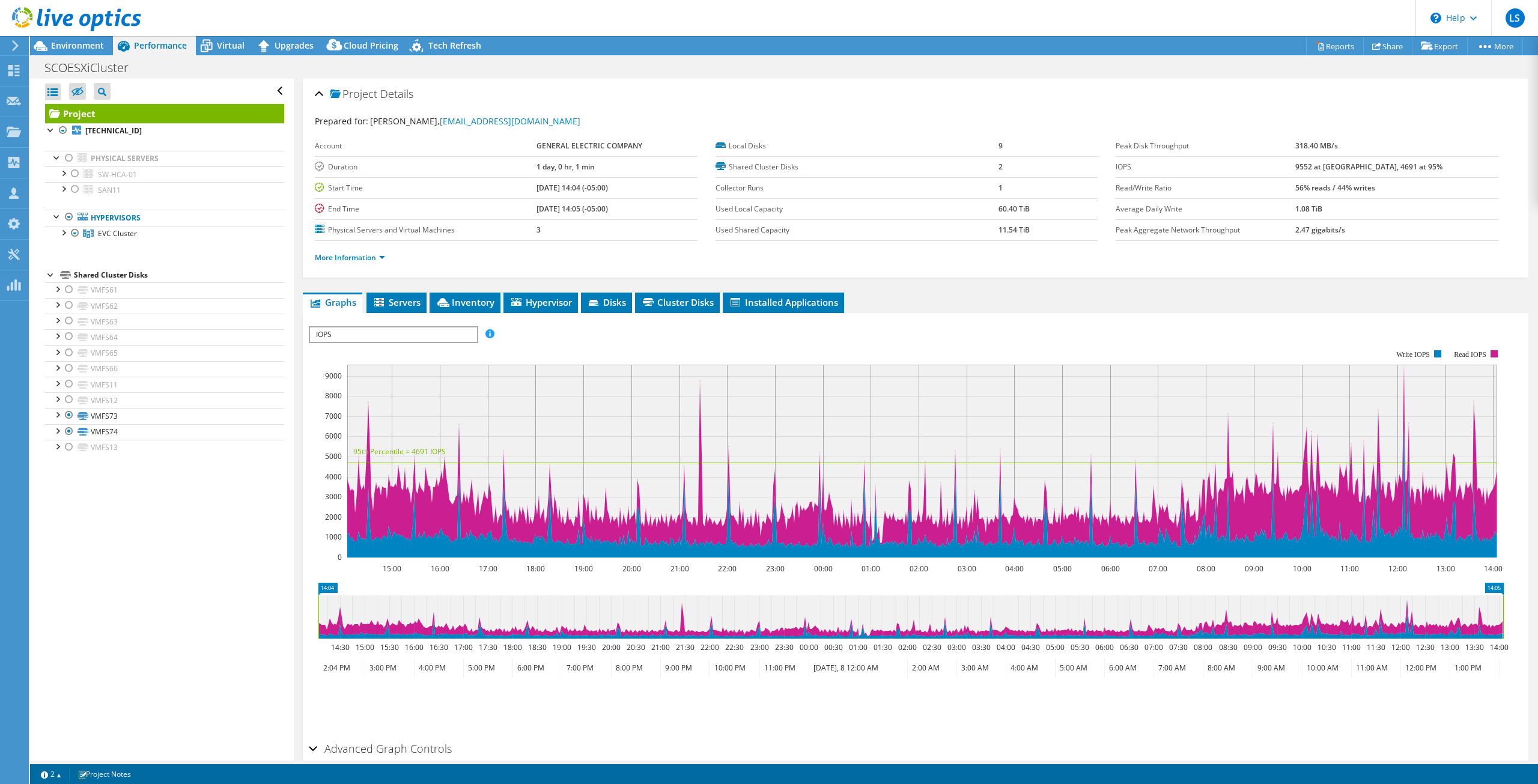
click at [67, 39] on div at bounding box center [71, 20] width 141 height 41
click at [73, 46] on span "Environment" at bounding box center [77, 45] width 53 height 12
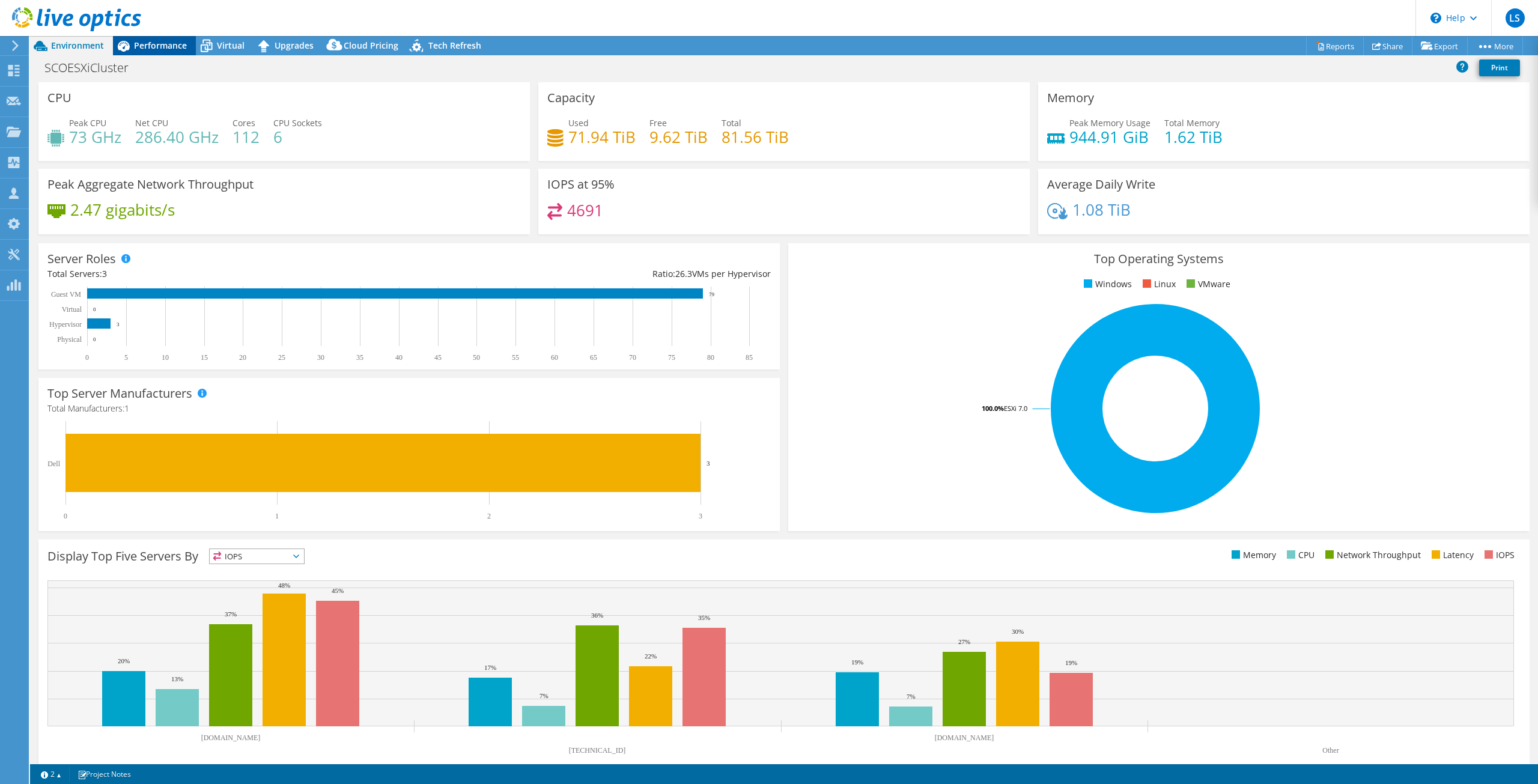
click at [167, 42] on span "Performance" at bounding box center [160, 45] width 53 height 12
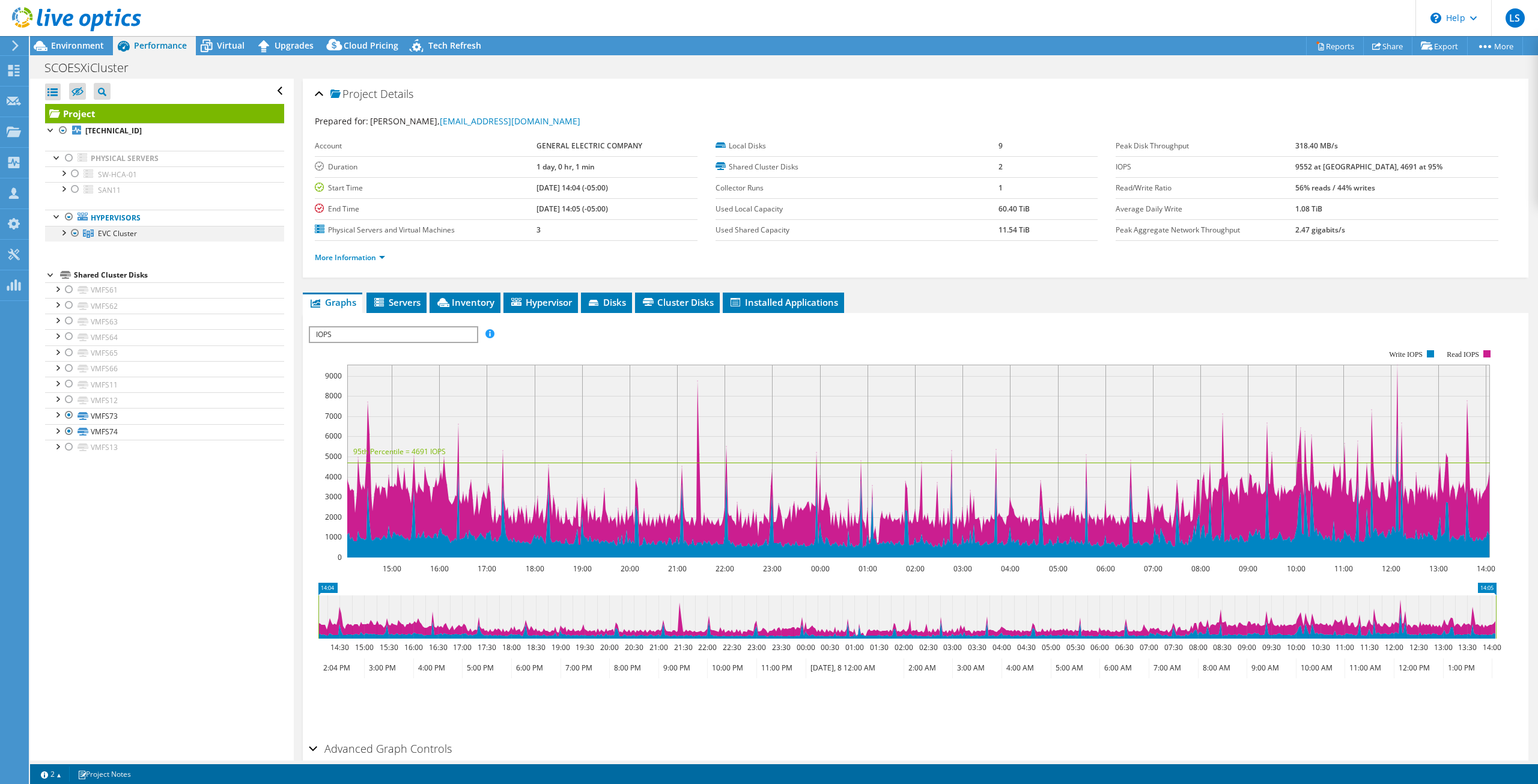
click at [64, 232] on div at bounding box center [63, 231] width 12 height 12
click at [71, 251] on div at bounding box center [69, 247] width 12 height 12
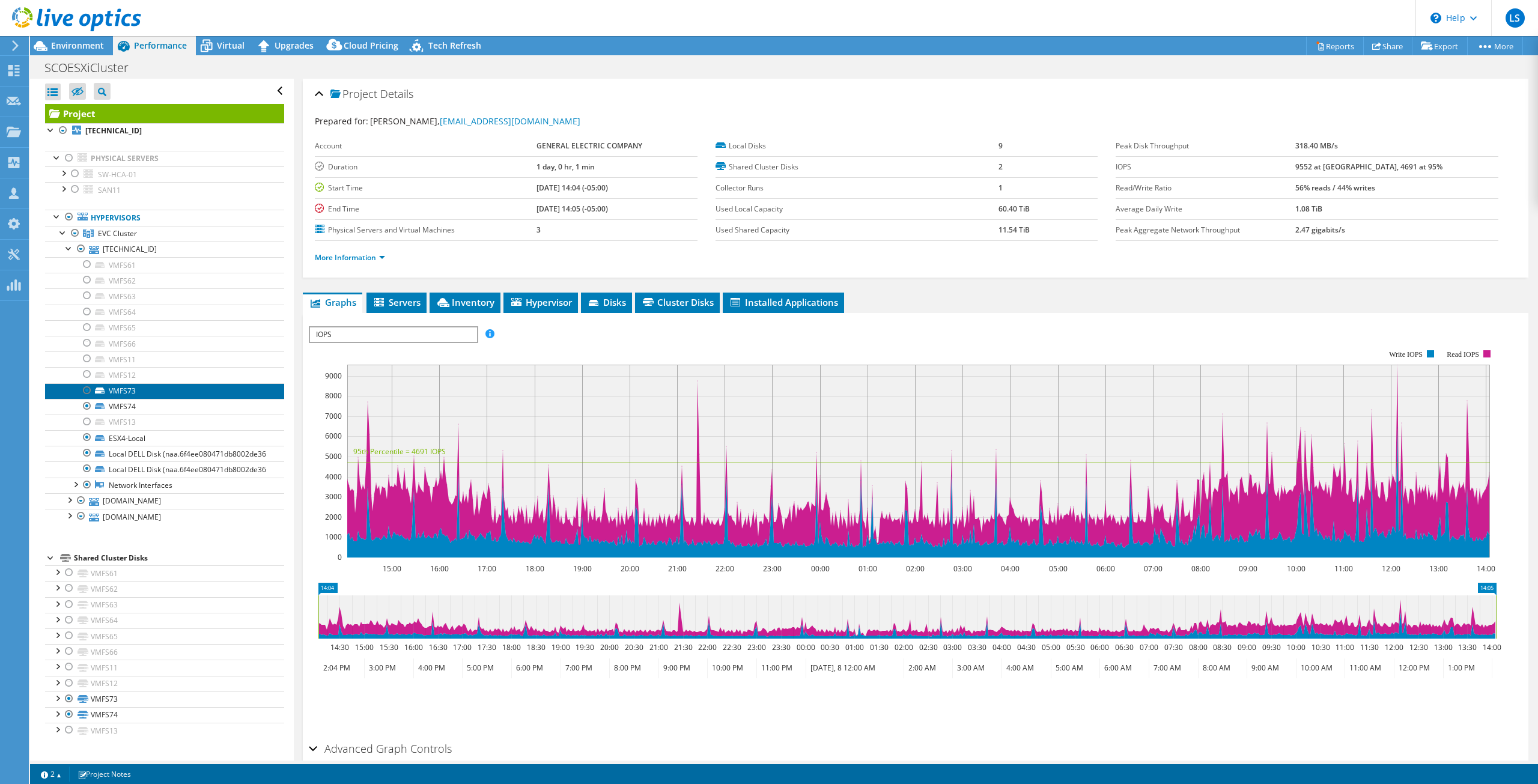
click at [146, 393] on link "VMFS73" at bounding box center [165, 391] width 239 height 15
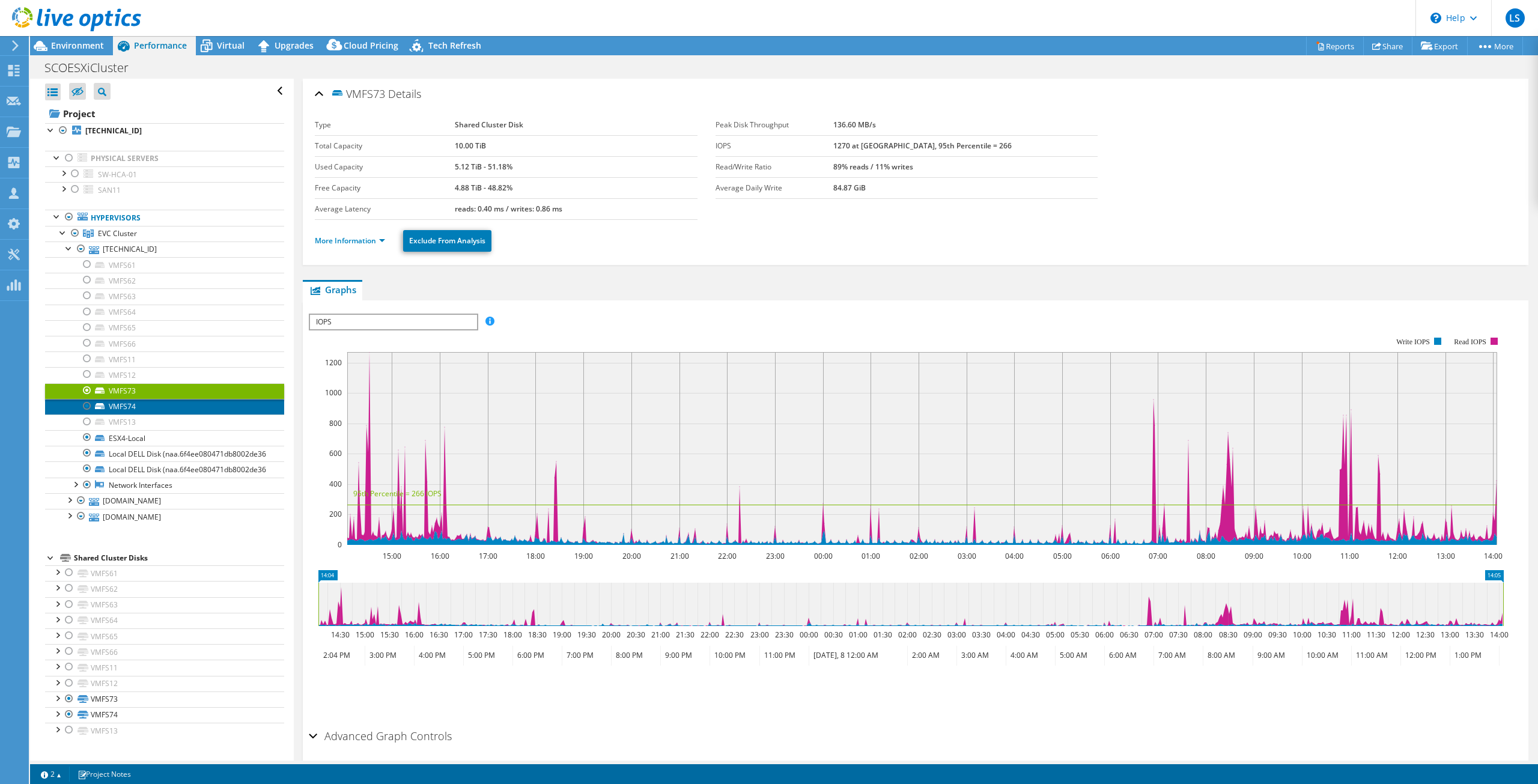
click at [146, 409] on link "VMFS74" at bounding box center [165, 407] width 239 height 15
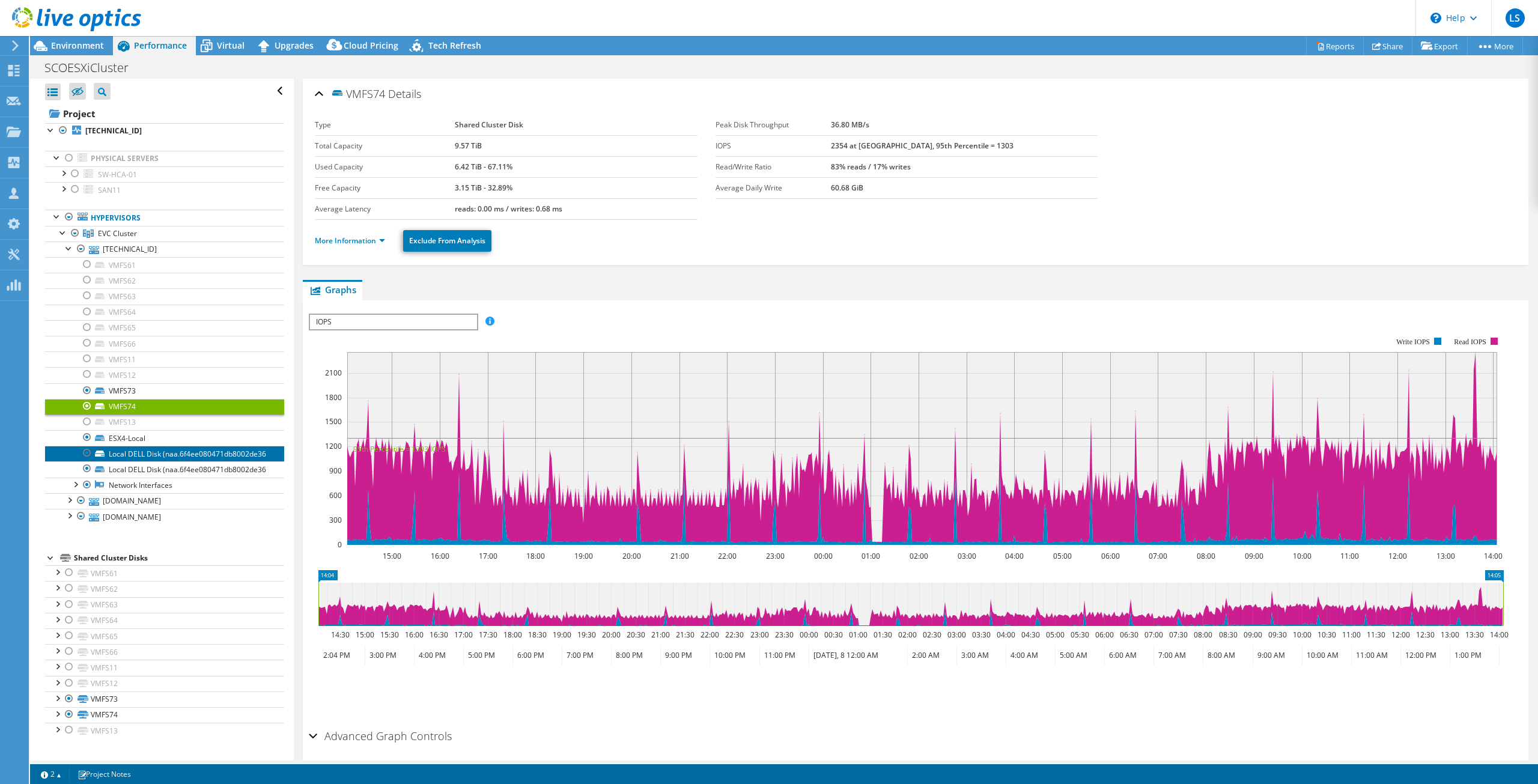
click at [167, 461] on link "Local DELL Disk (naa.6f4ee080471db8002de36" at bounding box center [165, 453] width 239 height 15
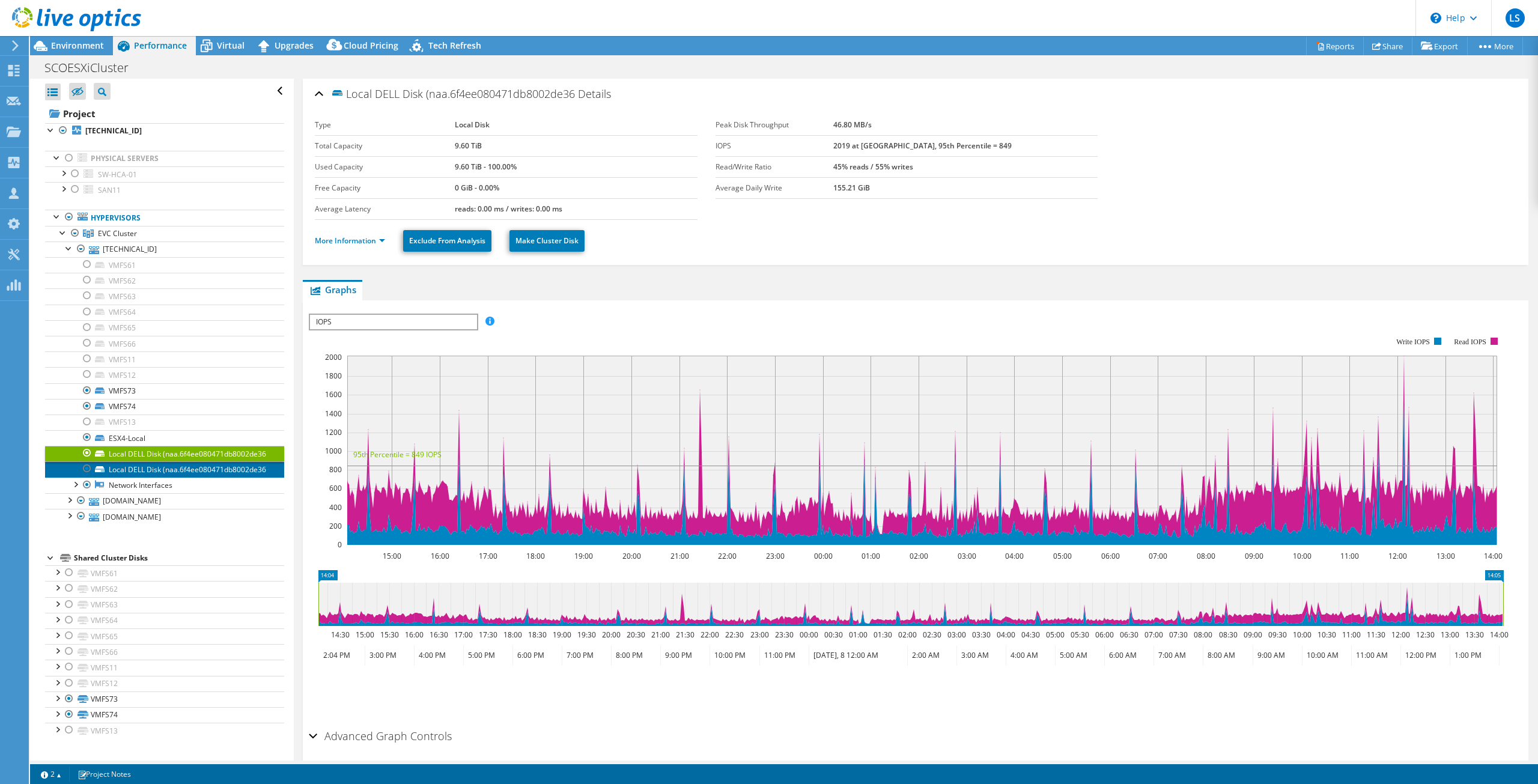
click at [175, 477] on link "Local DELL Disk (naa.6f4ee080471db8002de36" at bounding box center [165, 468] width 239 height 15
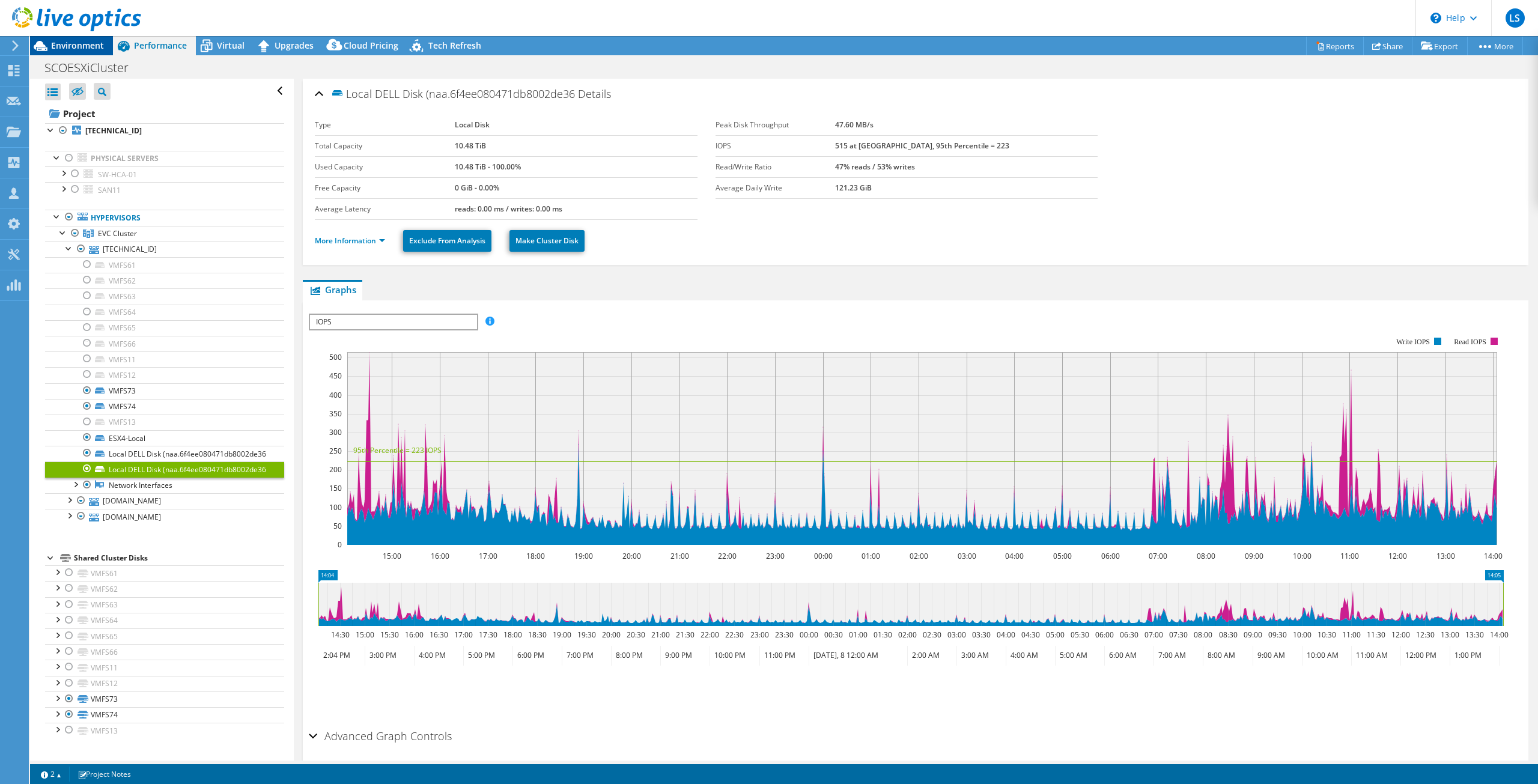
click at [77, 45] on span "Environment" at bounding box center [77, 45] width 53 height 12
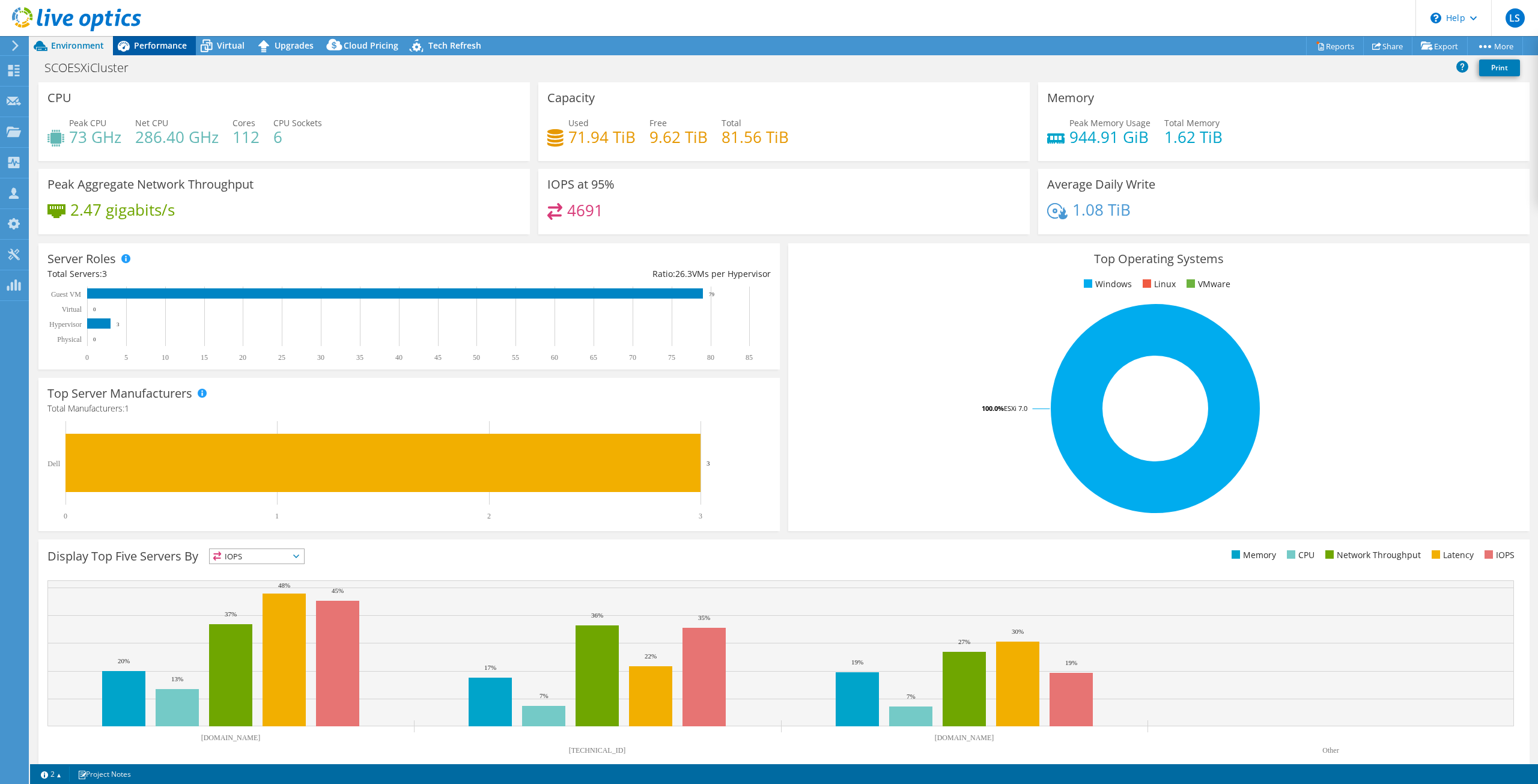
click at [163, 48] on span "Performance" at bounding box center [160, 45] width 53 height 12
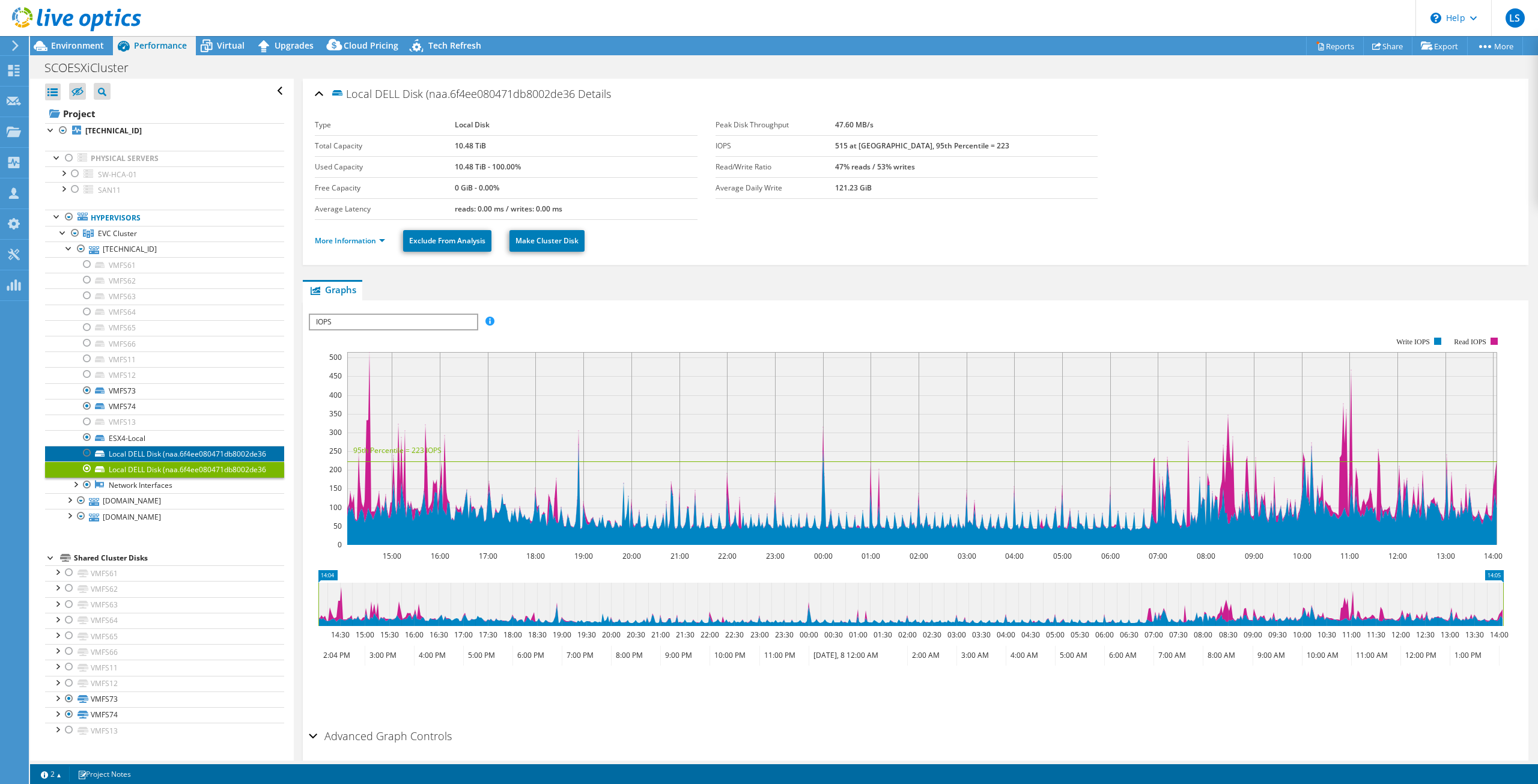
click at [160, 461] on link "Local DELL Disk (naa.6f4ee080471db8002de36" at bounding box center [165, 453] width 239 height 15
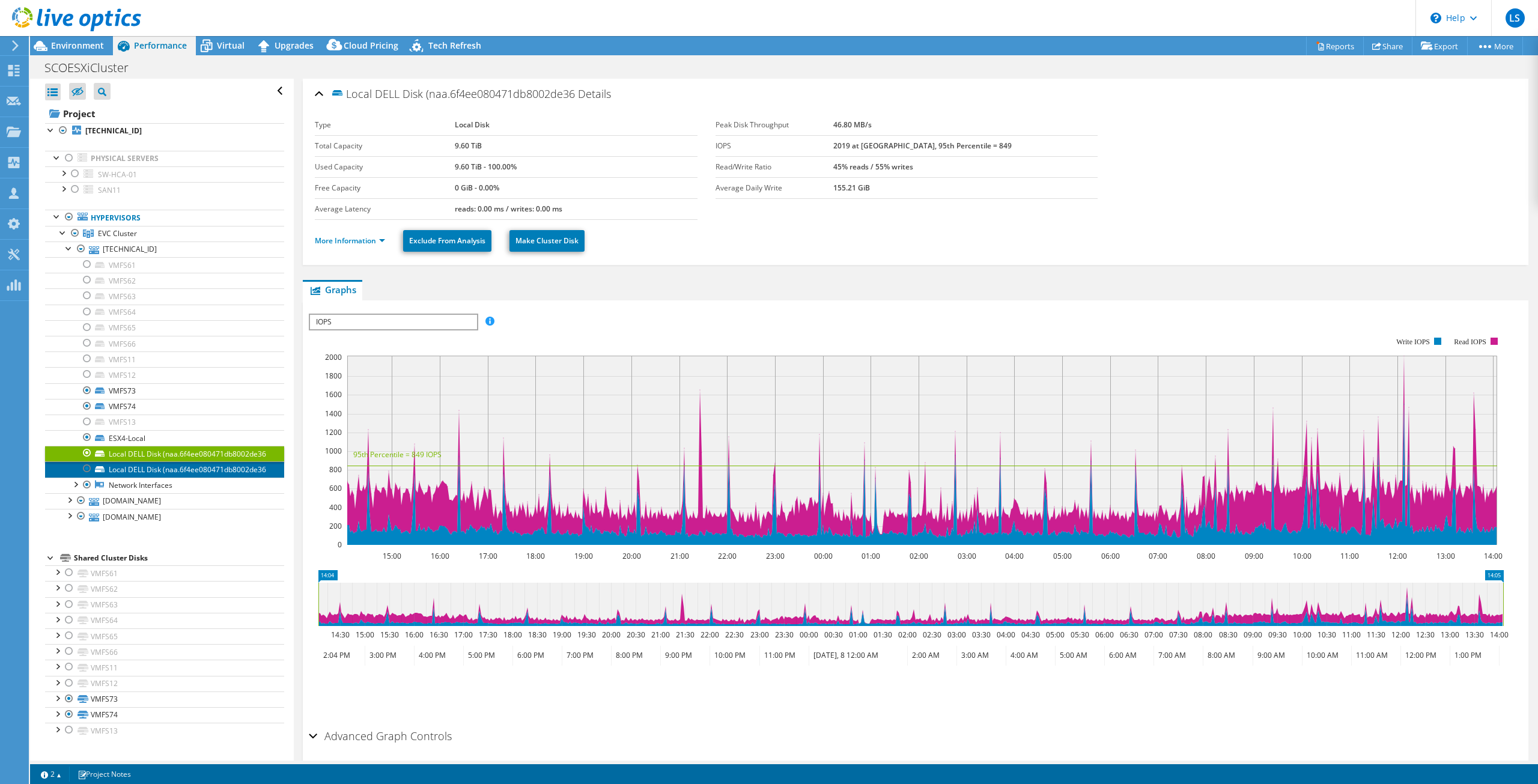
click at [154, 477] on link "Local DELL Disk (naa.6f4ee080471db8002de36" at bounding box center [165, 468] width 239 height 15
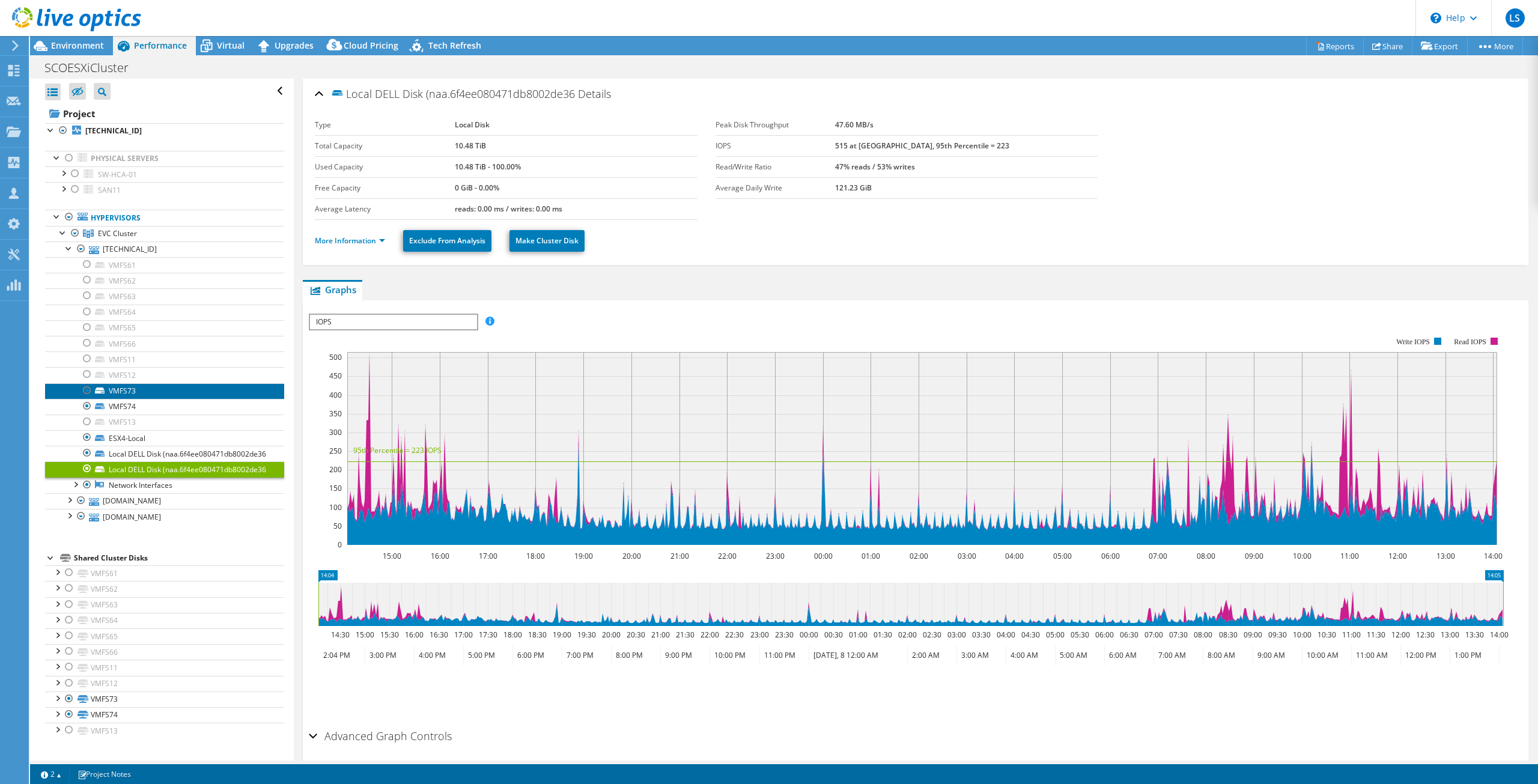
click at [150, 383] on link "VMFS73" at bounding box center [165, 391] width 239 height 15
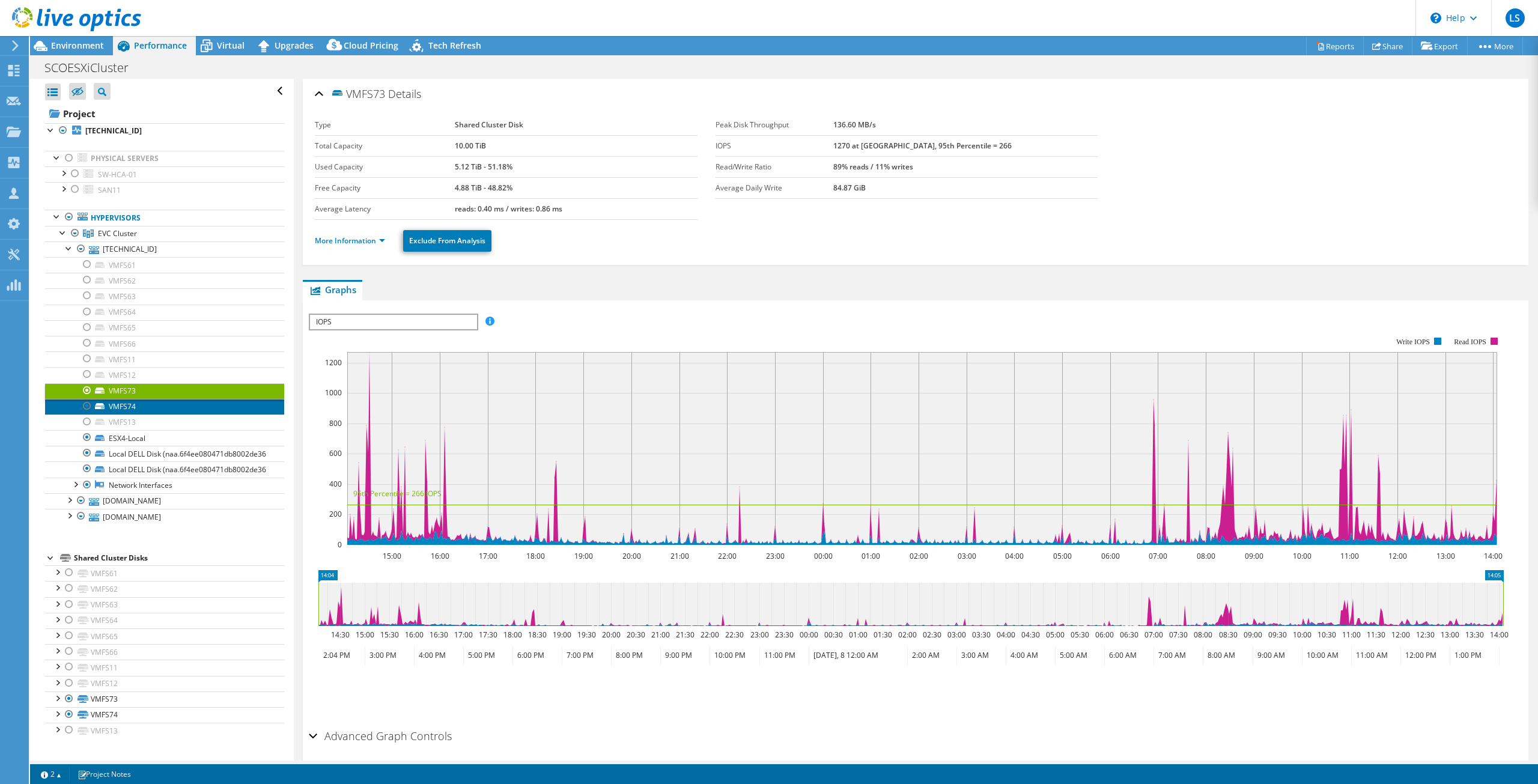
click at [156, 402] on link "VMFS74" at bounding box center [165, 407] width 239 height 15
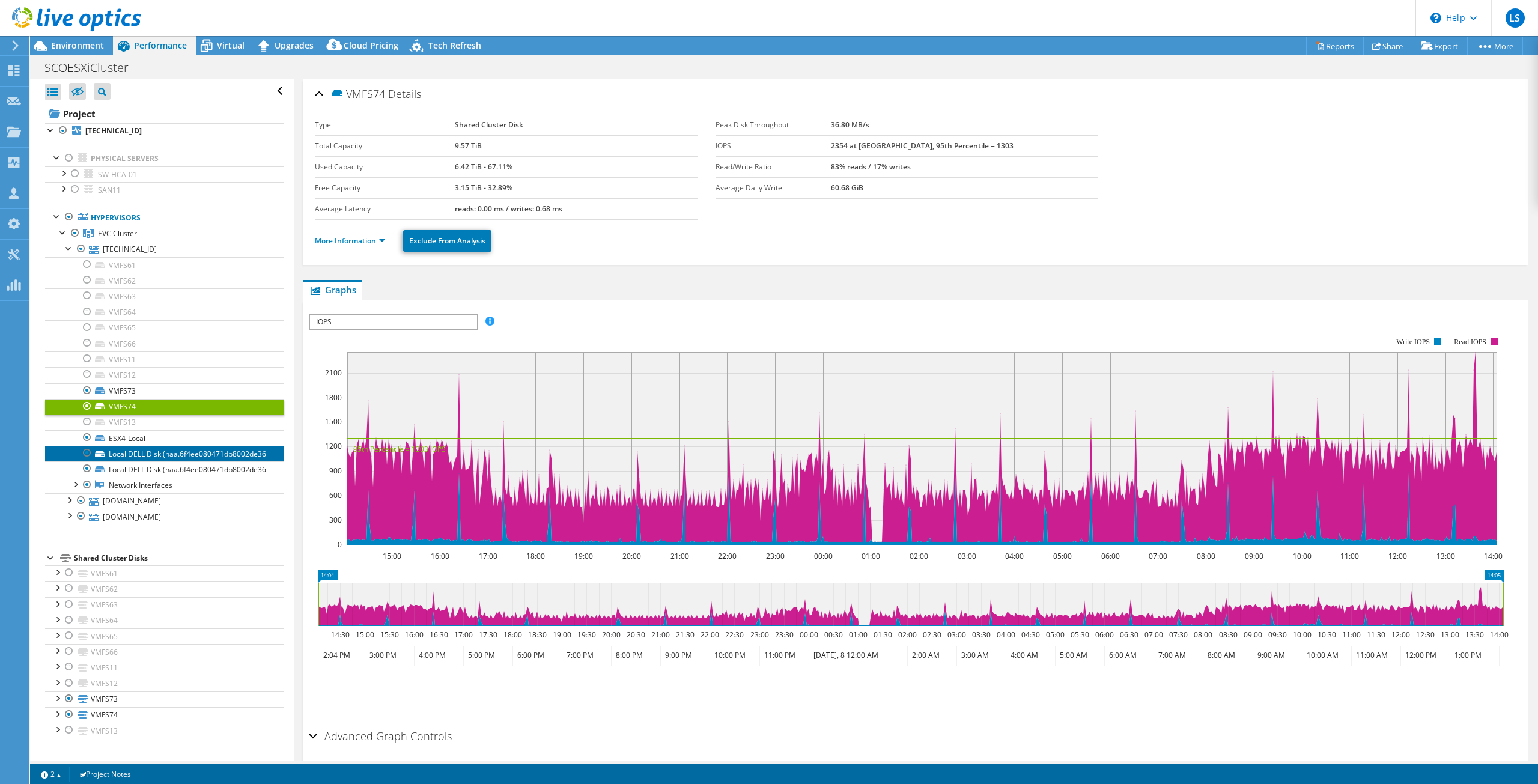
click at [161, 461] on link "Local DELL Disk (naa.6f4ee080471db8002de36" at bounding box center [165, 453] width 239 height 15
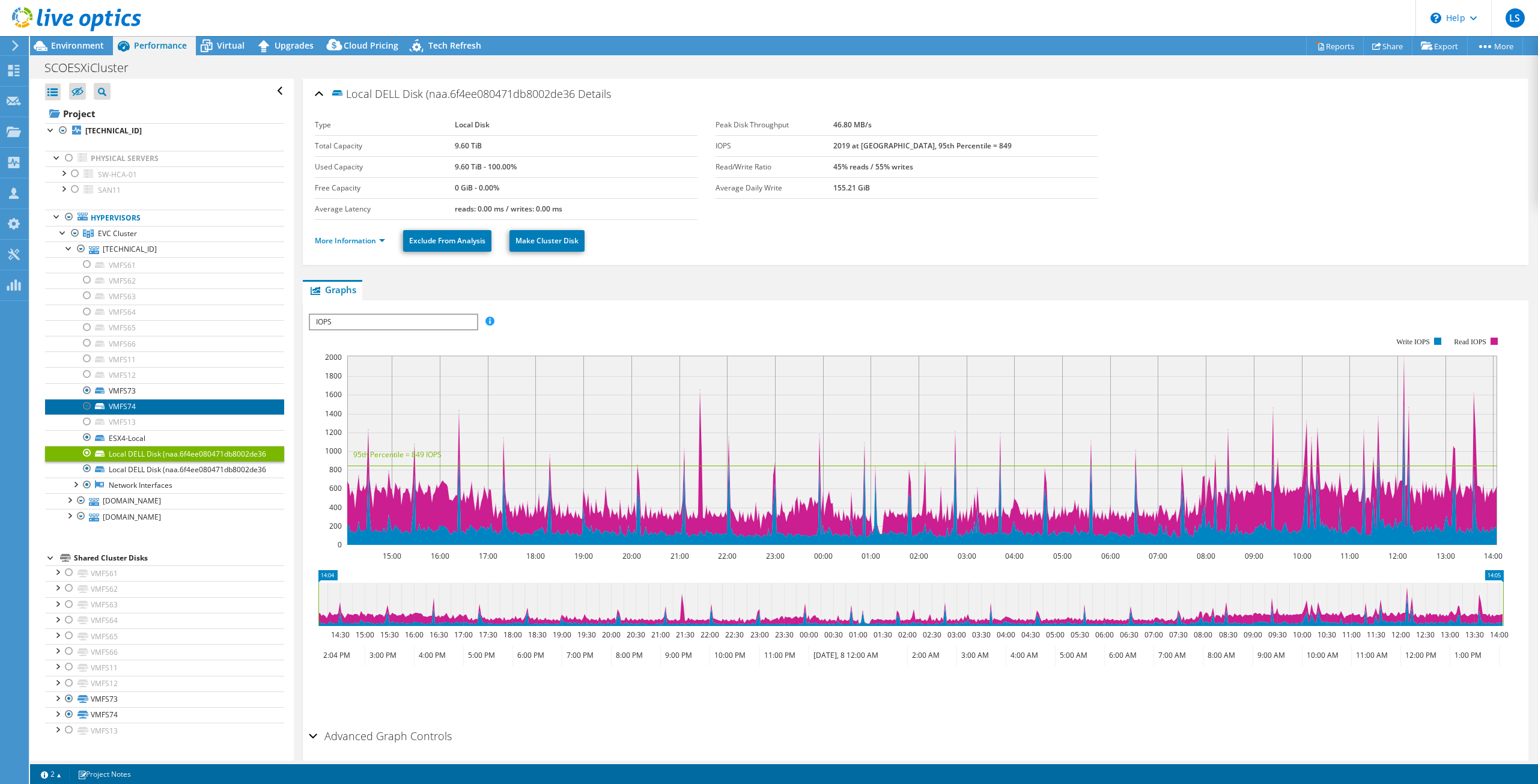
click at [159, 407] on link "VMFS74" at bounding box center [165, 407] width 239 height 15
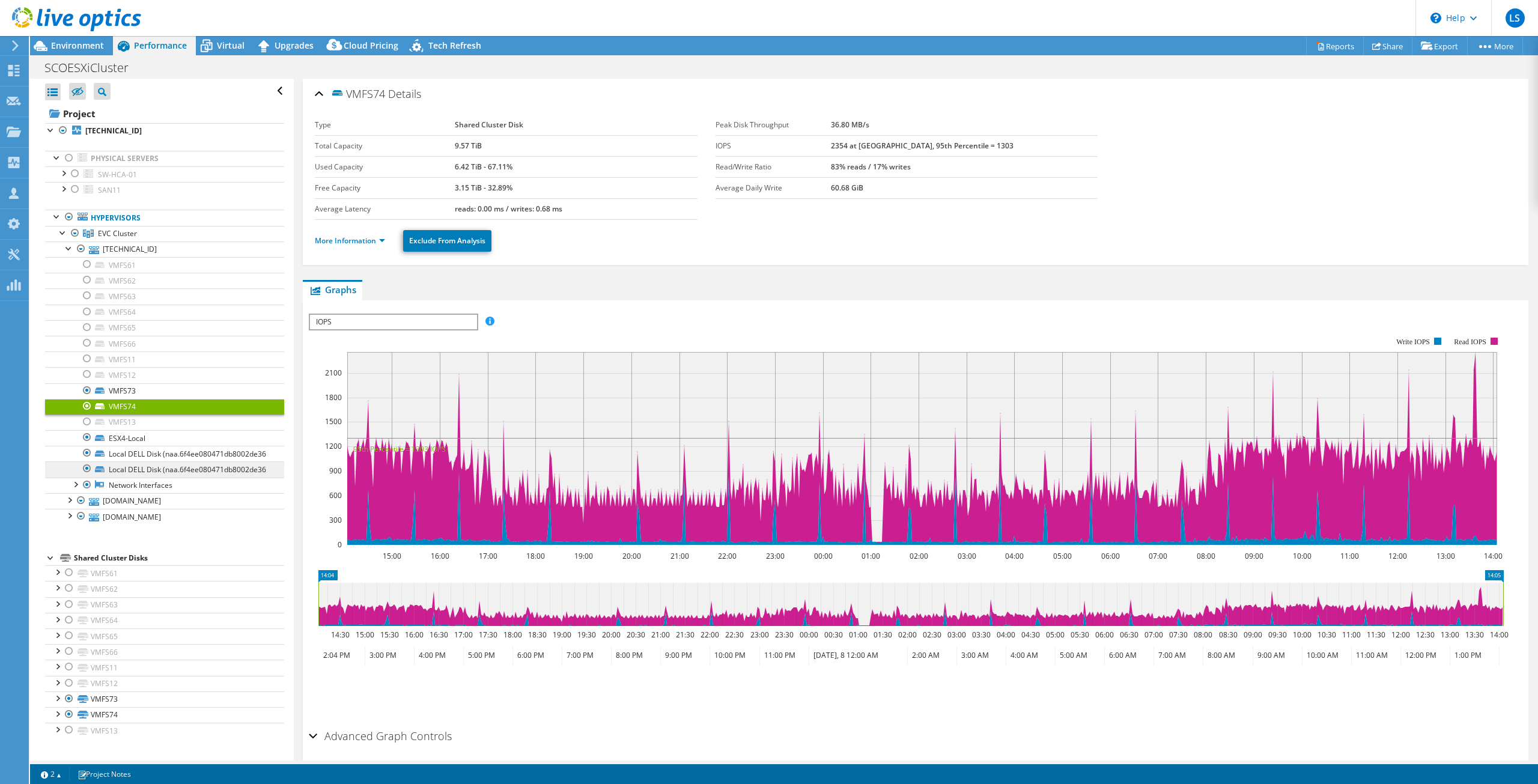
scroll to position [14, 0]
click at [148, 383] on link "VMFS73" at bounding box center [165, 391] width 239 height 15
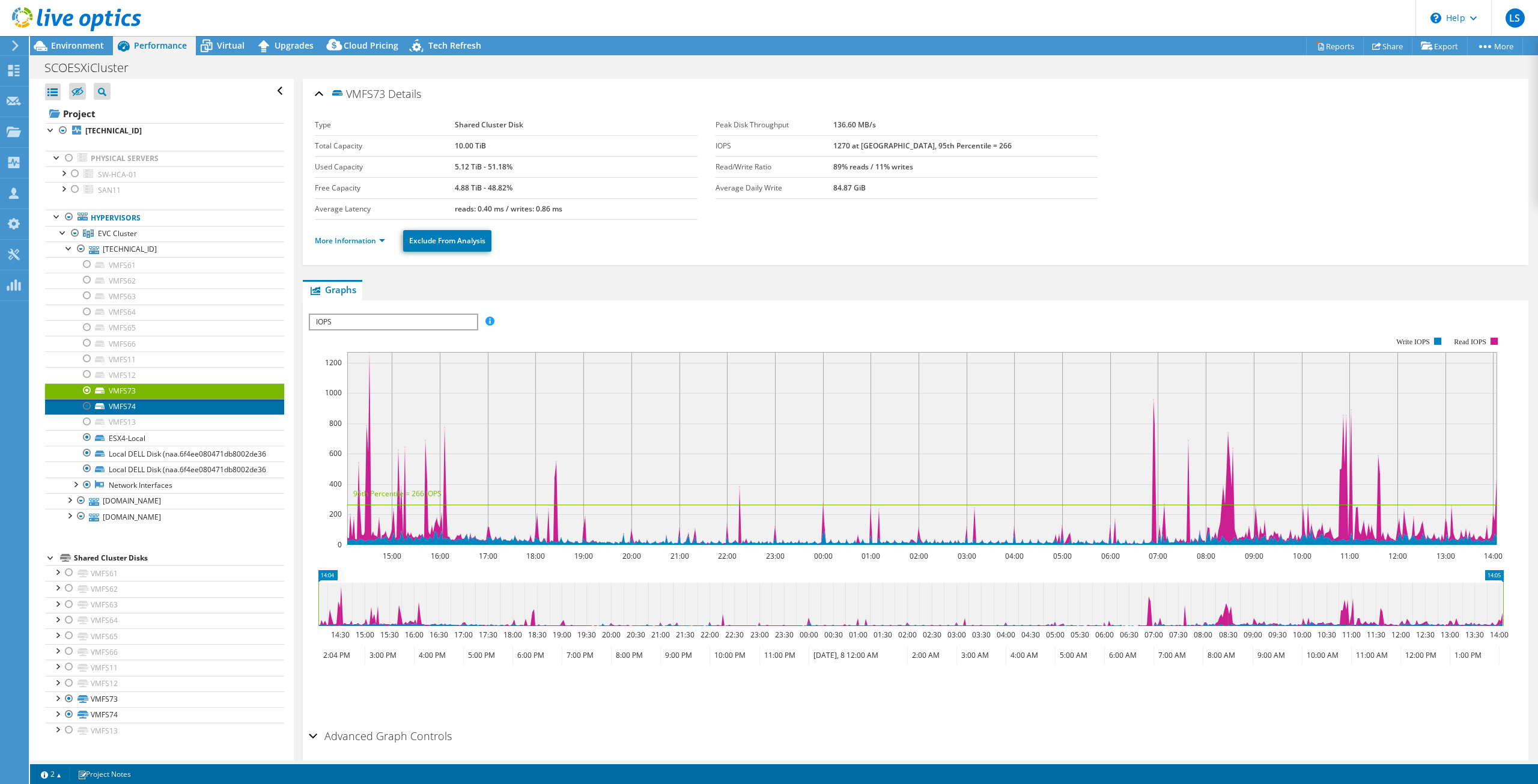
click at [153, 399] on link "VMFS74" at bounding box center [165, 407] width 239 height 15
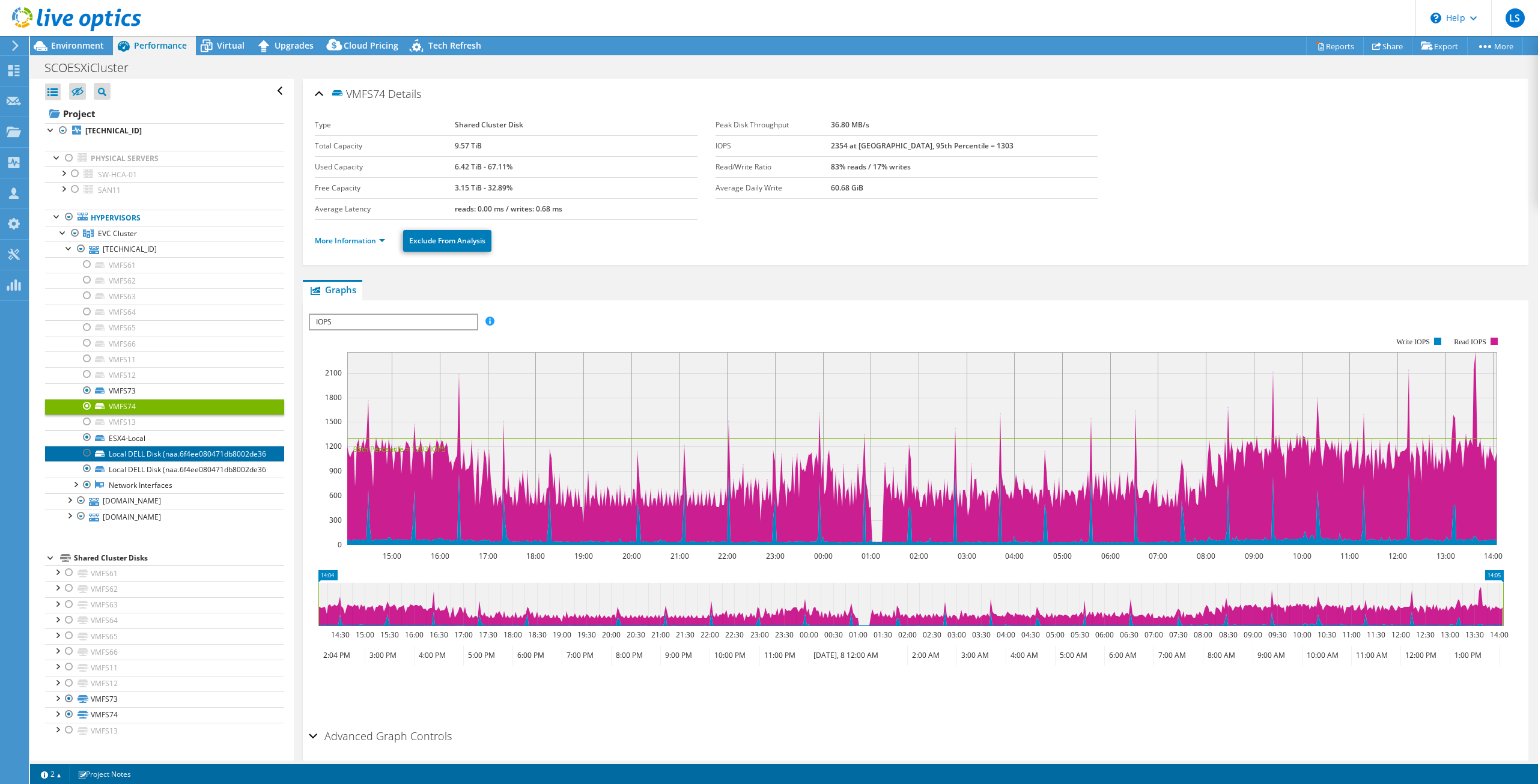
click at [164, 448] on link "Local DELL Disk (naa.6f4ee080471db8002de36" at bounding box center [165, 453] width 239 height 15
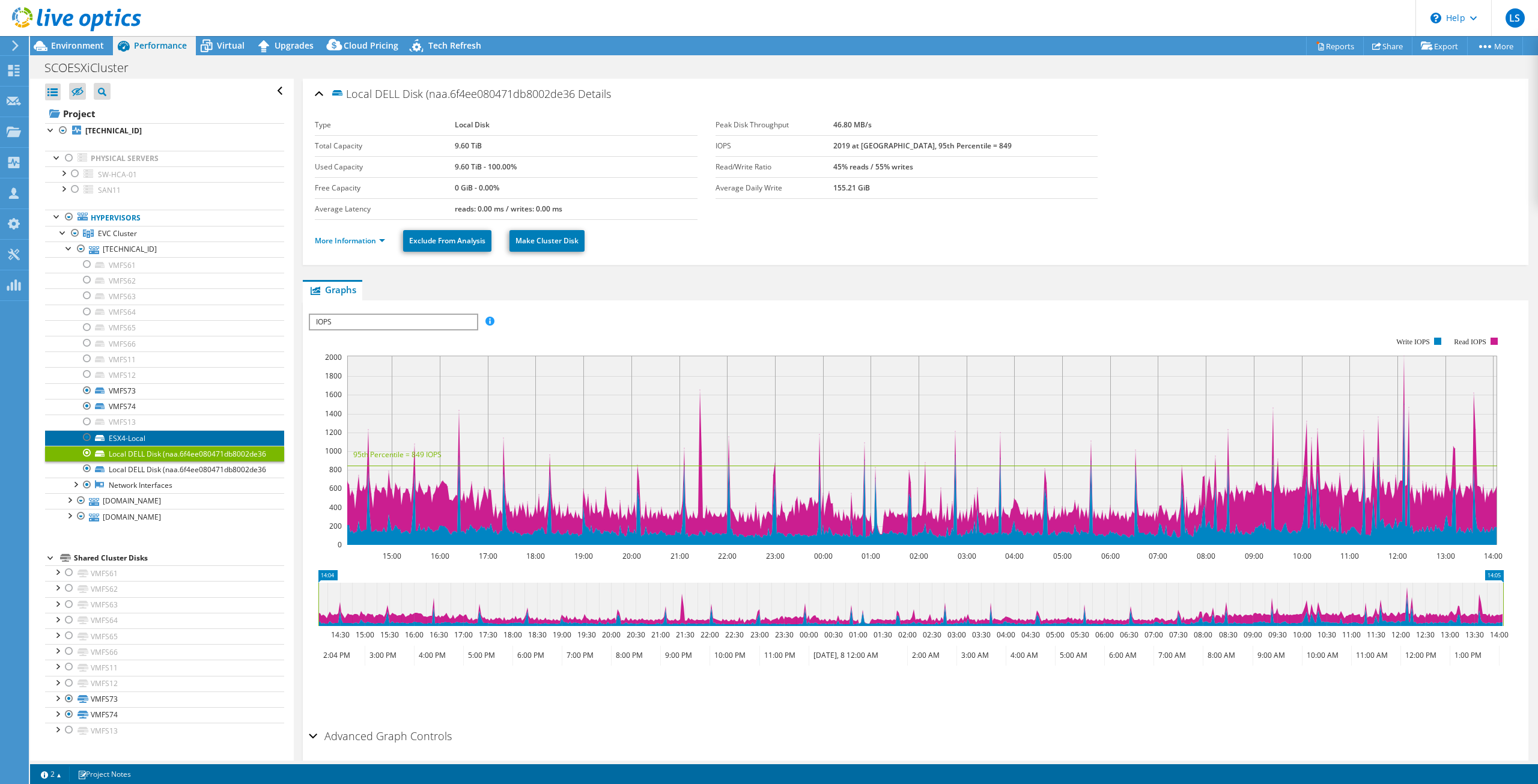
click at [150, 430] on link "ESX4-Local" at bounding box center [165, 437] width 239 height 15
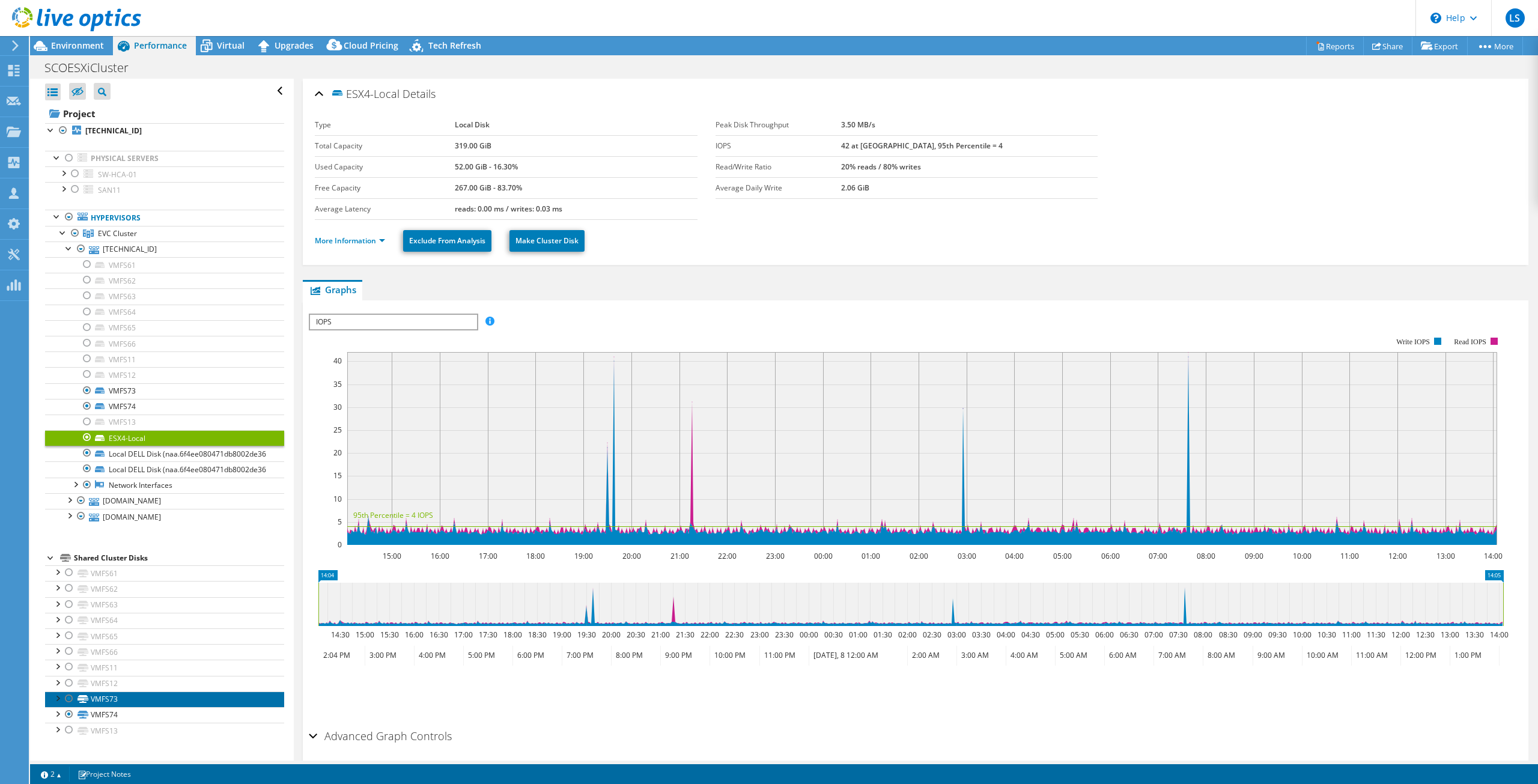
click at [129, 707] on link "VMFS73" at bounding box center [165, 699] width 239 height 15
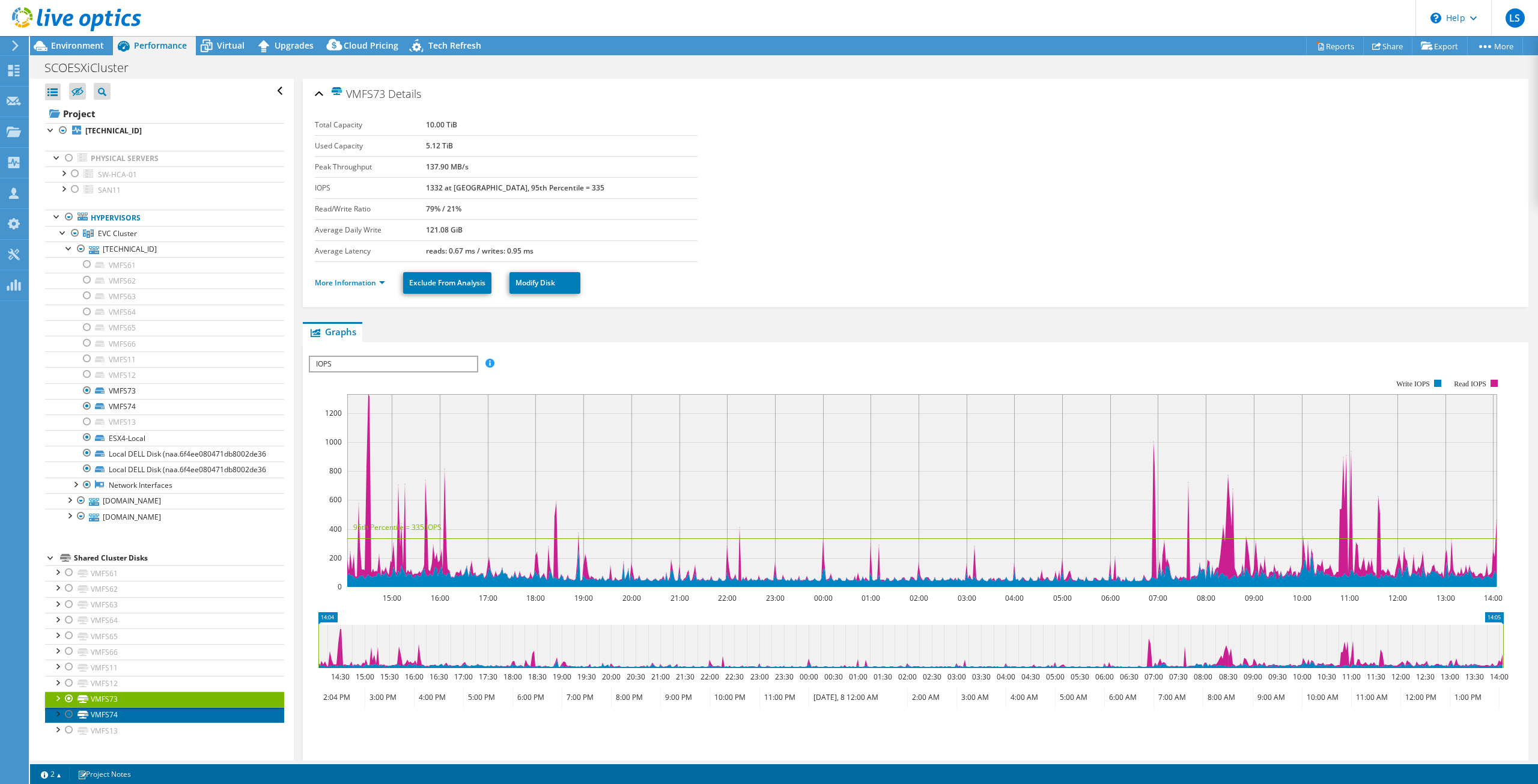
click at [134, 722] on link "VMFS74" at bounding box center [165, 714] width 239 height 15
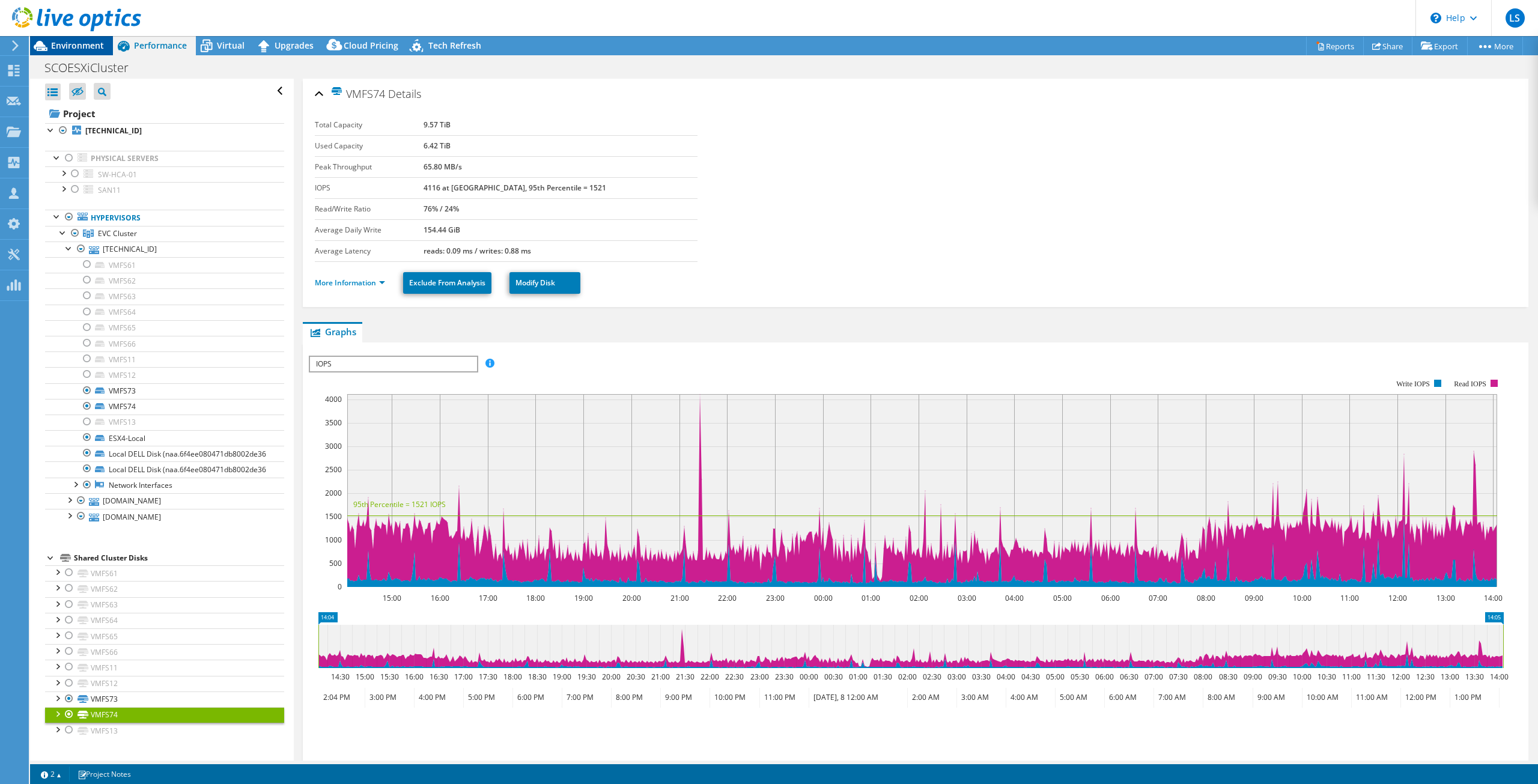
click at [82, 45] on span "Environment" at bounding box center [77, 45] width 53 height 12
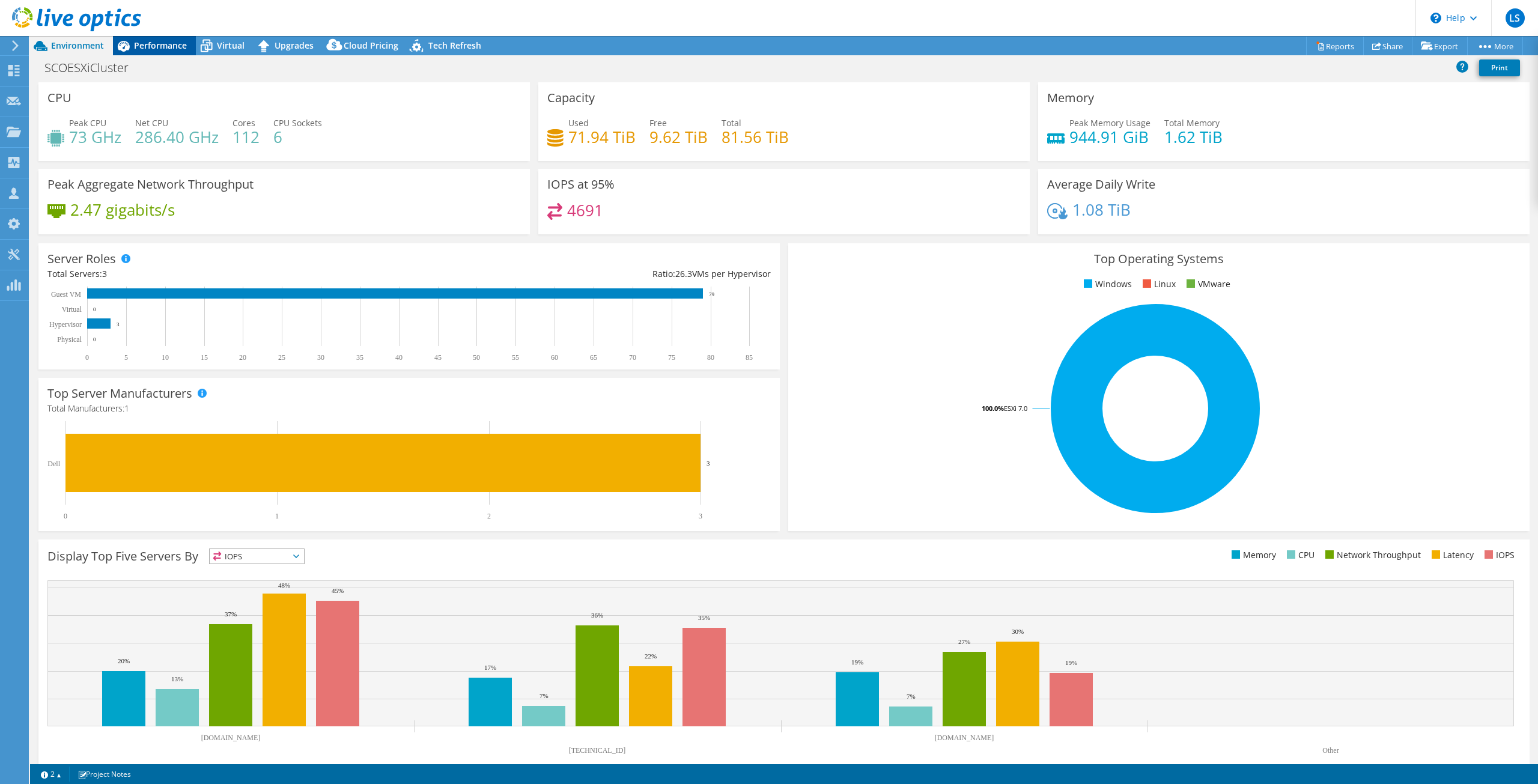
click at [164, 47] on span "Performance" at bounding box center [160, 45] width 53 height 12
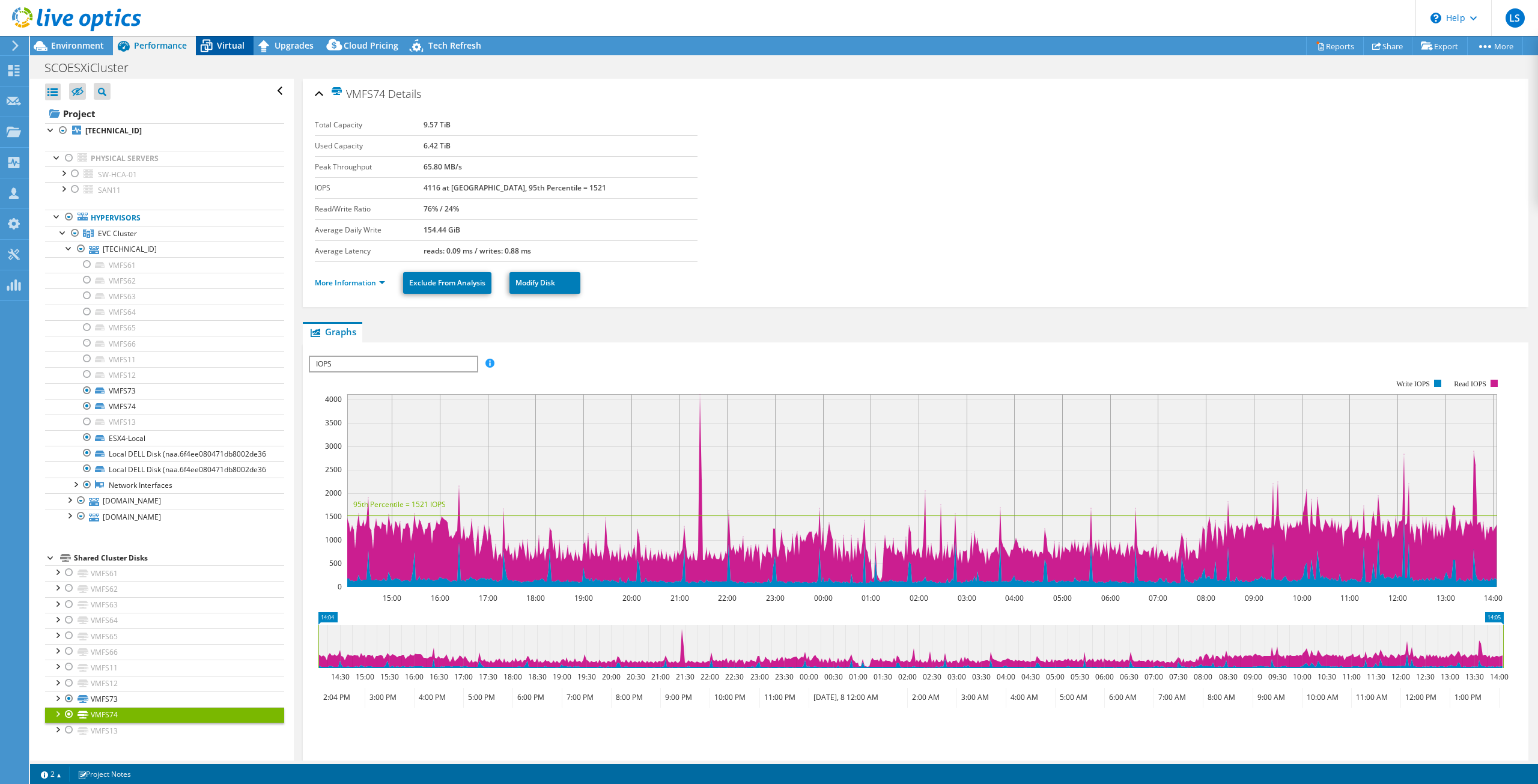
click at [229, 48] on span "Virtual" at bounding box center [231, 45] width 28 height 12
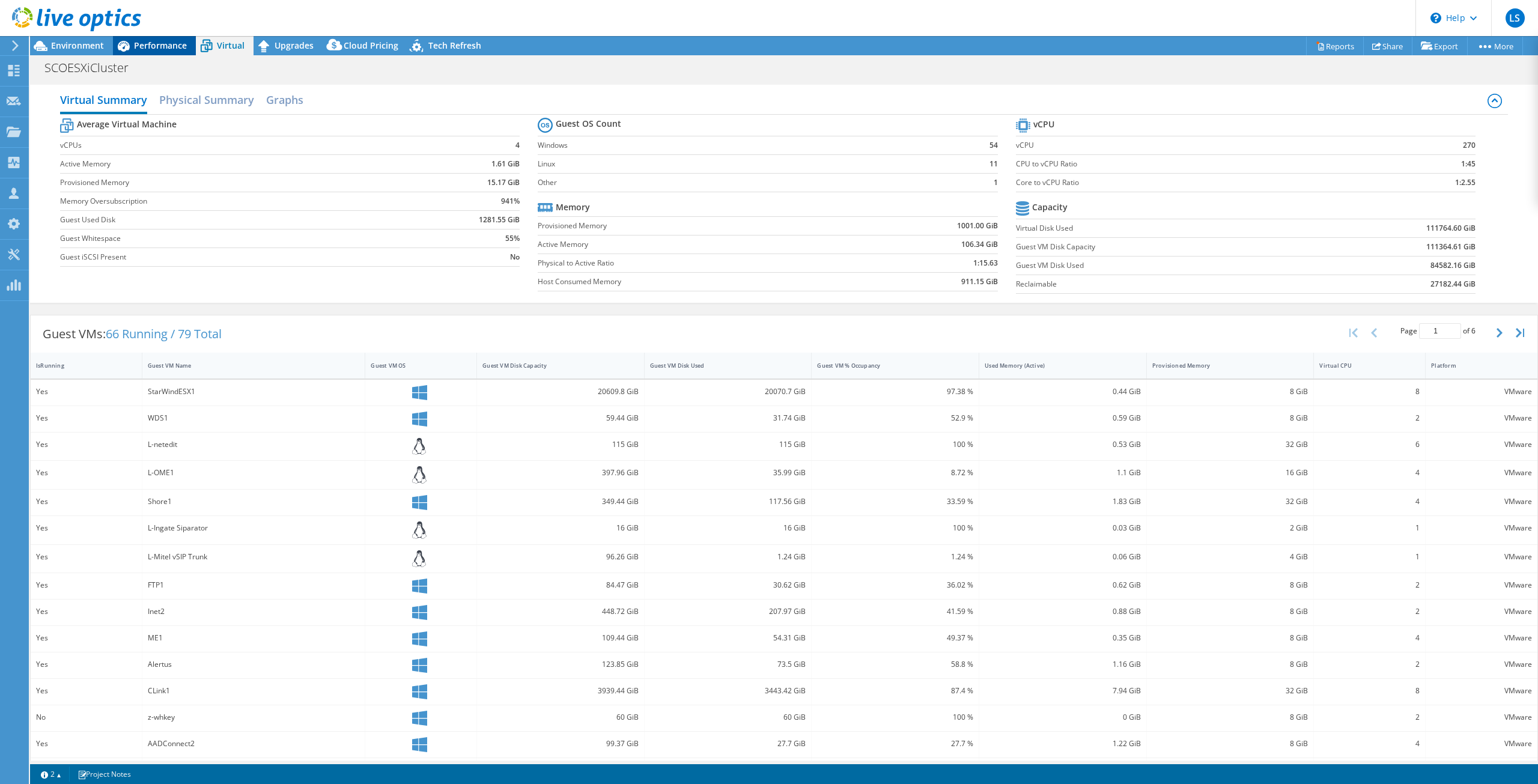
click at [161, 44] on span "Performance" at bounding box center [160, 45] width 53 height 12
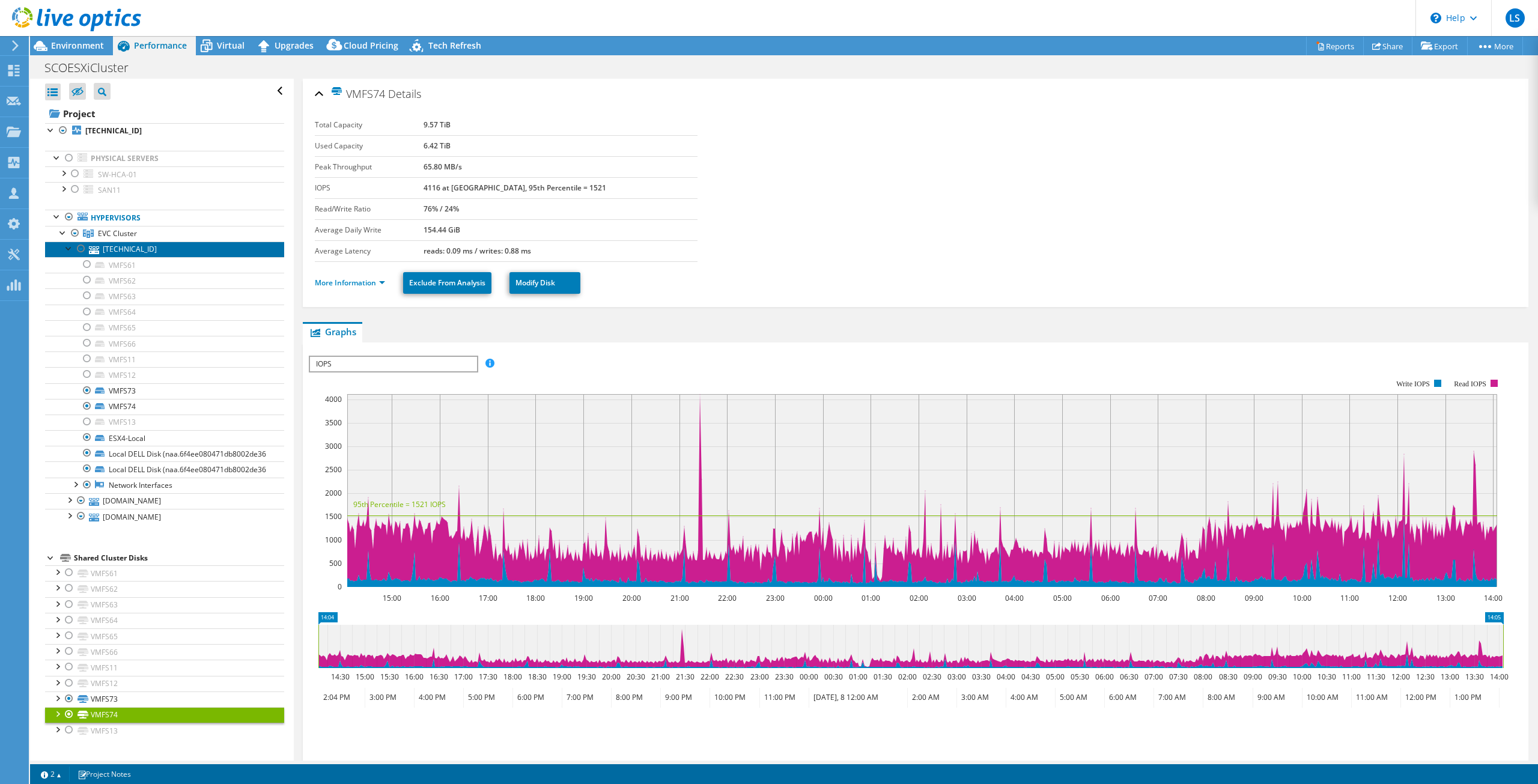
click at [123, 241] on link "[TECHNICAL_ID]" at bounding box center [165, 249] width 239 height 15
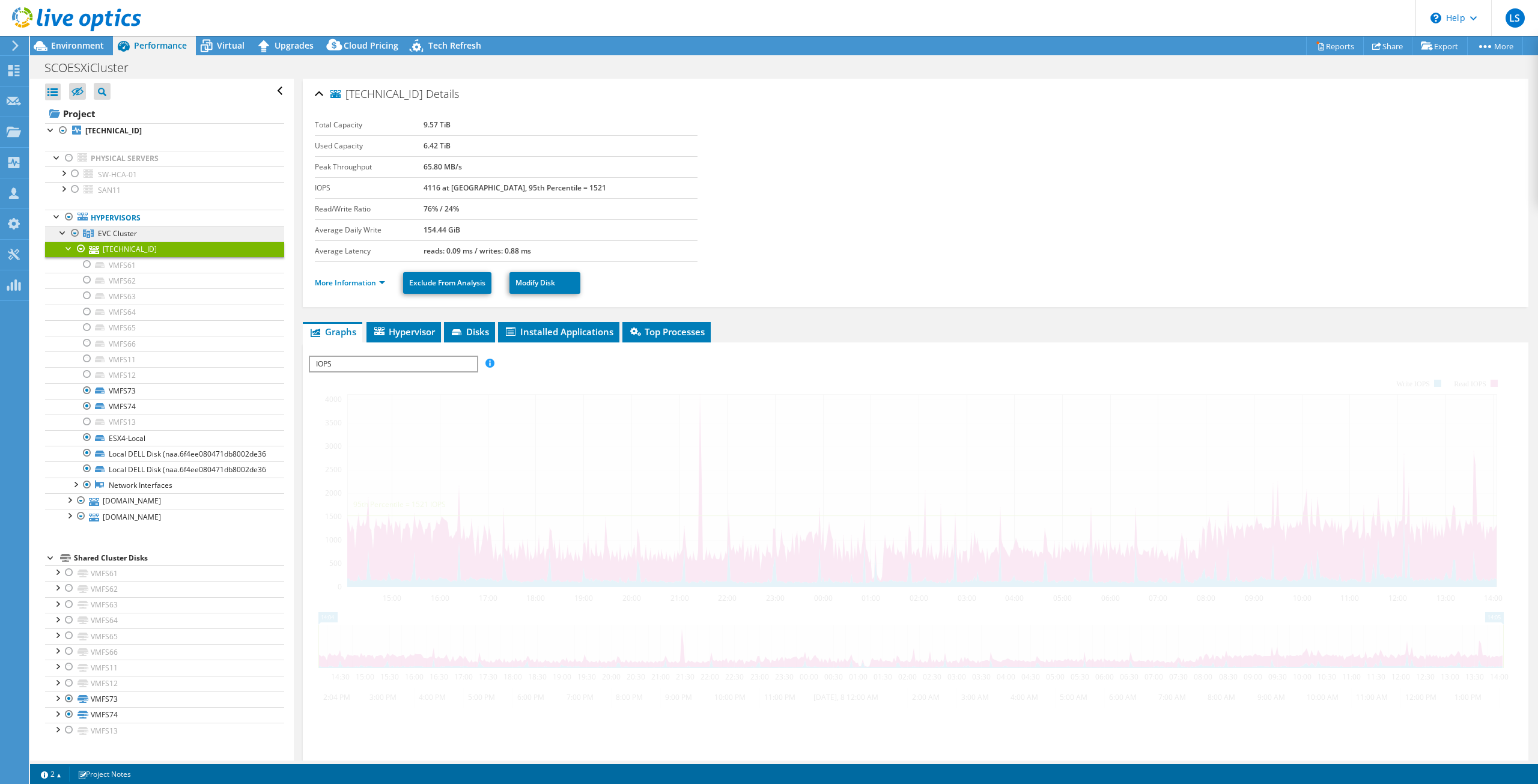
click at [119, 228] on span "EVC Cluster" at bounding box center [117, 233] width 39 height 11
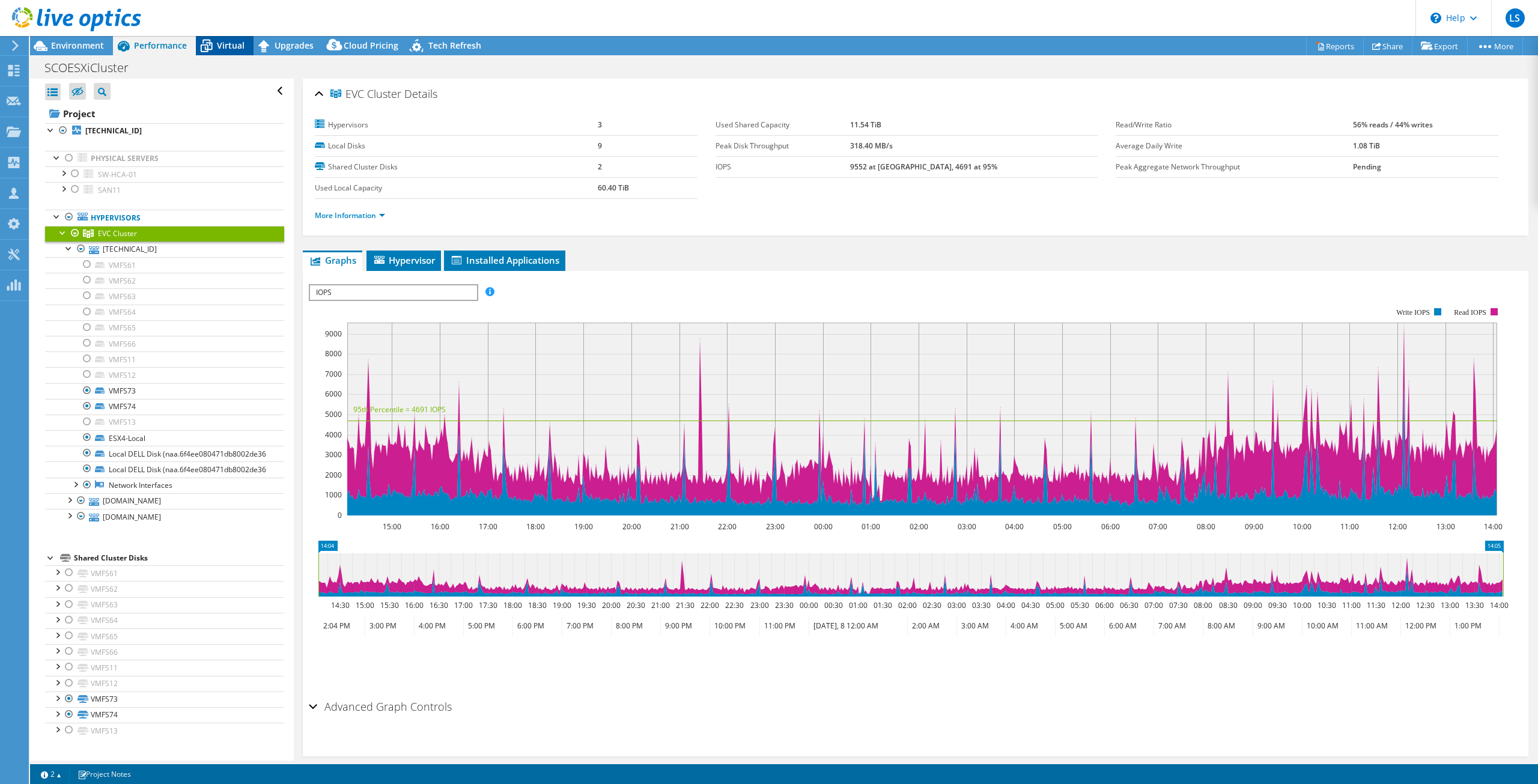
click at [227, 39] on div "Virtual" at bounding box center [225, 45] width 58 height 19
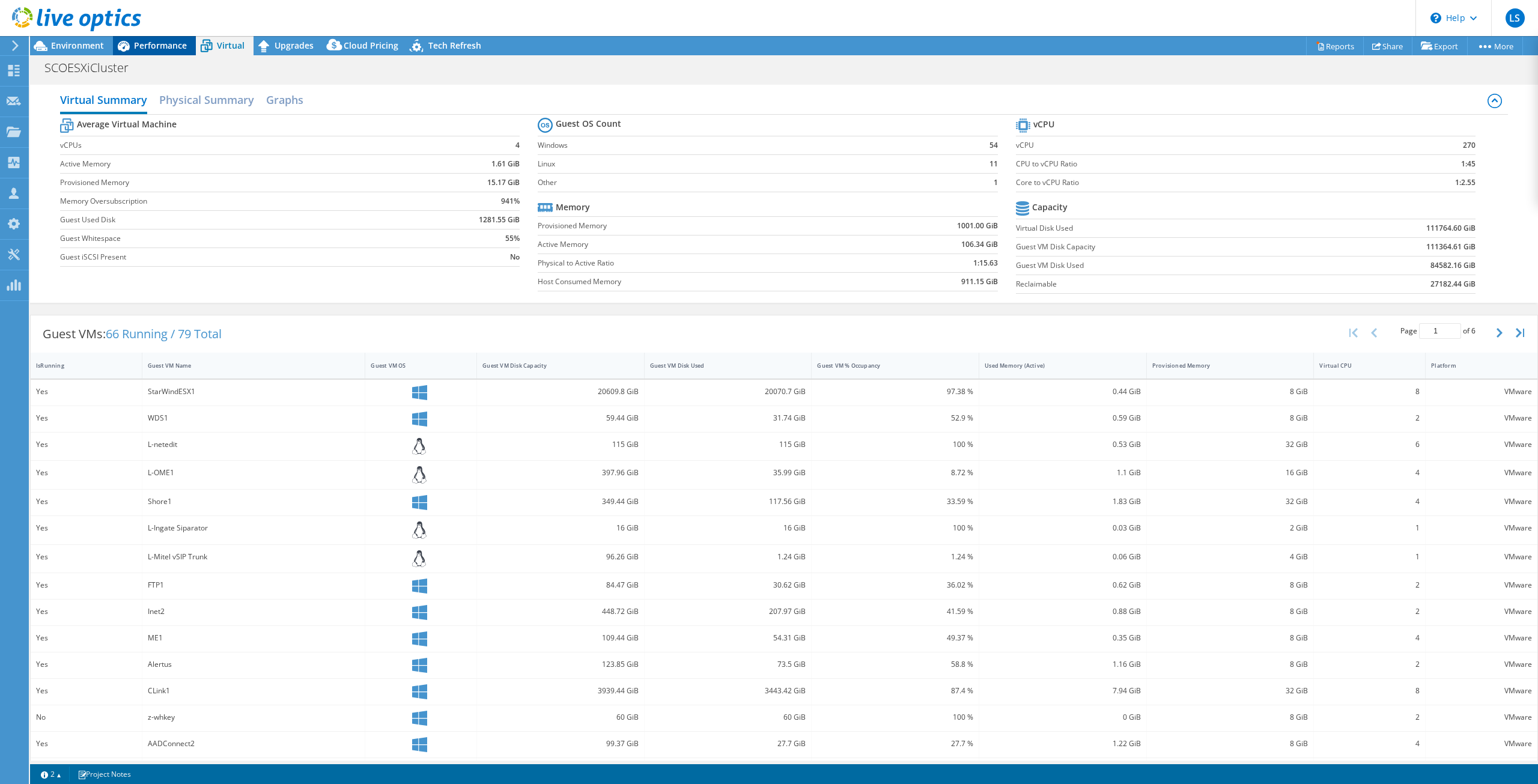
click at [157, 50] on span "Performance" at bounding box center [160, 45] width 53 height 12
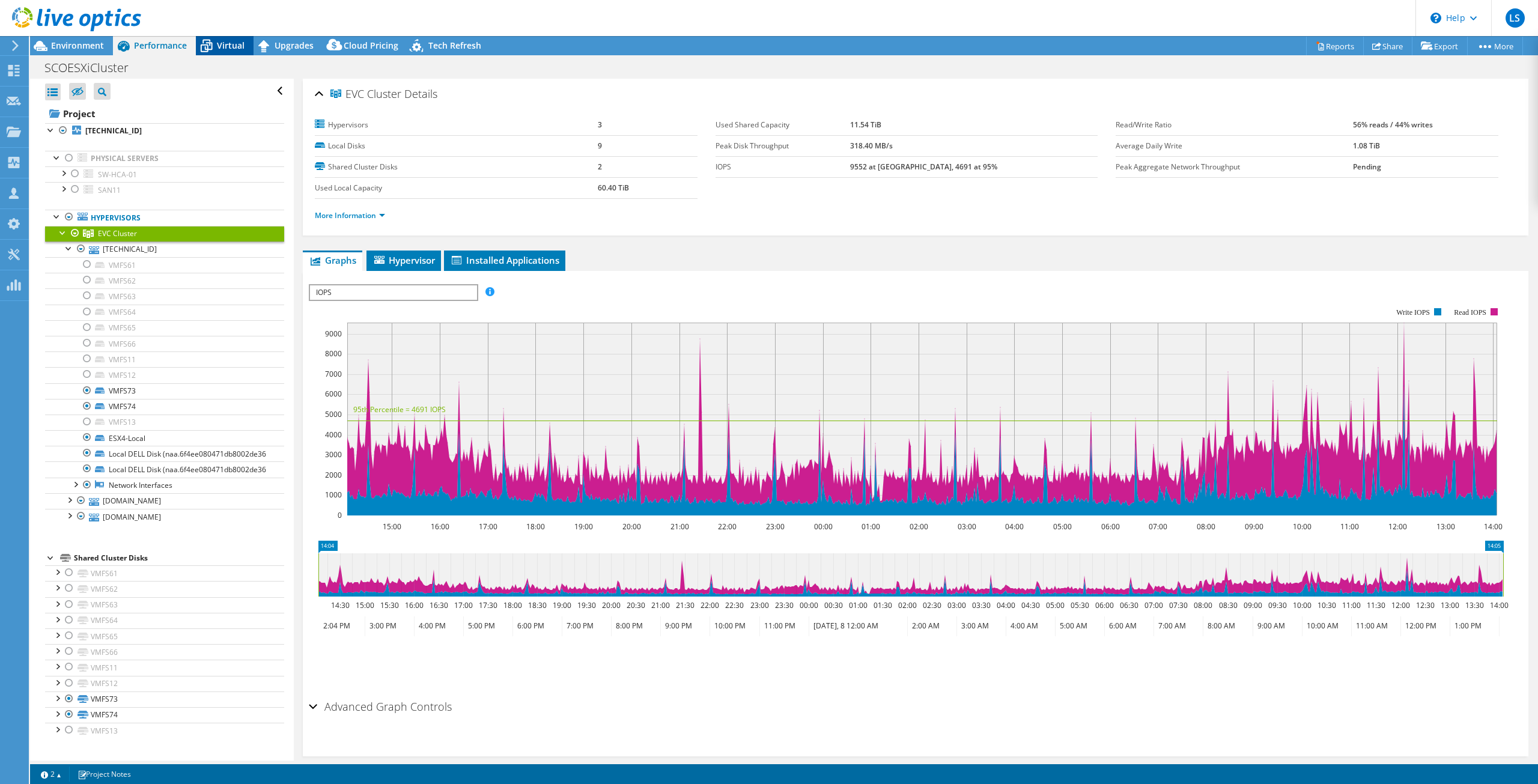
click at [218, 44] on span "Virtual" at bounding box center [231, 45] width 28 height 12
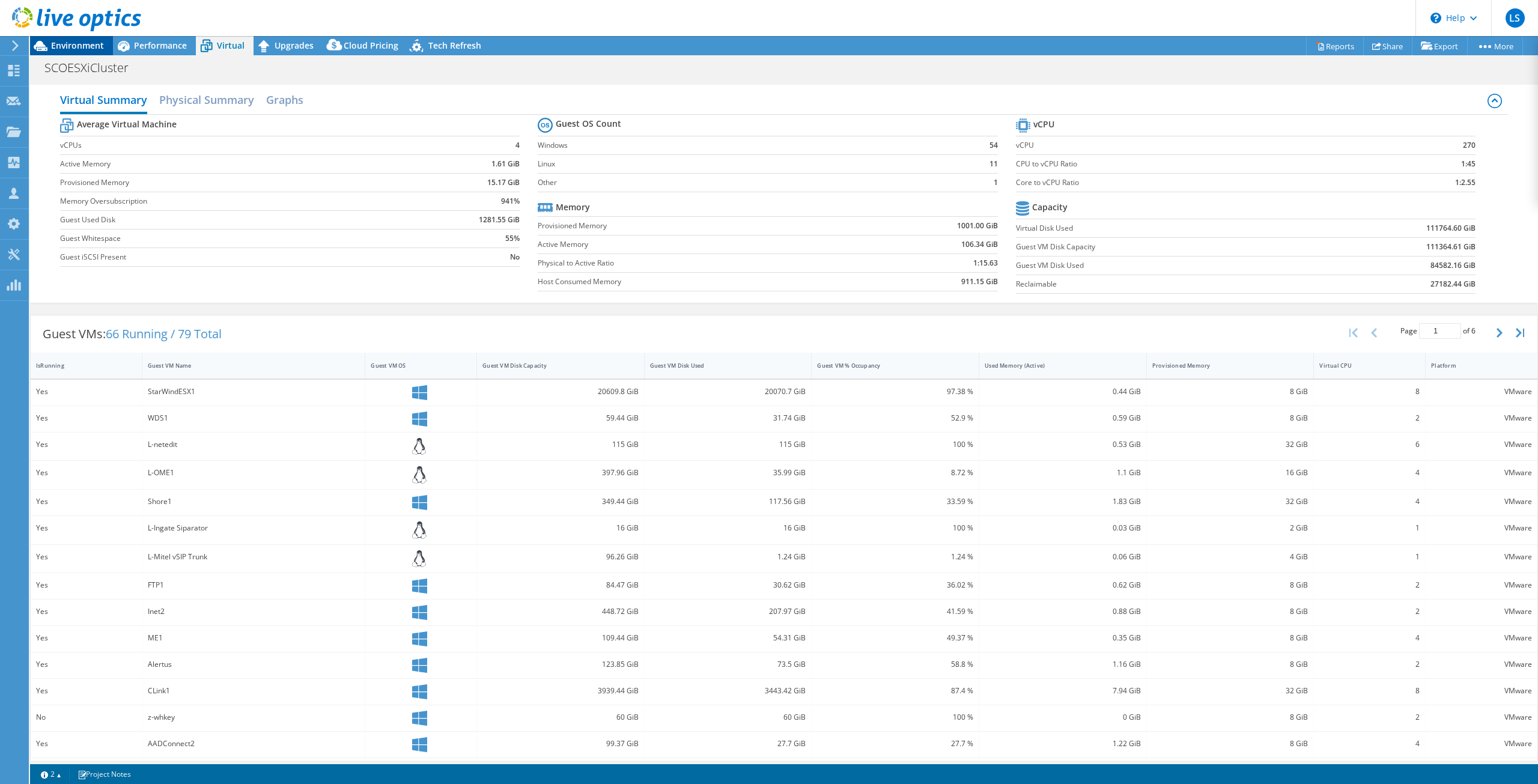
click at [77, 50] on span "Environment" at bounding box center [77, 45] width 53 height 12
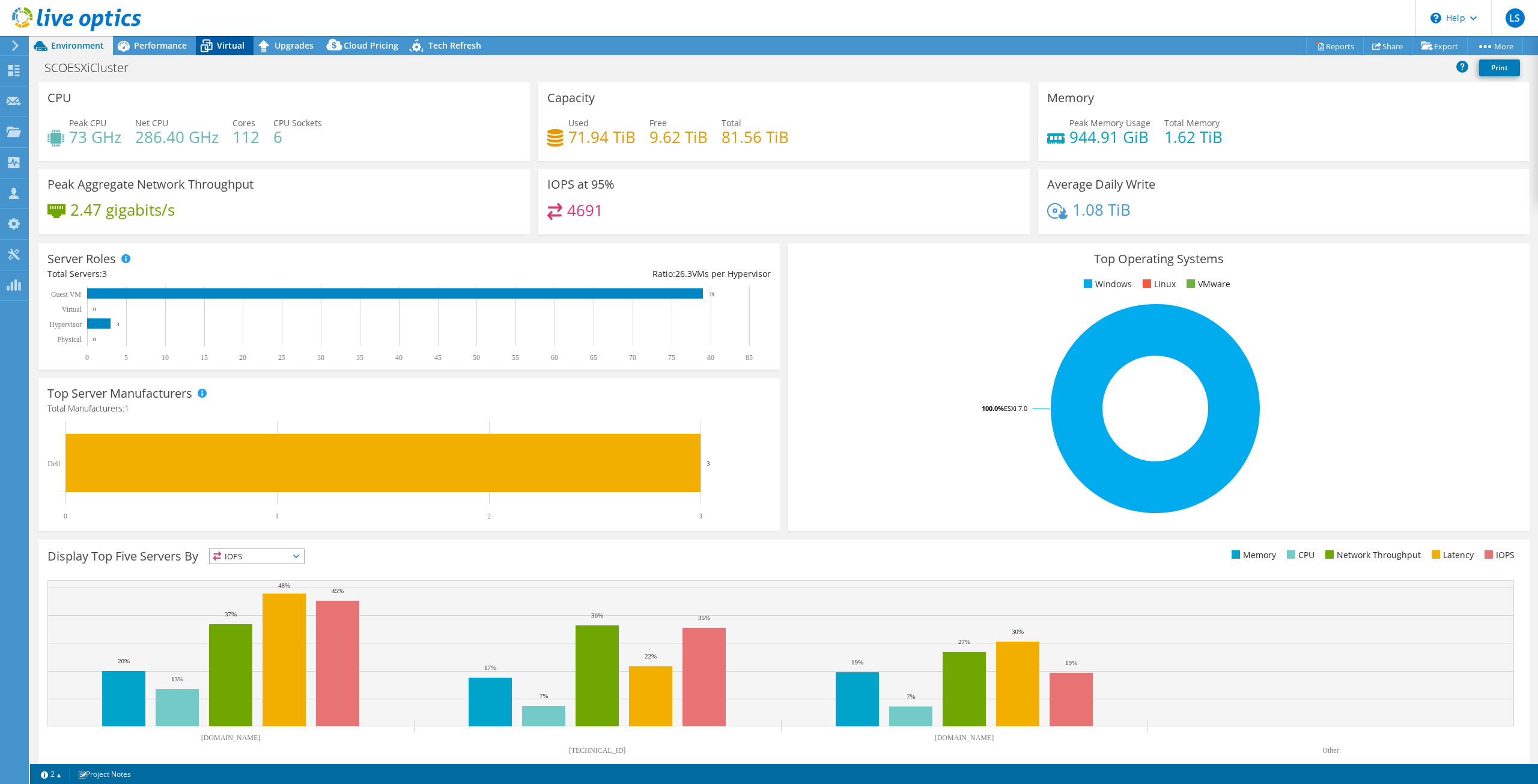
click at [219, 45] on span "Virtual" at bounding box center [231, 45] width 28 height 12
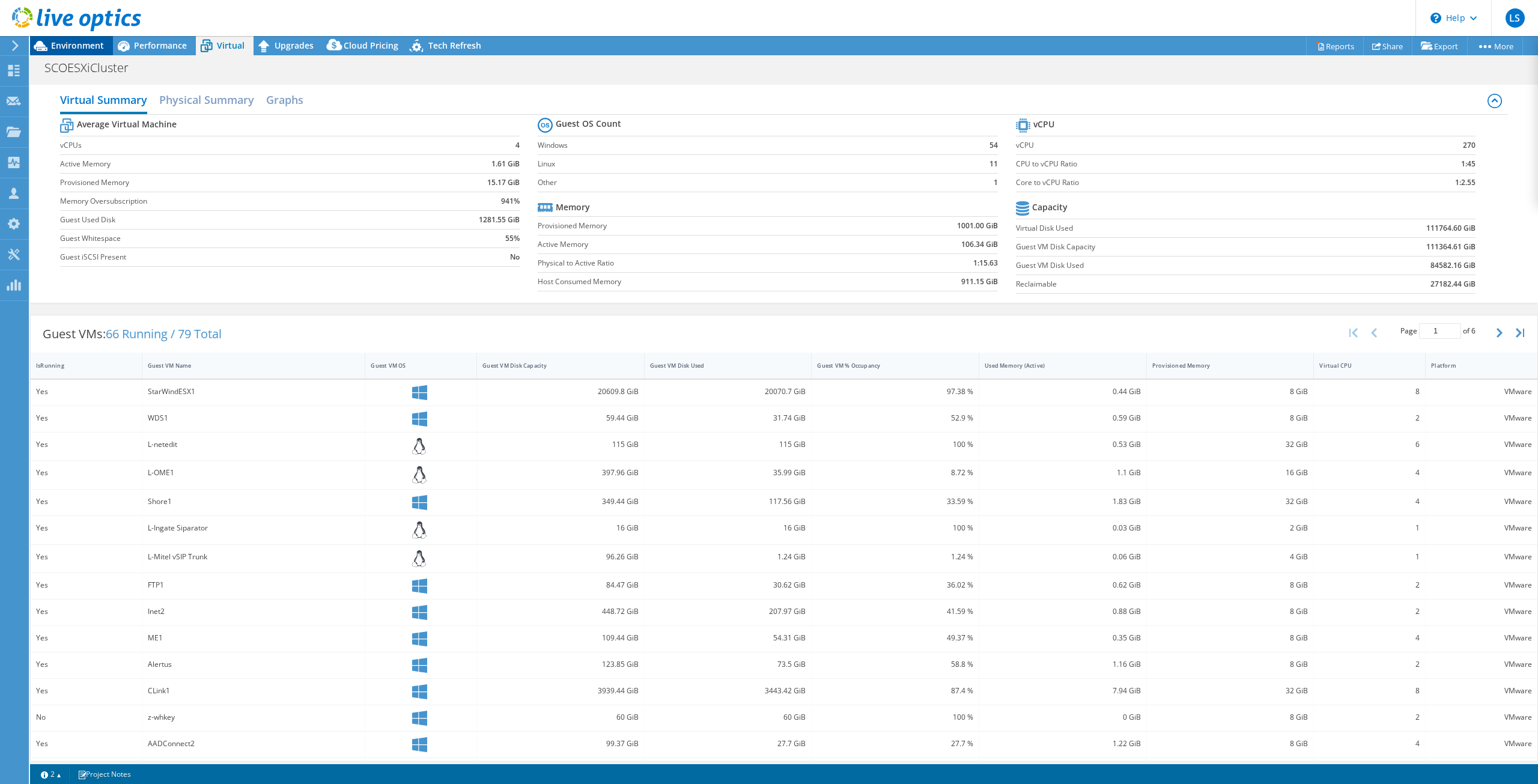
click at [88, 48] on span "Environment" at bounding box center [77, 45] width 53 height 12
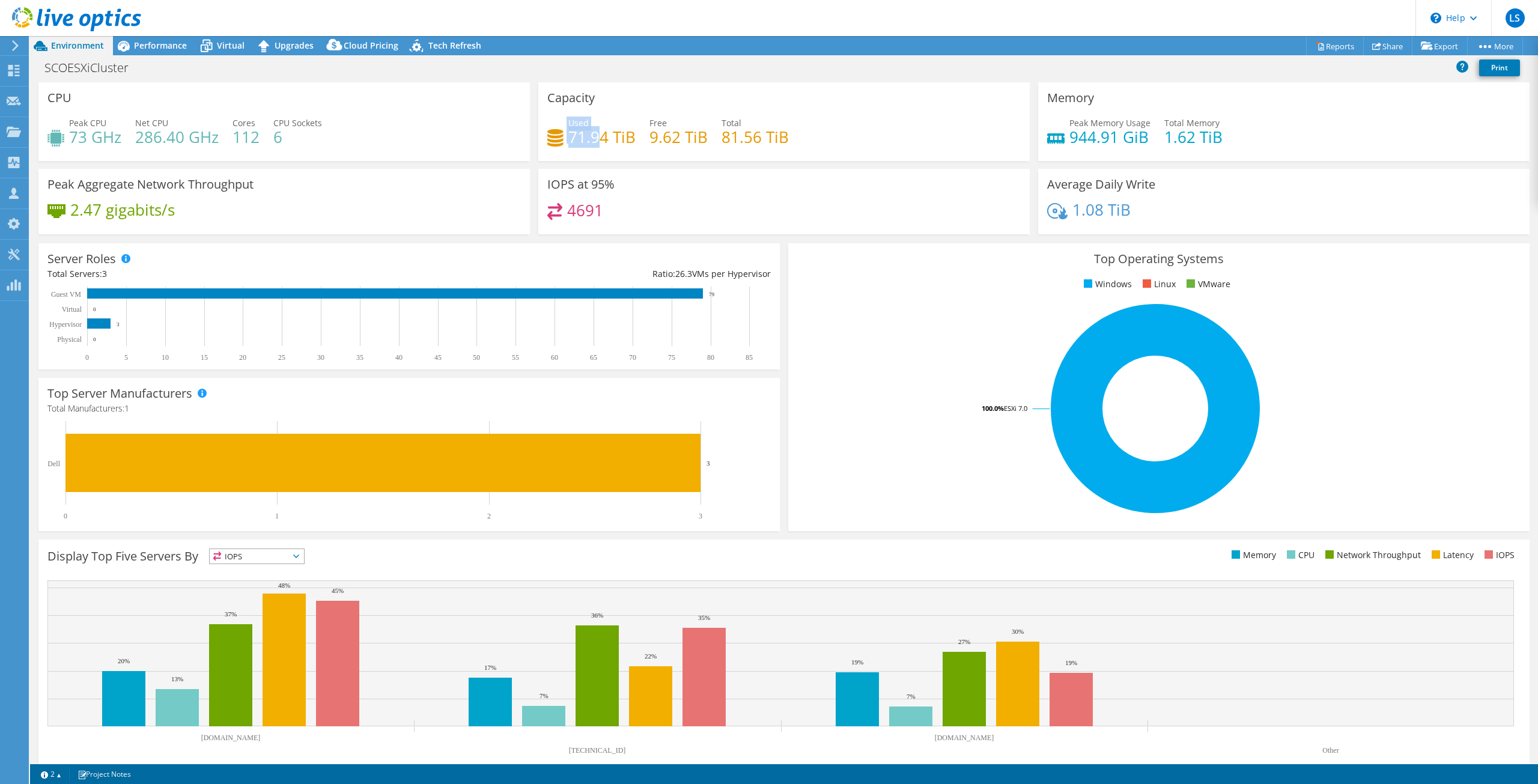
drag, startPoint x: 564, startPoint y: 138, endPoint x: 595, endPoint y: 141, distance: 31.1
click at [595, 141] on div "Used 71.94 TiB" at bounding box center [591, 130] width 88 height 27
click at [602, 175] on div "IOPS at 95% 4691" at bounding box center [784, 201] width 492 height 66
click at [170, 45] on span "Performance" at bounding box center [160, 45] width 53 height 12
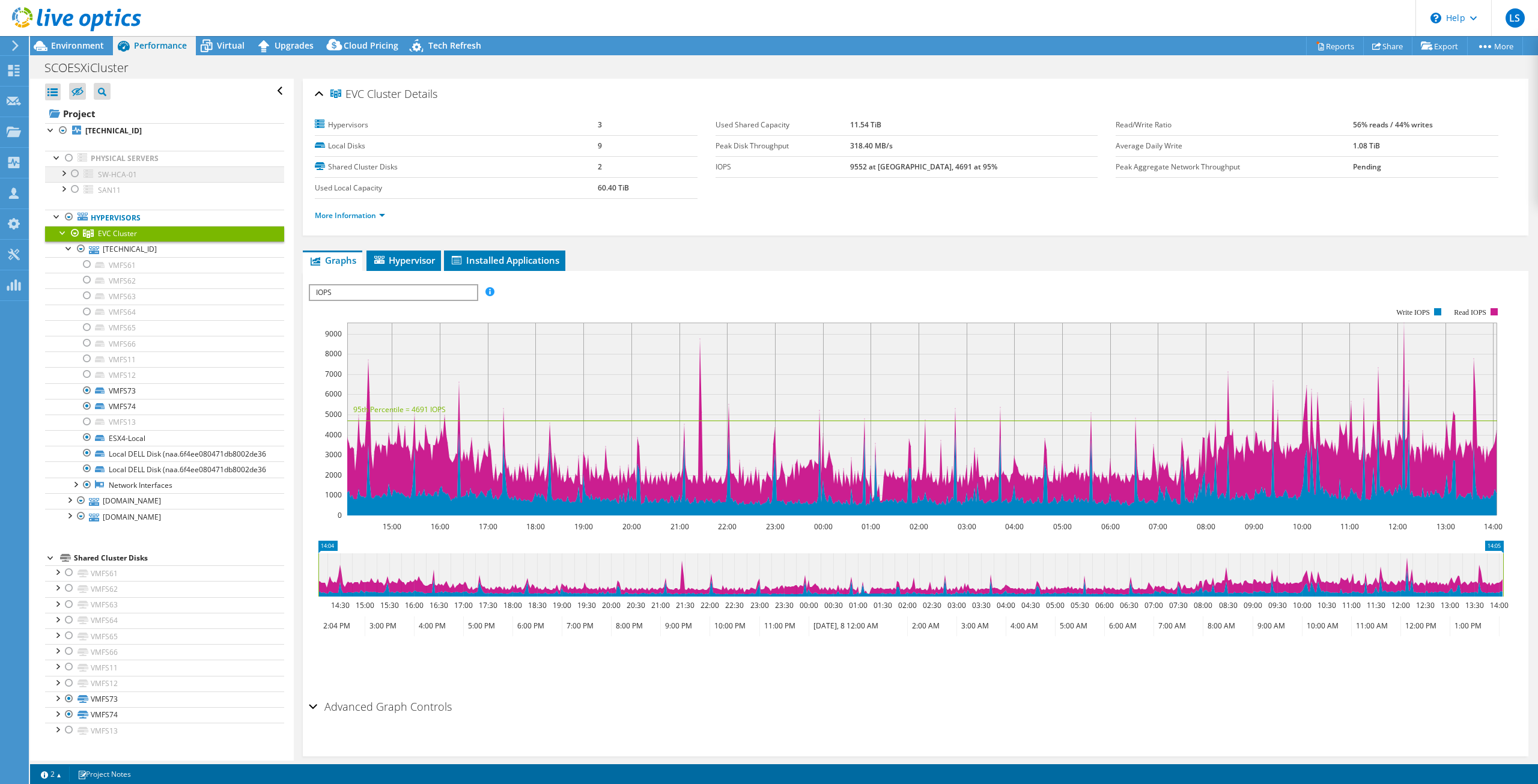
click at [67, 166] on div at bounding box center [63, 172] width 12 height 12
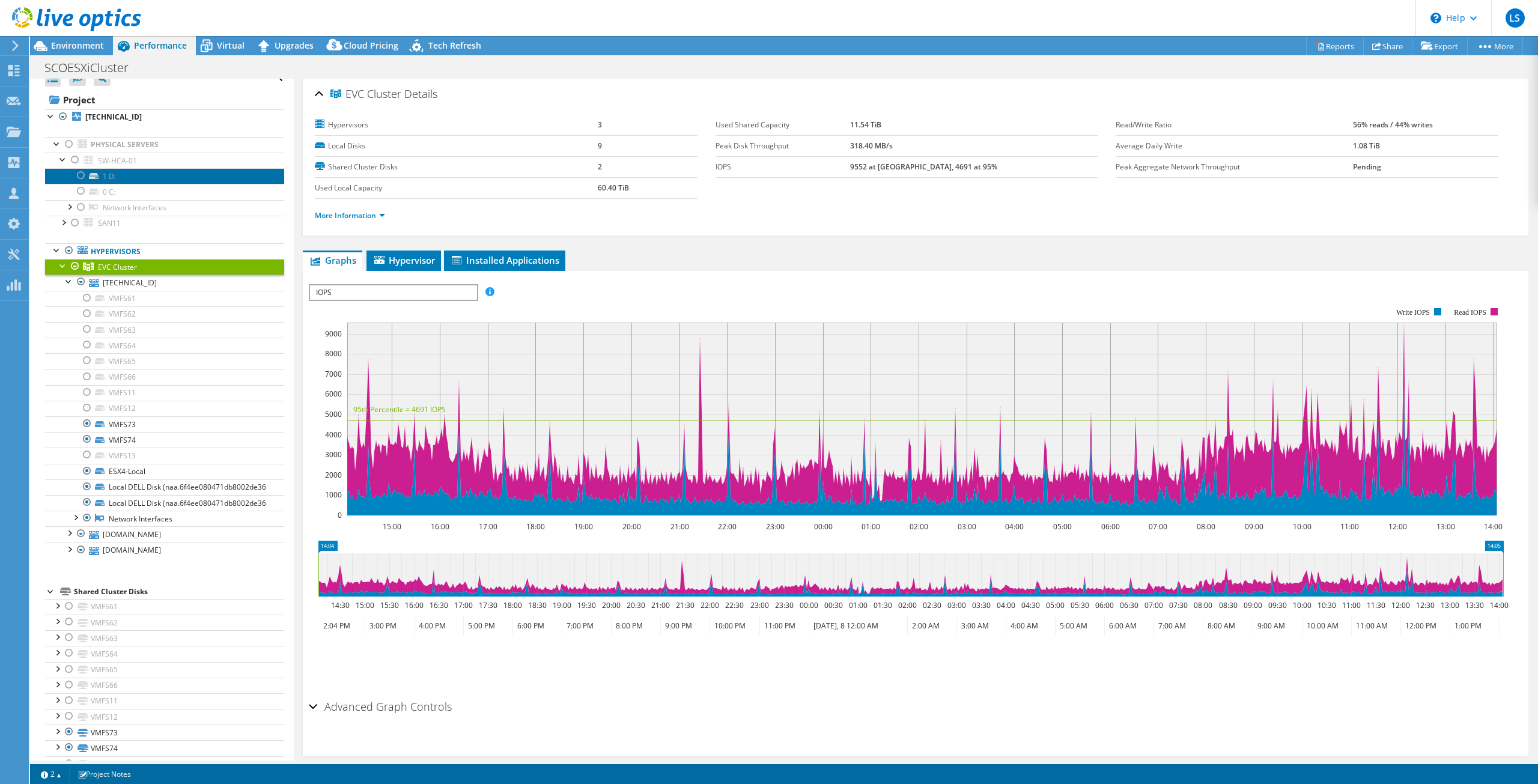
click at [126, 177] on link "1 D:" at bounding box center [165, 176] width 239 height 15
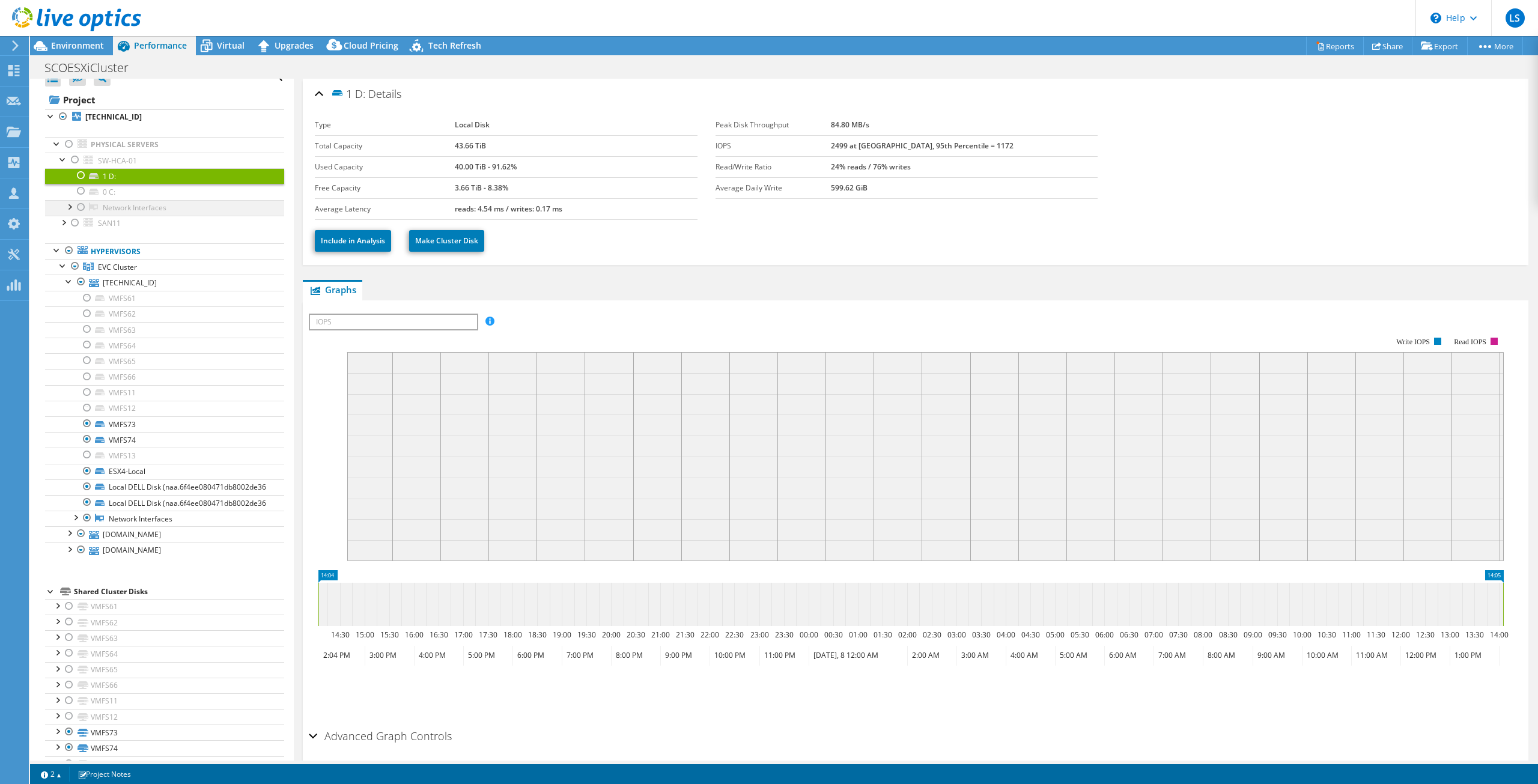
click at [69, 206] on div at bounding box center [69, 206] width 12 height 12
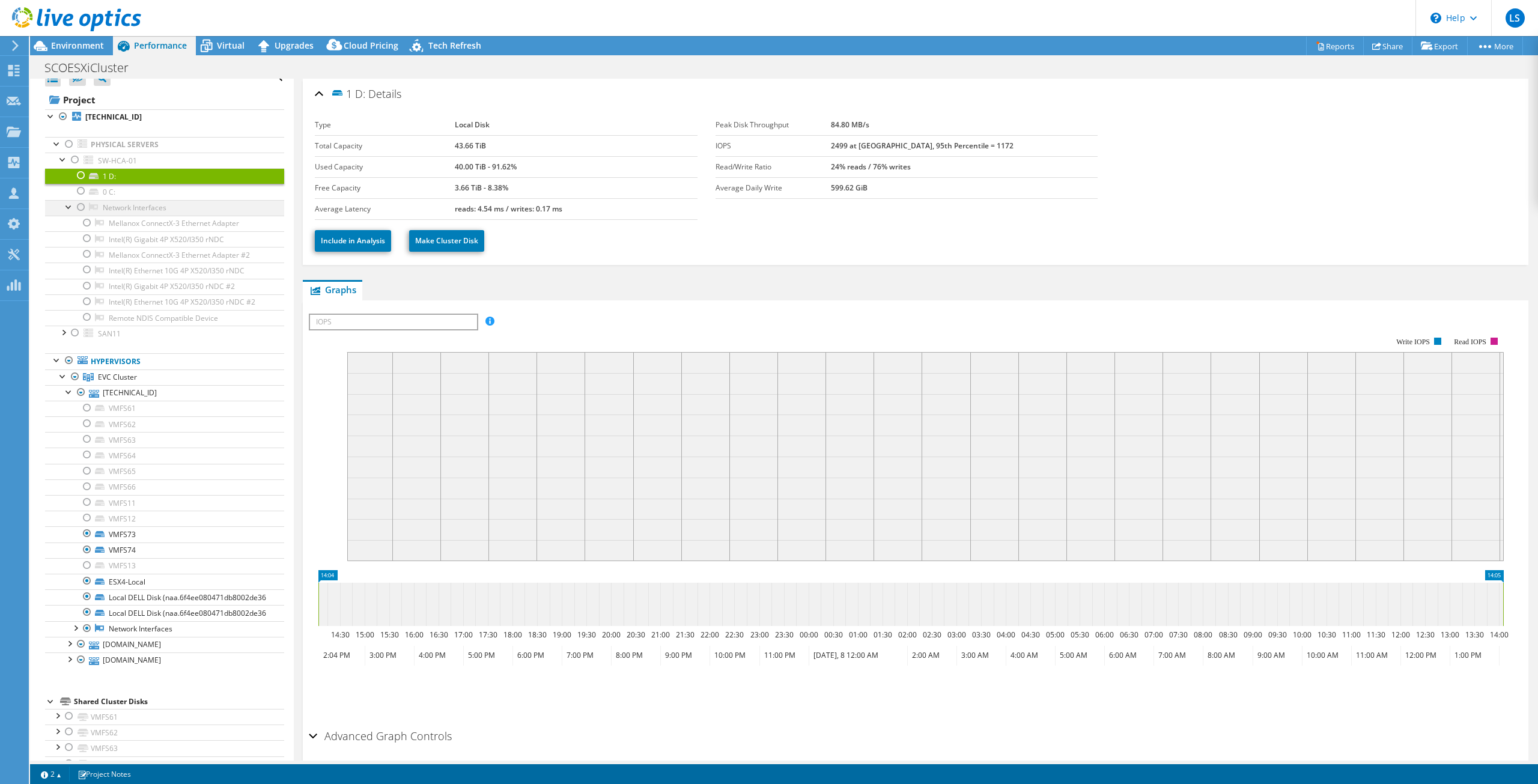
click at [69, 207] on div at bounding box center [69, 206] width 12 height 12
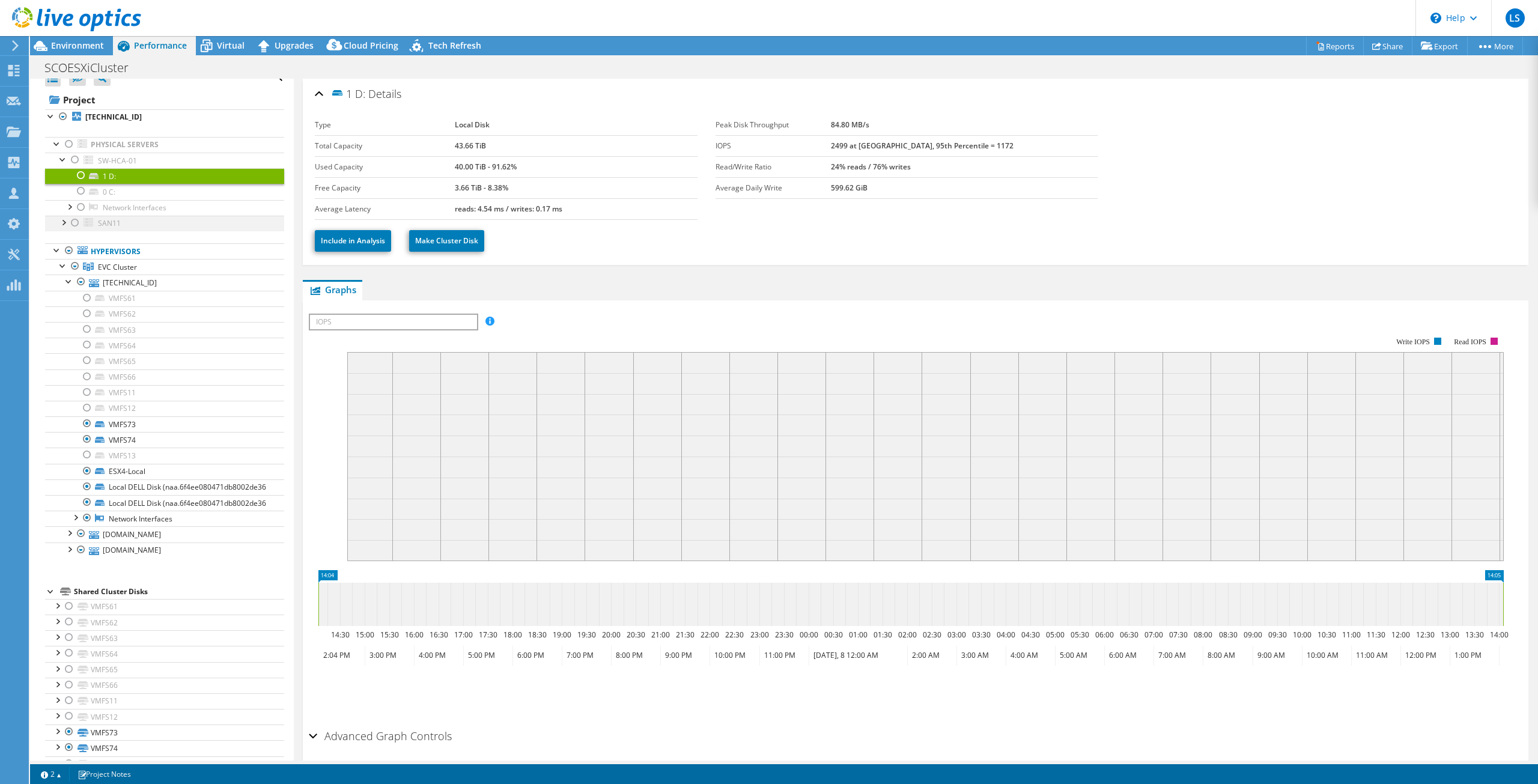
click at [66, 224] on div at bounding box center [63, 222] width 12 height 12
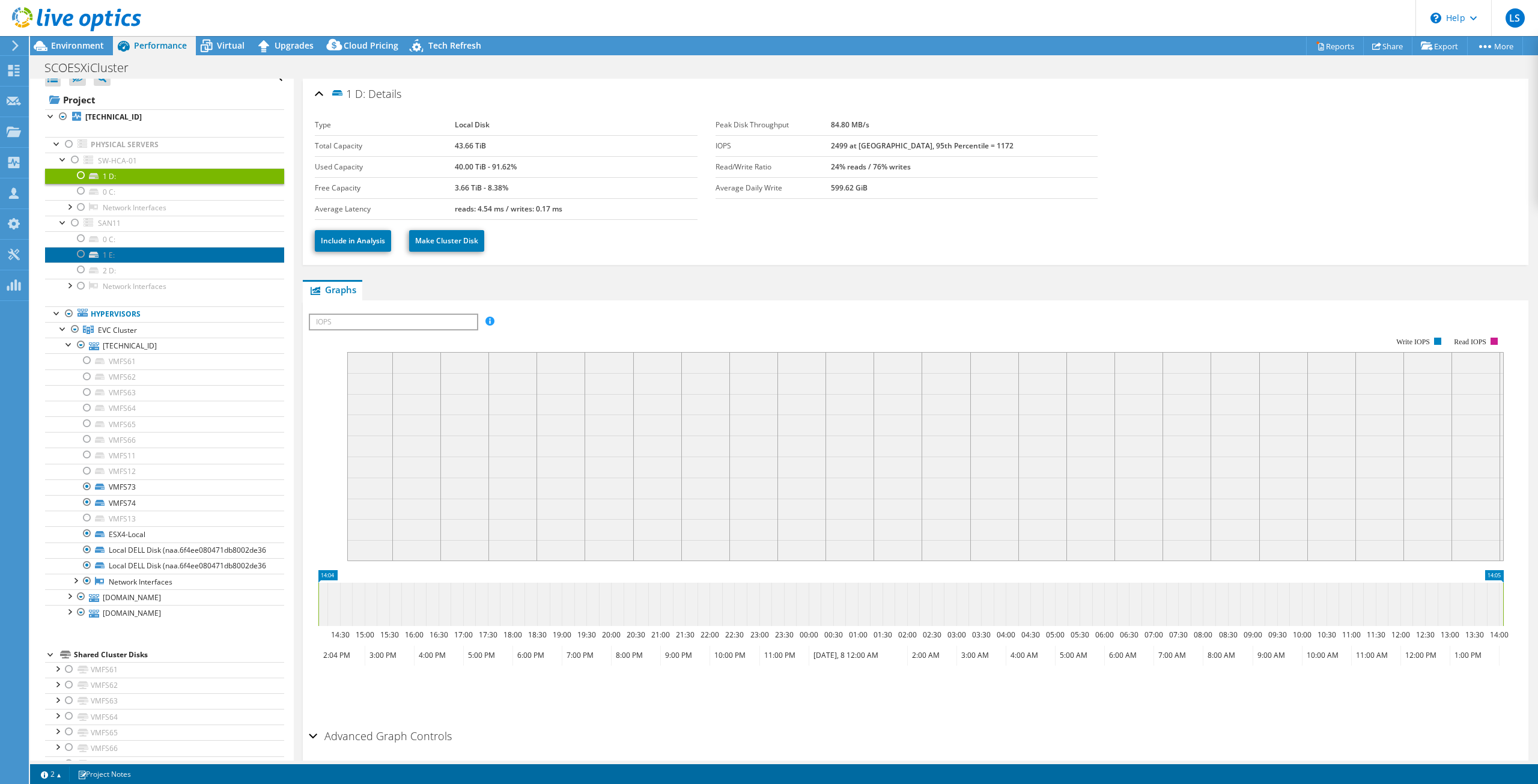
click at [123, 256] on link "1 E:" at bounding box center [165, 255] width 239 height 15
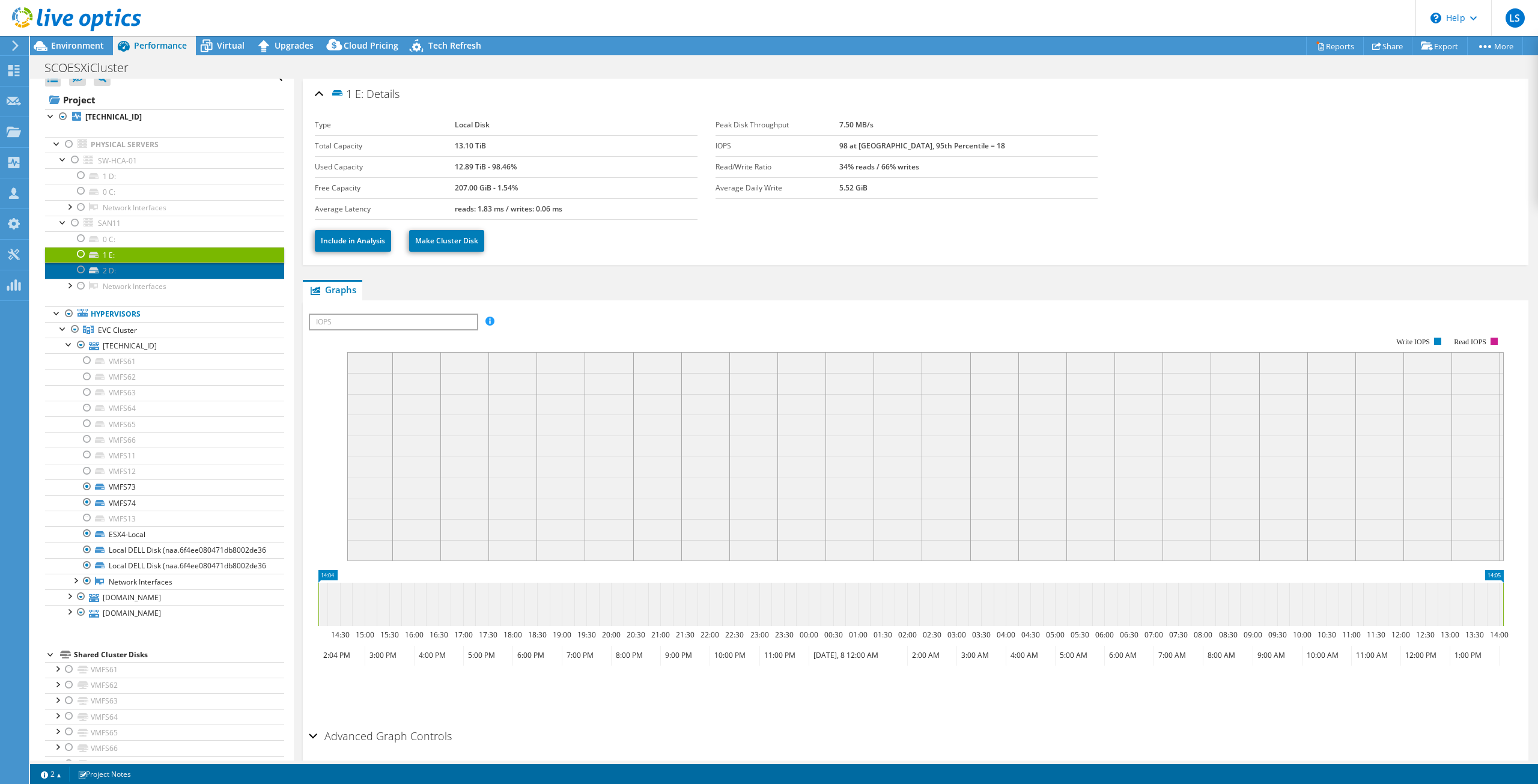
click at [123, 275] on link "2 D:" at bounding box center [165, 270] width 239 height 15
click at [78, 46] on span "Environment" at bounding box center [77, 45] width 53 height 12
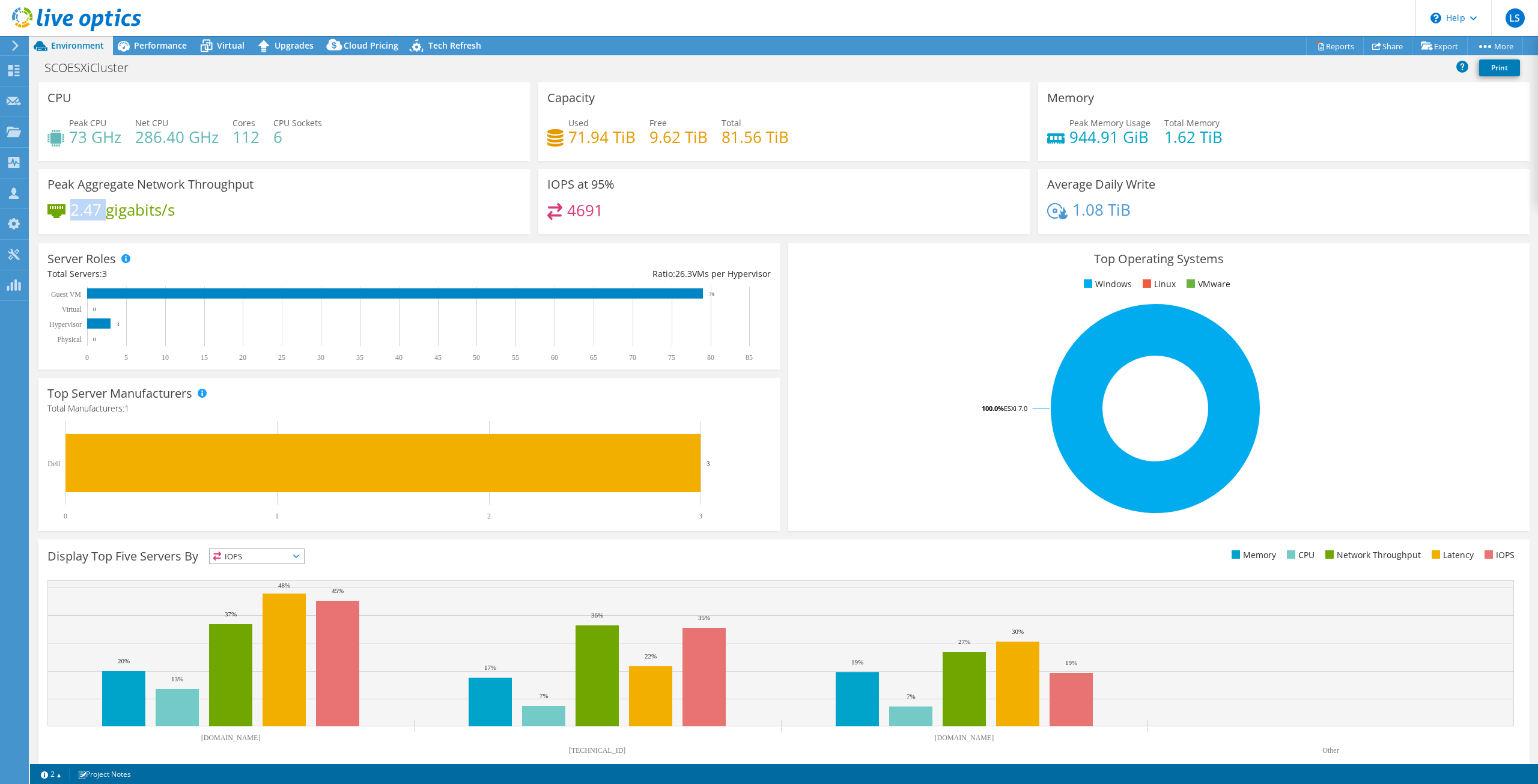
drag, startPoint x: 70, startPoint y: 206, endPoint x: 107, endPoint y: 206, distance: 37.0
click at [107, 206] on div "2.47 gigabits/s" at bounding box center [111, 210] width 128 height 14
